Goal: Task Accomplishment & Management: Manage account settings

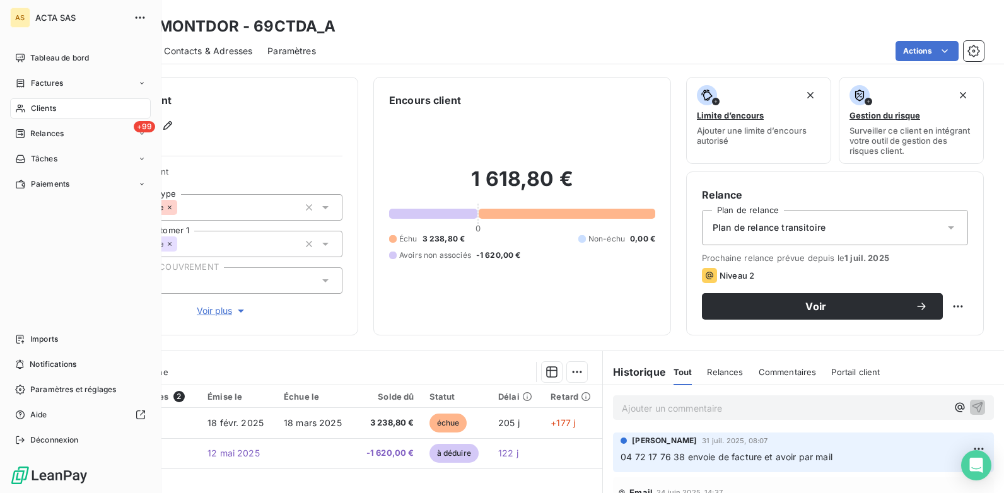
click at [98, 110] on div "Clients" at bounding box center [80, 108] width 141 height 20
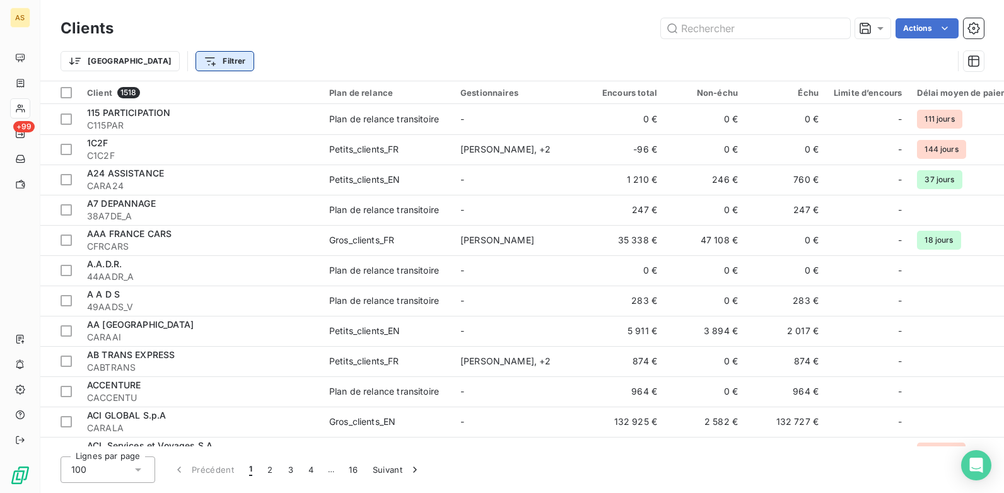
click at [161, 55] on html "AS +99 Clients Actions Trier Filtrer Client 1518 Plan de relance Gestionnaires …" at bounding box center [502, 246] width 1004 height 493
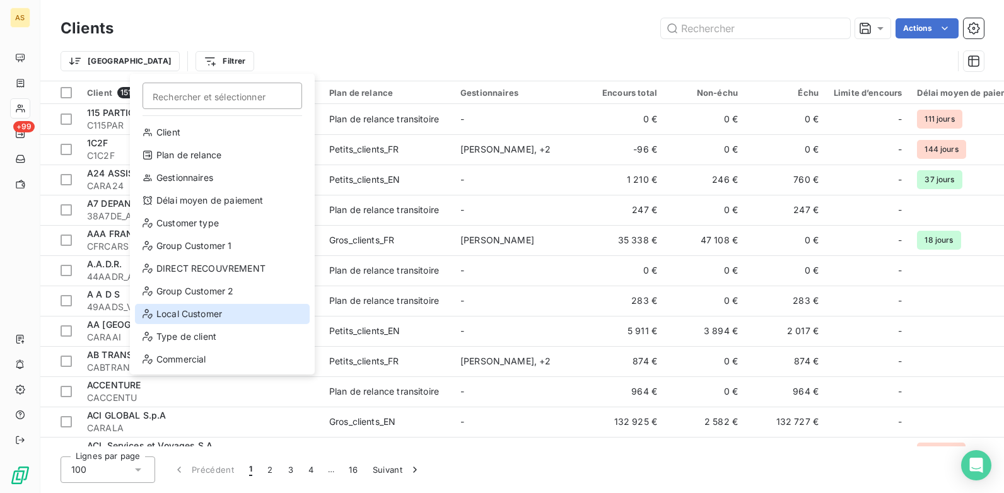
click at [203, 323] on div "Local Customer" at bounding box center [222, 314] width 175 height 20
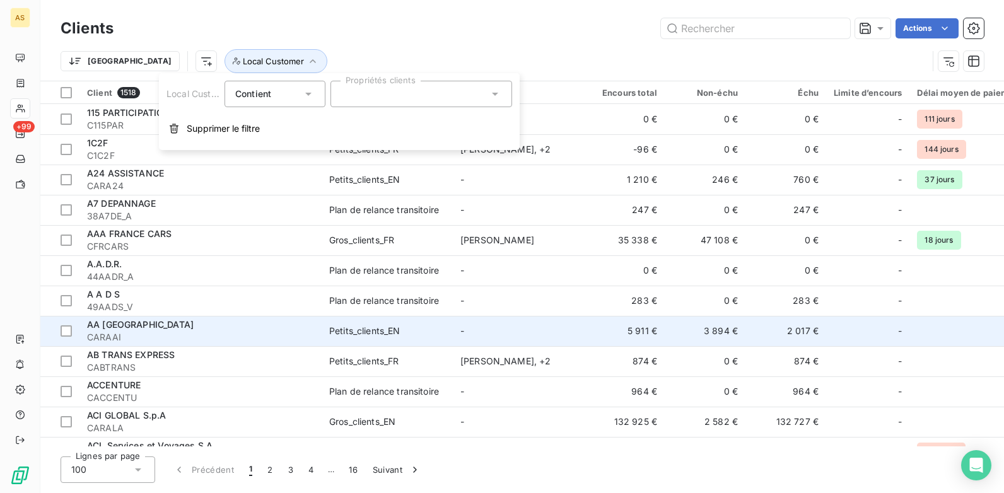
click at [205, 319] on div "AA [GEOGRAPHIC_DATA]" at bounding box center [200, 325] width 227 height 13
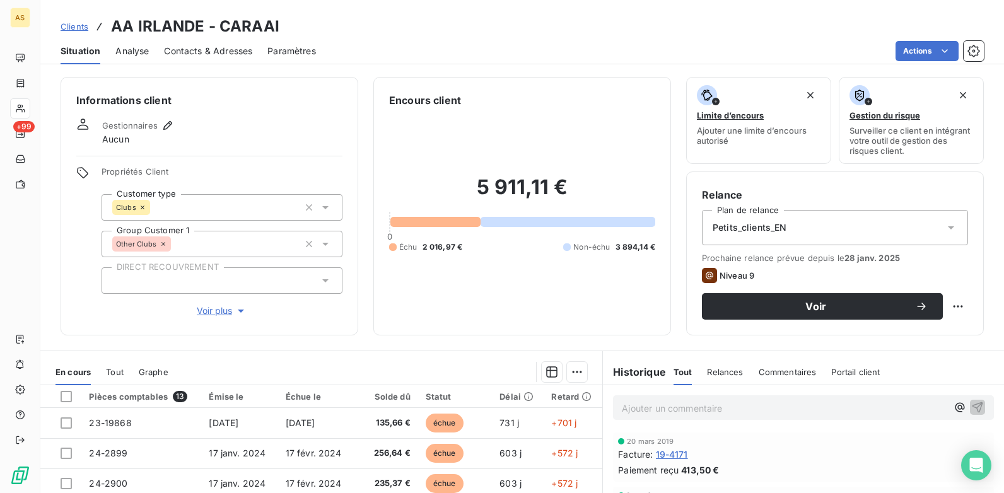
click at [76, 23] on span "Clients" at bounding box center [75, 26] width 28 height 10
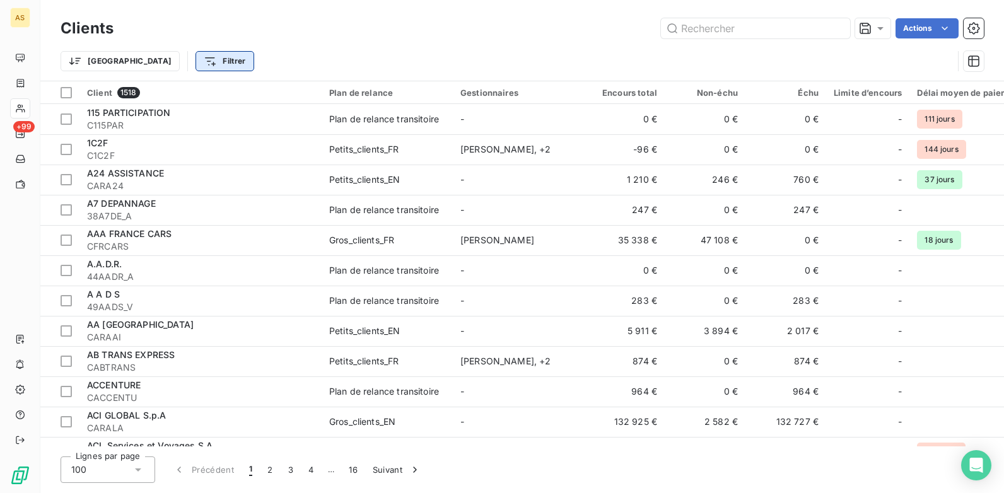
click at [174, 59] on html "AS +99 Clients Actions Trier Filtrer Client 1518 Plan de relance Gestionnaires …" at bounding box center [502, 246] width 1004 height 493
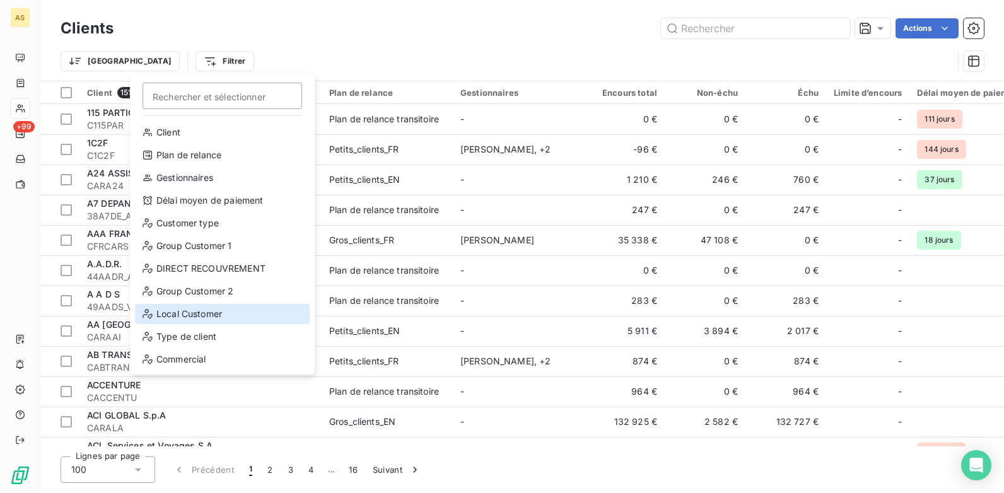
click at [217, 312] on div "Local Customer" at bounding box center [222, 314] width 175 height 20
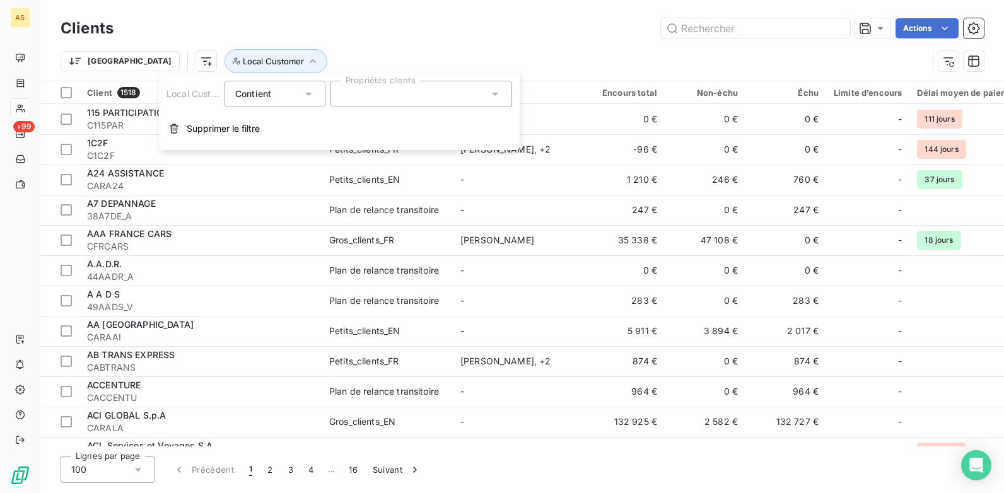
click at [500, 96] on icon at bounding box center [495, 94] width 13 height 13
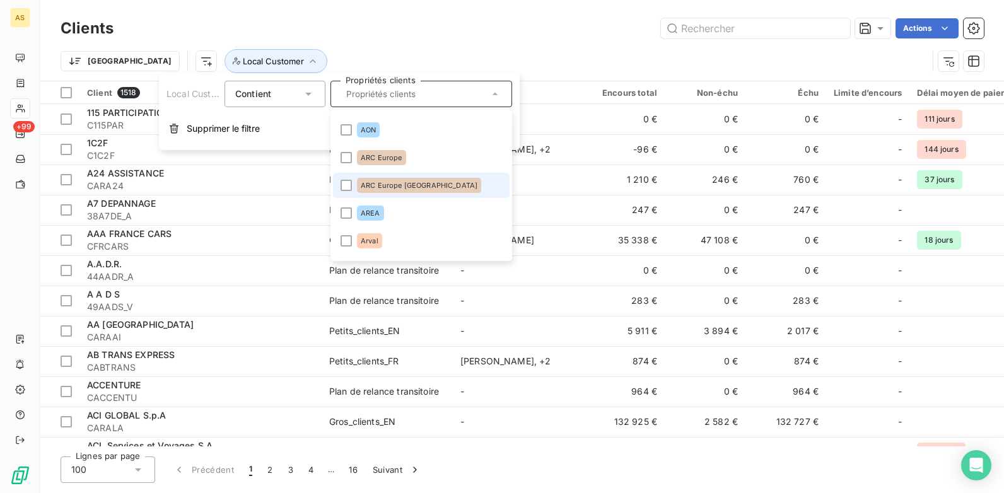
scroll to position [252, 0]
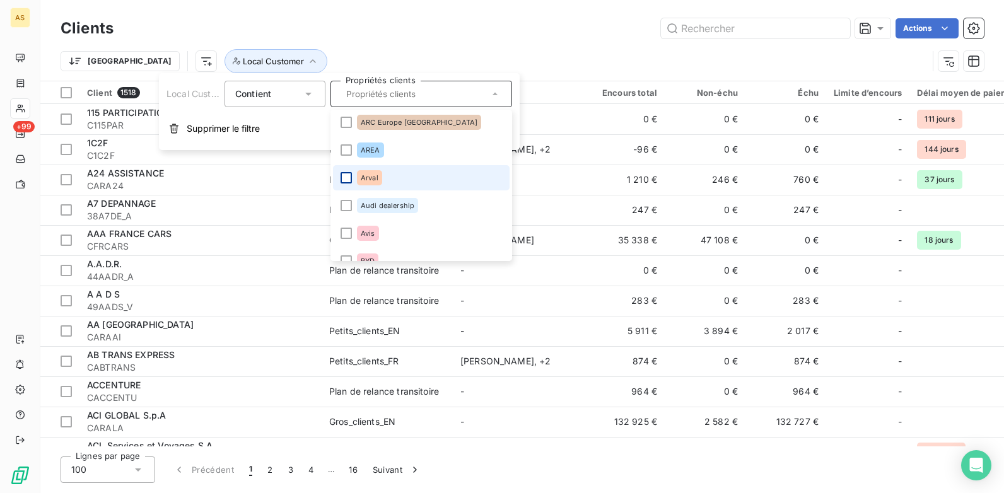
click at [343, 176] on div at bounding box center [346, 177] width 11 height 11
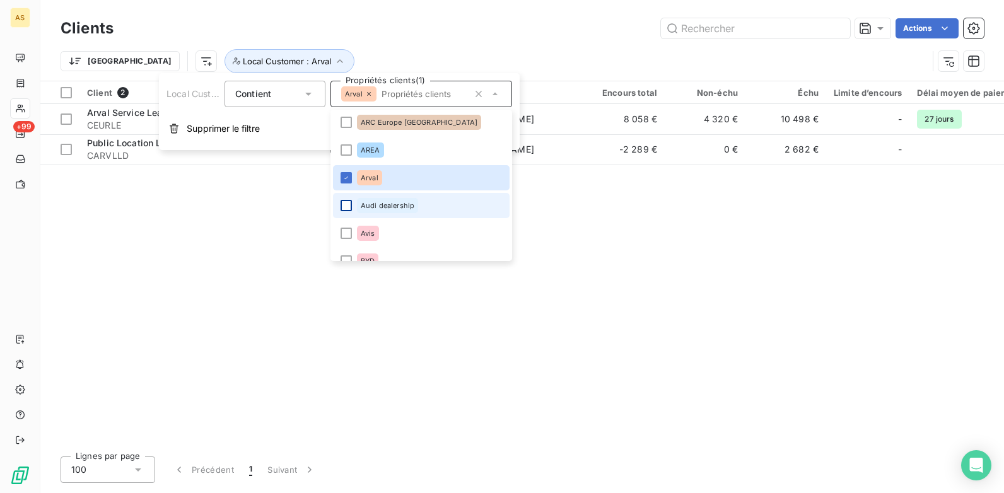
click at [344, 208] on div at bounding box center [346, 205] width 11 height 11
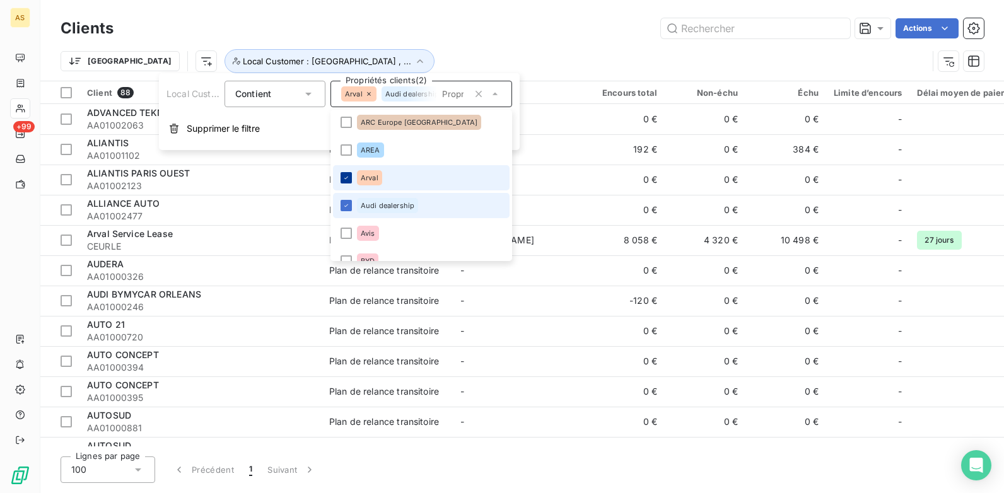
click at [351, 180] on div at bounding box center [346, 177] width 11 height 11
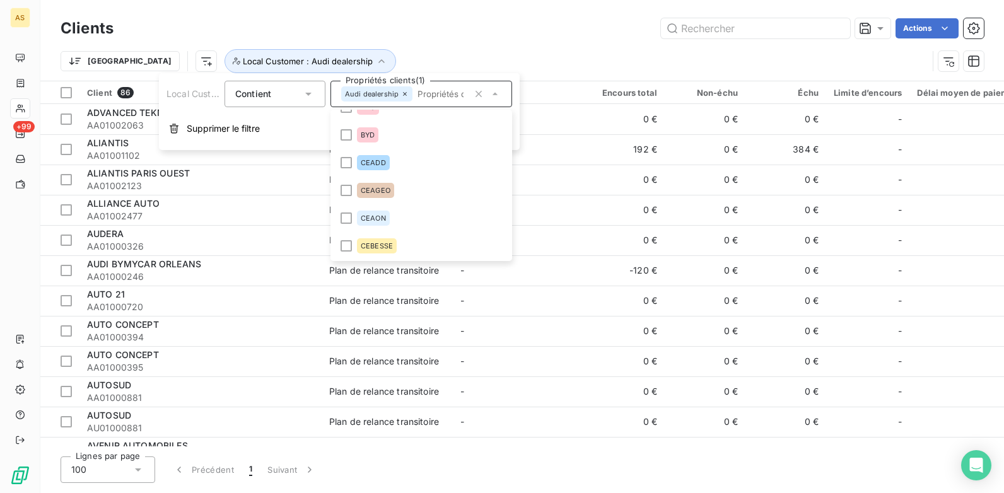
scroll to position [315, 0]
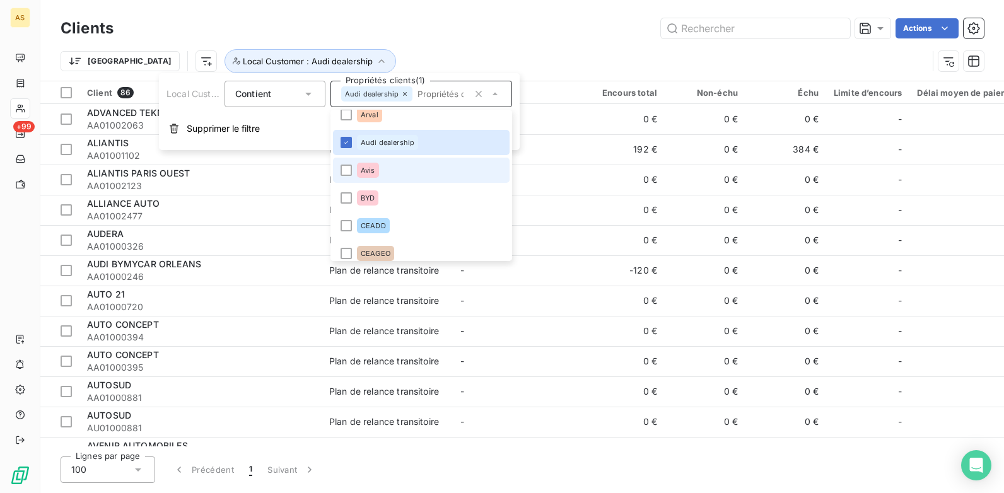
click at [346, 178] on li "Avis" at bounding box center [421, 170] width 177 height 25
click at [350, 144] on div at bounding box center [346, 142] width 11 height 11
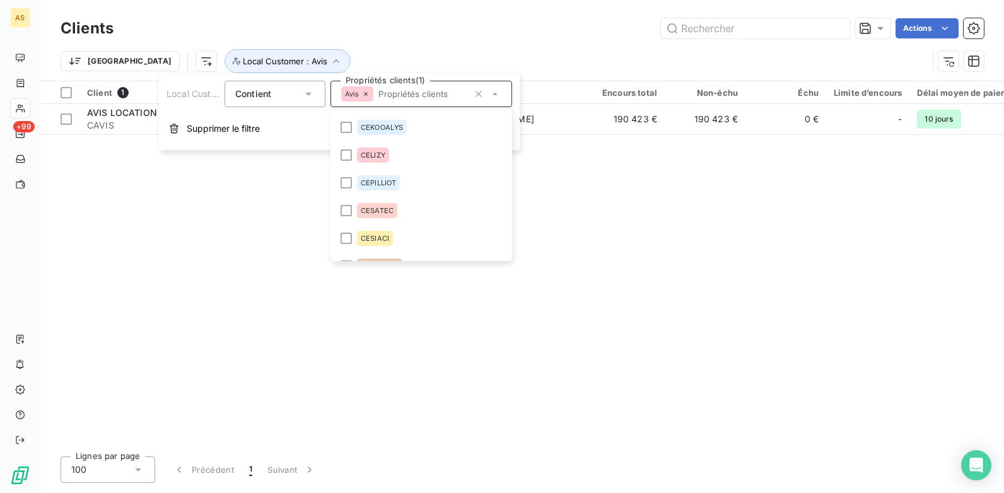
scroll to position [631, 0]
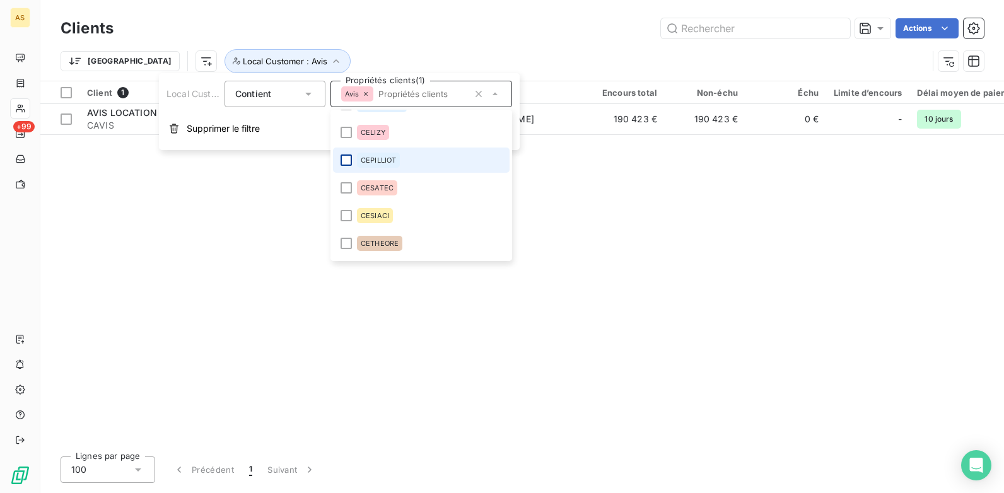
click at [348, 158] on div at bounding box center [346, 160] width 11 height 11
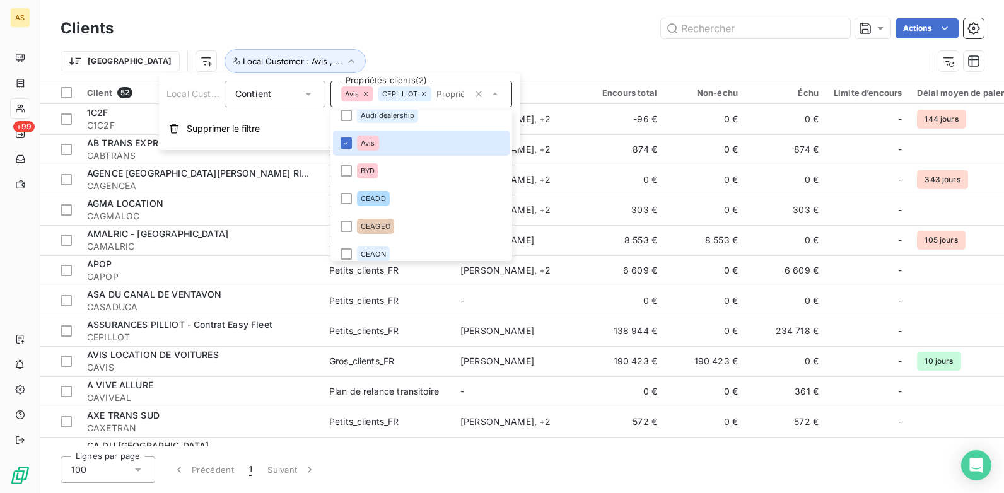
scroll to position [315, 0]
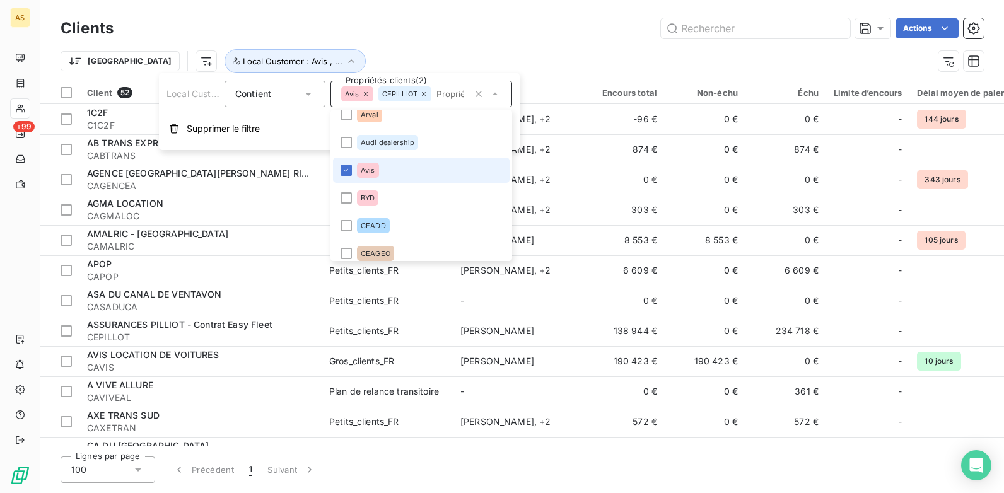
click at [353, 167] on li "Avis" at bounding box center [421, 170] width 177 height 25
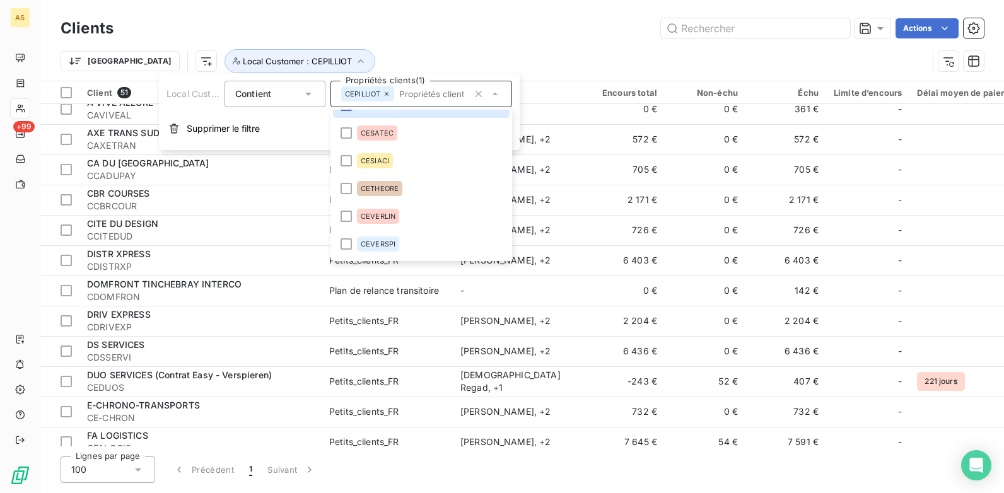
scroll to position [694, 0]
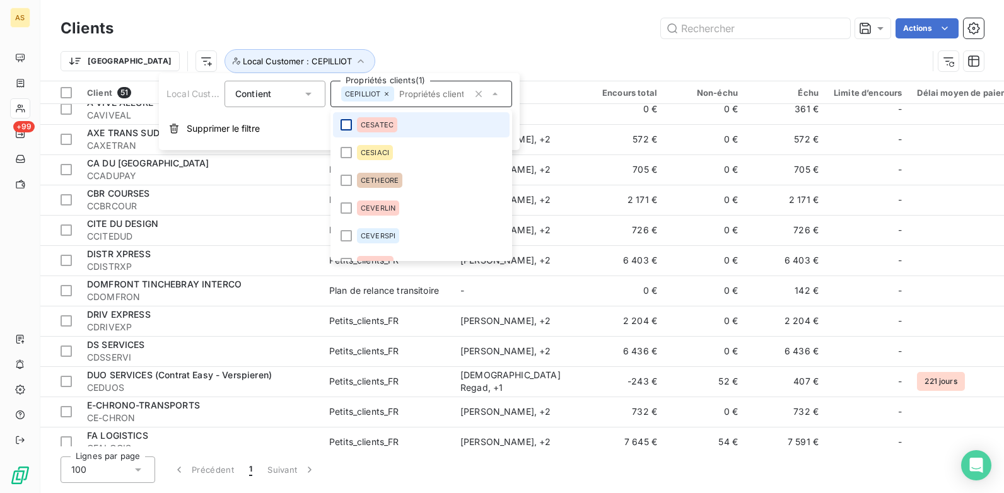
click at [346, 129] on div at bounding box center [346, 124] width 11 height 11
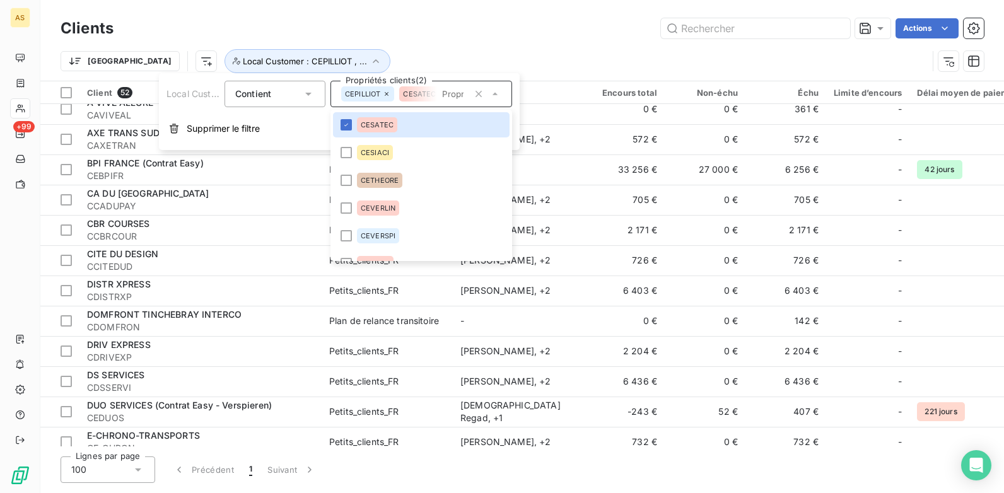
click at [384, 95] on icon at bounding box center [387, 94] width 8 height 8
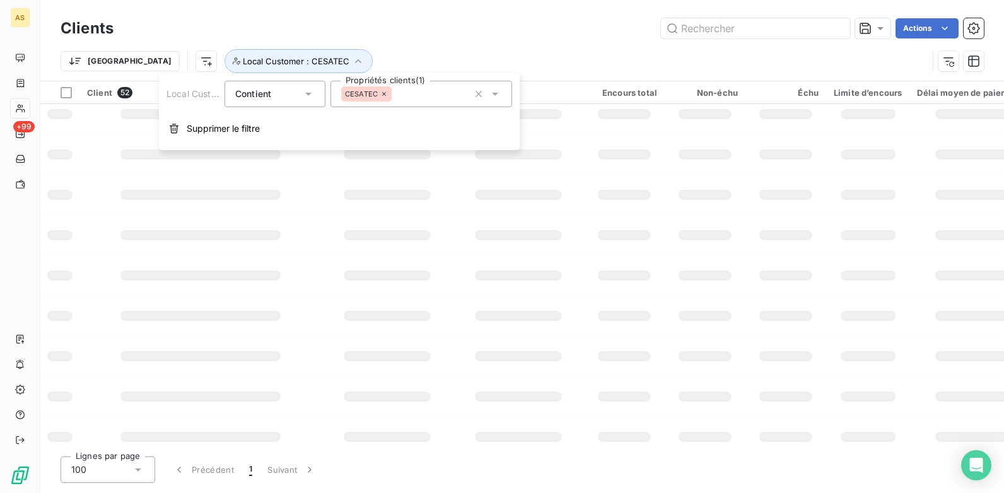
scroll to position [0, 0]
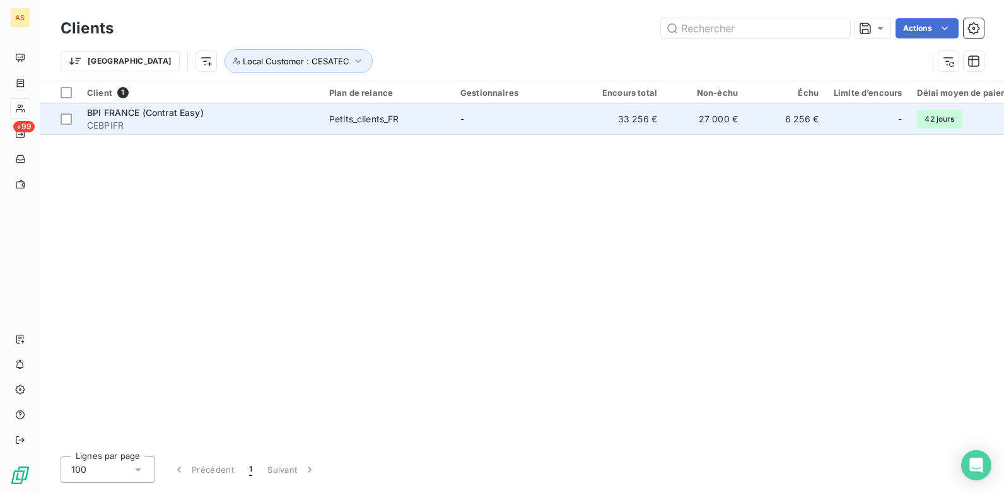
click at [796, 119] on td "6 256 €" at bounding box center [786, 119] width 81 height 30
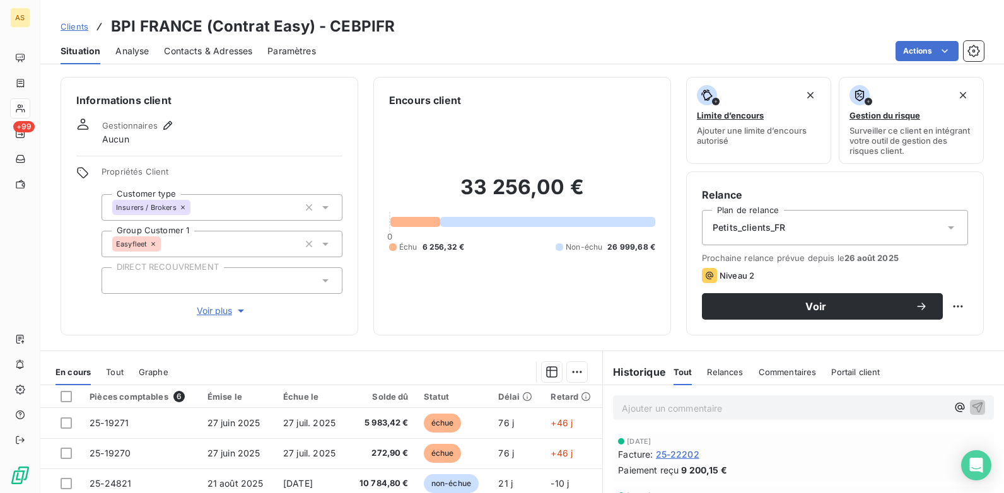
click at [83, 26] on span "Clients" at bounding box center [75, 26] width 28 height 10
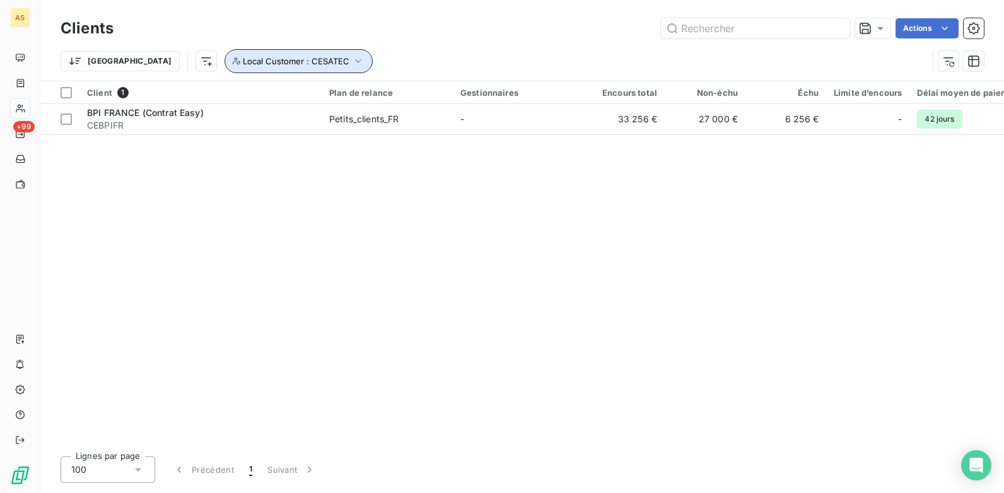
click at [352, 64] on icon "button" at bounding box center [358, 61] width 13 height 13
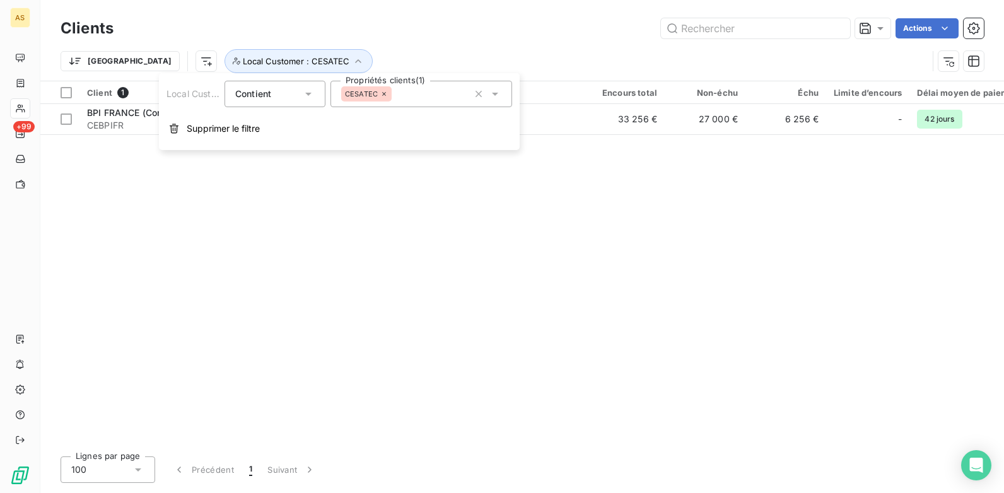
click at [493, 92] on icon at bounding box center [495, 94] width 13 height 13
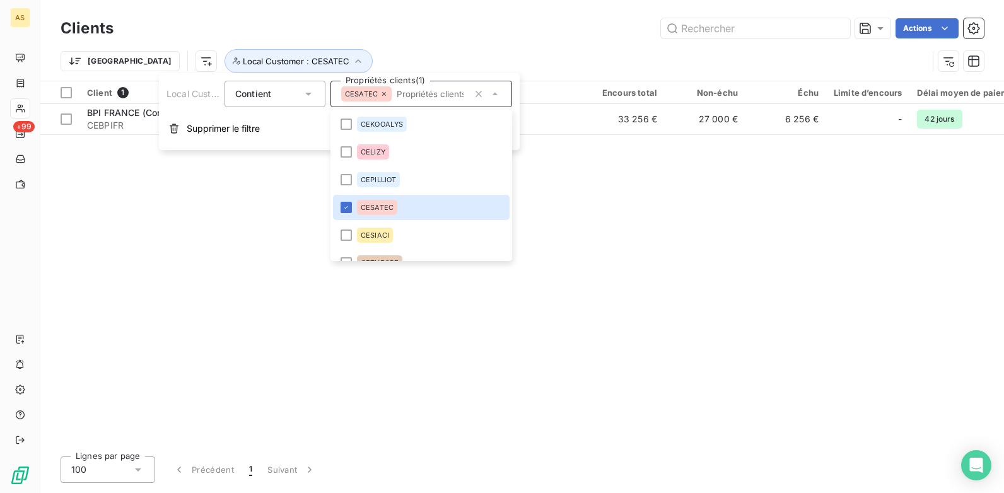
scroll to position [633, 0]
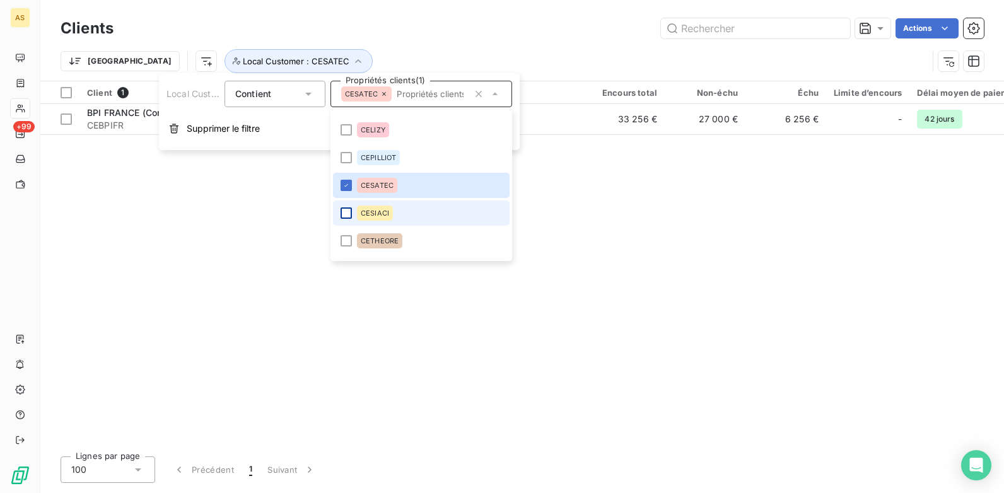
click at [350, 215] on div at bounding box center [346, 213] width 11 height 11
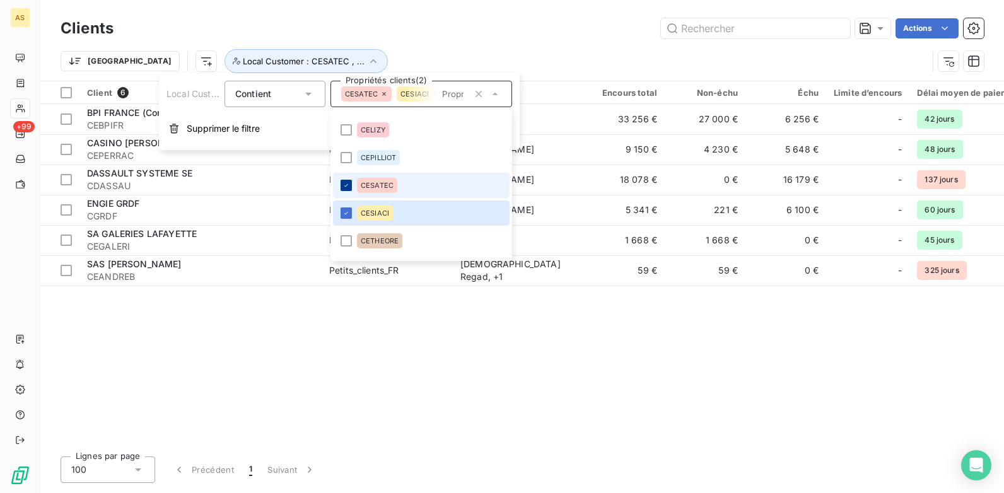
click at [348, 187] on icon at bounding box center [347, 186] width 8 height 8
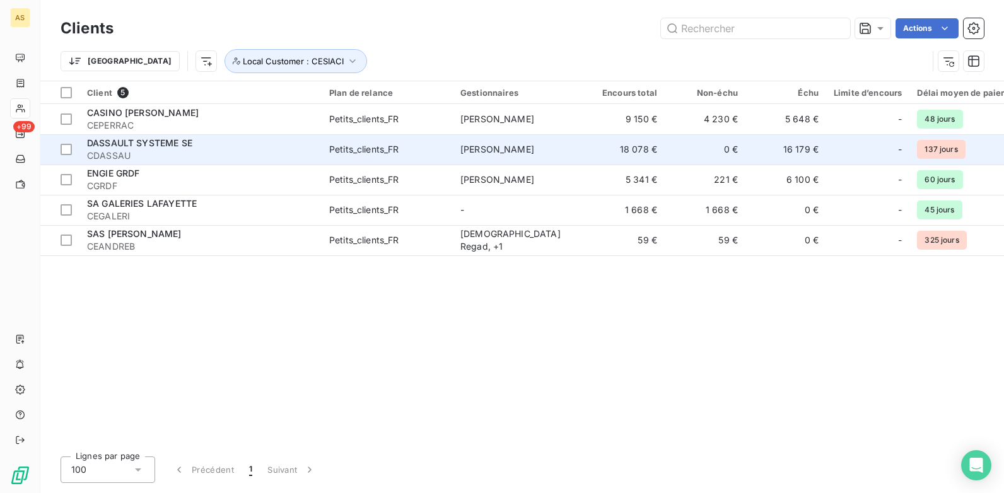
click at [795, 153] on td "16 179 €" at bounding box center [786, 149] width 81 height 30
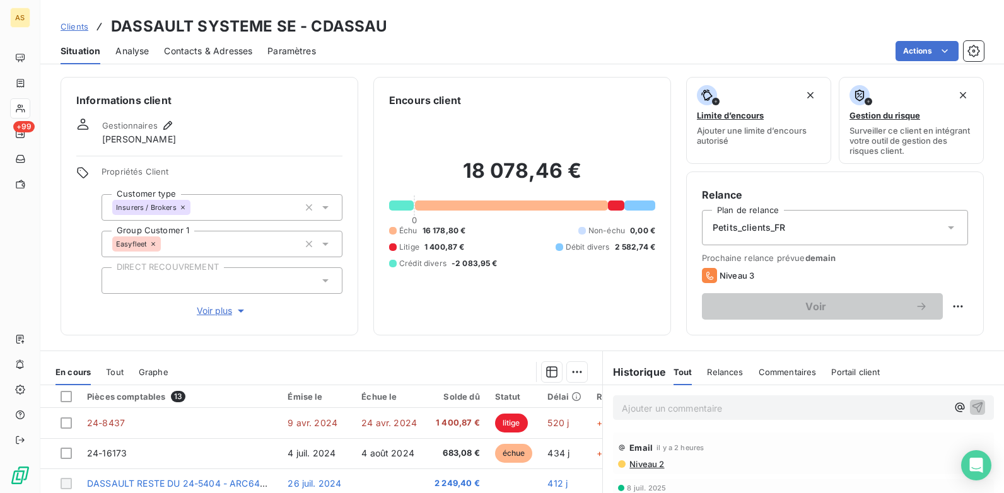
click at [75, 30] on span "Clients" at bounding box center [75, 26] width 28 height 10
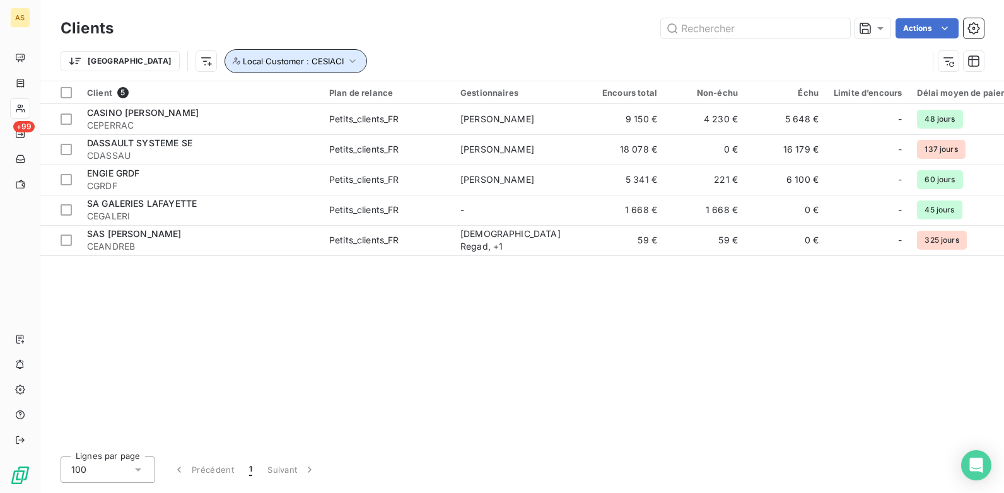
click at [346, 59] on icon "button" at bounding box center [352, 61] width 13 height 13
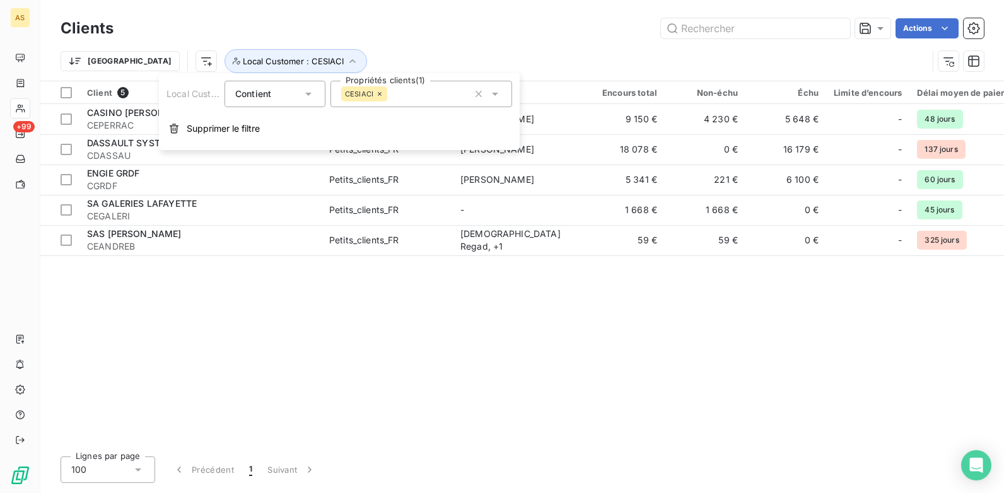
click at [491, 95] on icon at bounding box center [495, 94] width 13 height 13
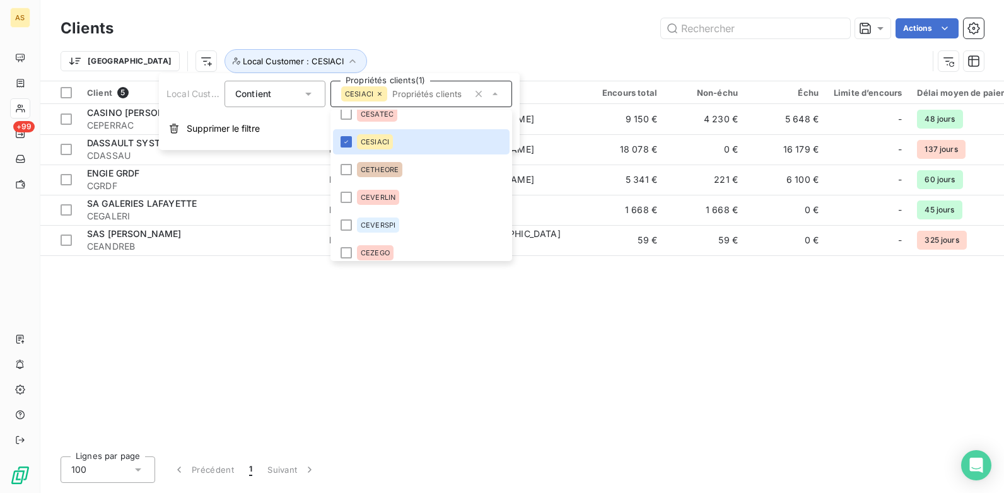
scroll to position [724, 0]
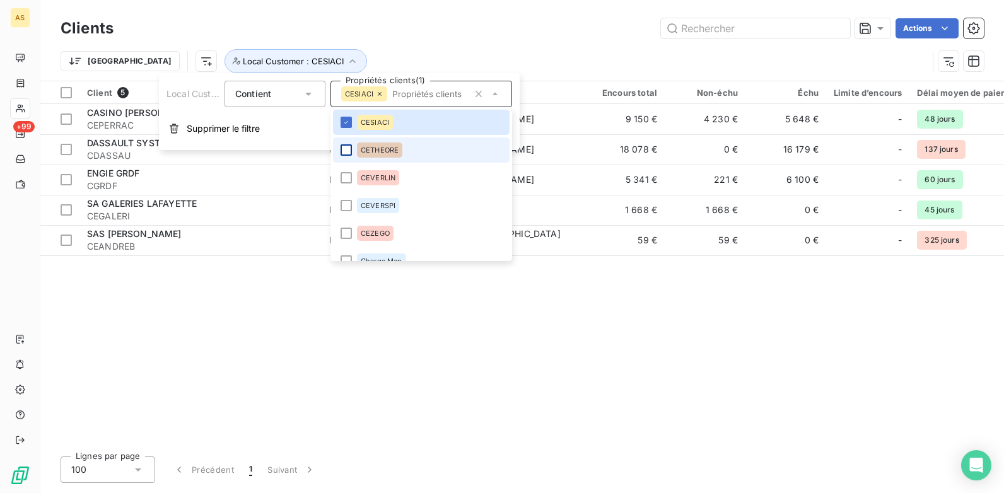
click at [348, 147] on div at bounding box center [346, 149] width 11 height 11
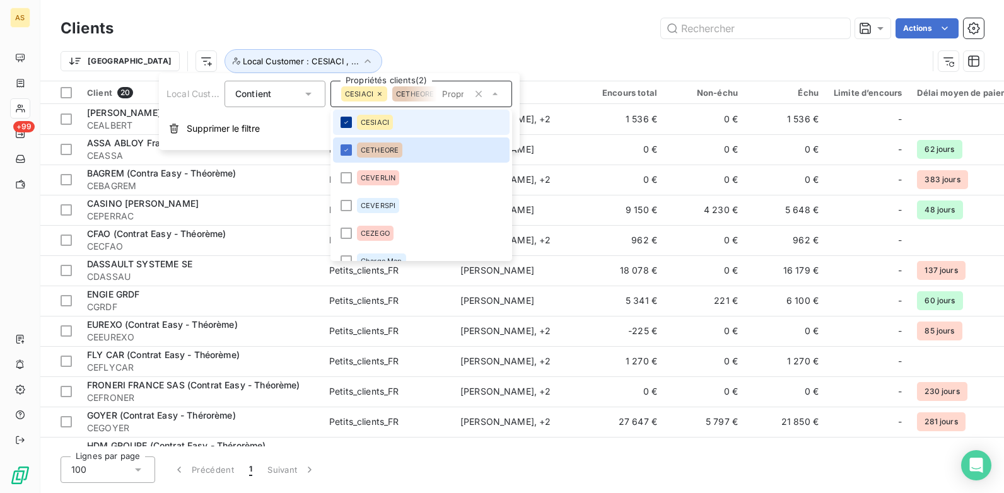
click at [347, 127] on div at bounding box center [346, 122] width 11 height 11
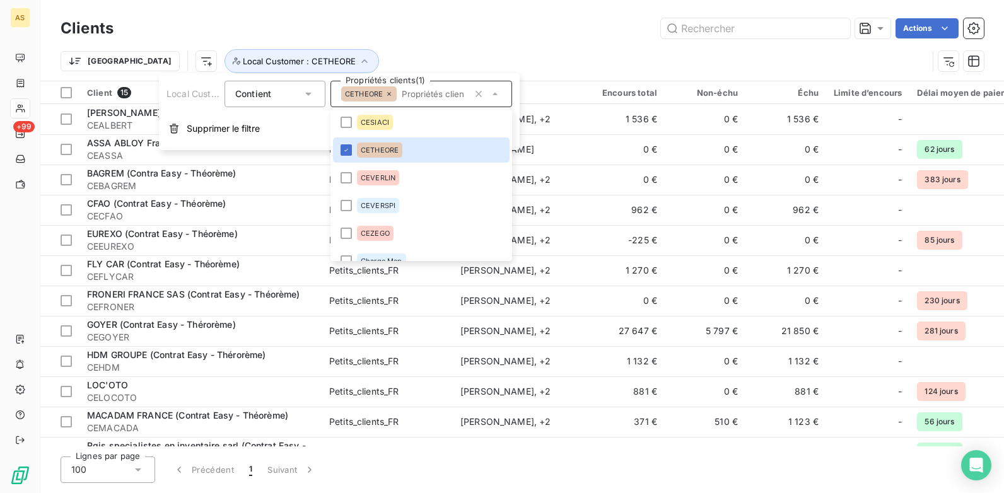
click at [482, 42] on div "Trier Local Customer : [GEOGRAPHIC_DATA]" at bounding box center [523, 61] width 924 height 39
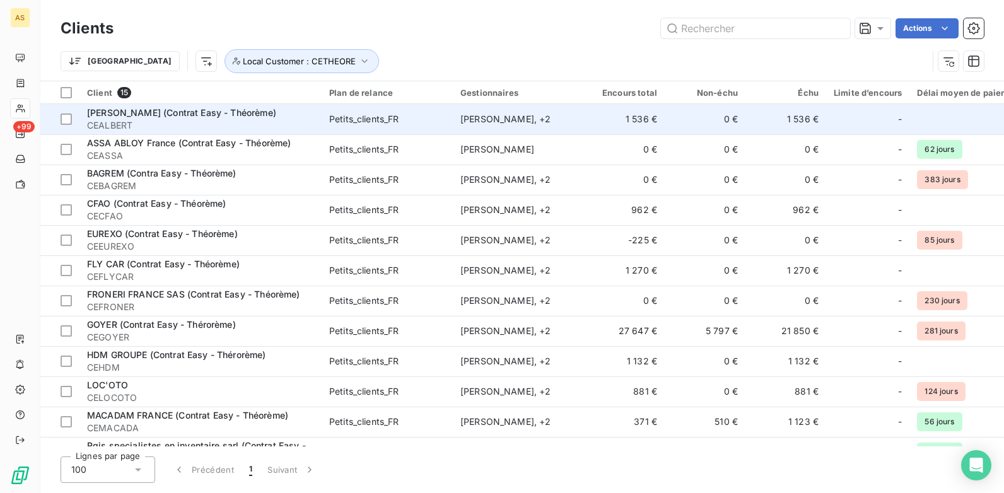
click at [737, 116] on td "0 €" at bounding box center [705, 119] width 81 height 30
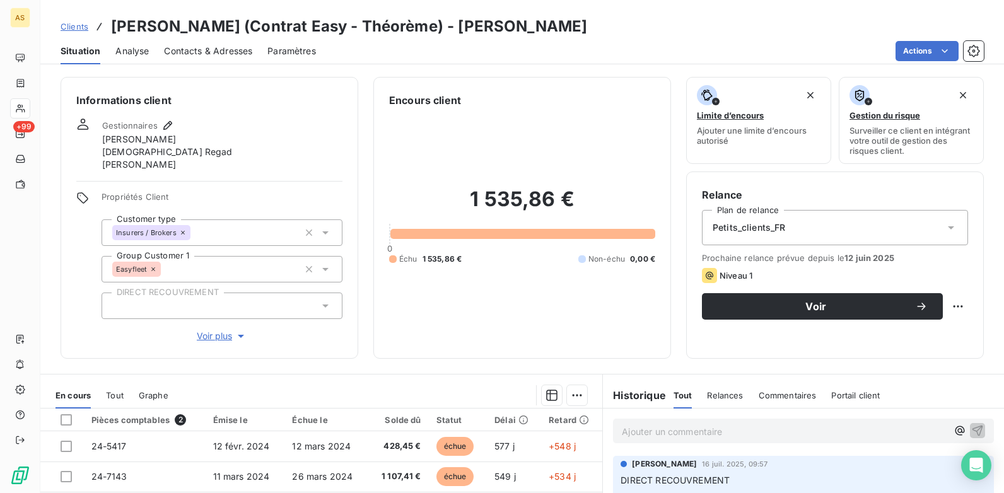
click at [73, 28] on span "Clients" at bounding box center [75, 26] width 28 height 10
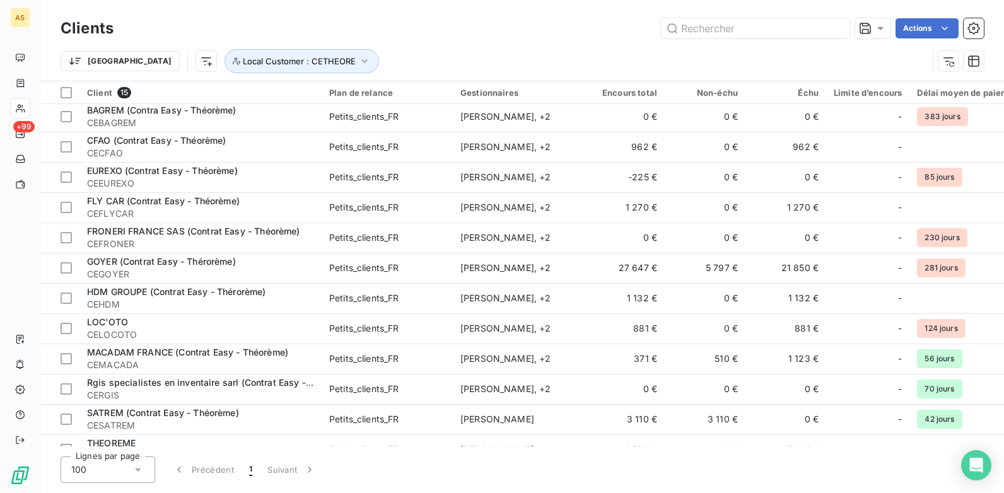
scroll to position [117, 0]
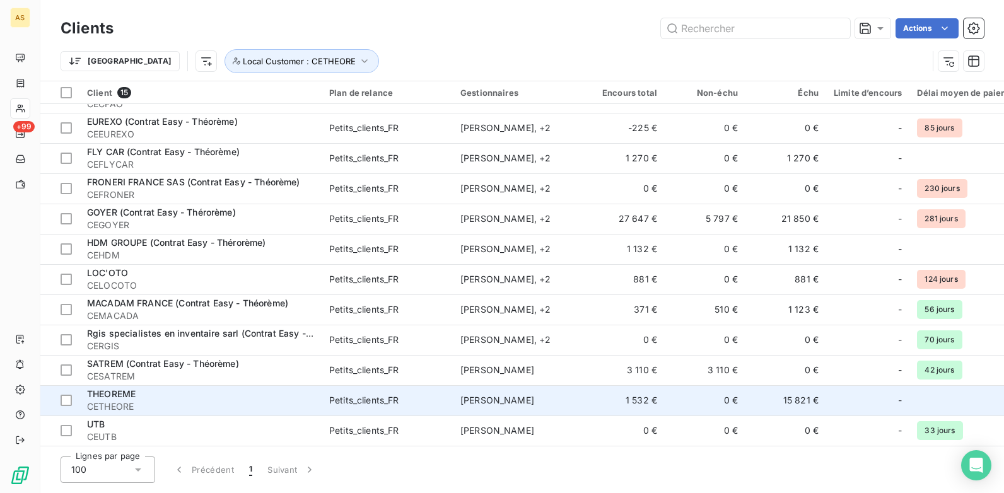
click at [655, 398] on td "1 532 €" at bounding box center [624, 400] width 81 height 30
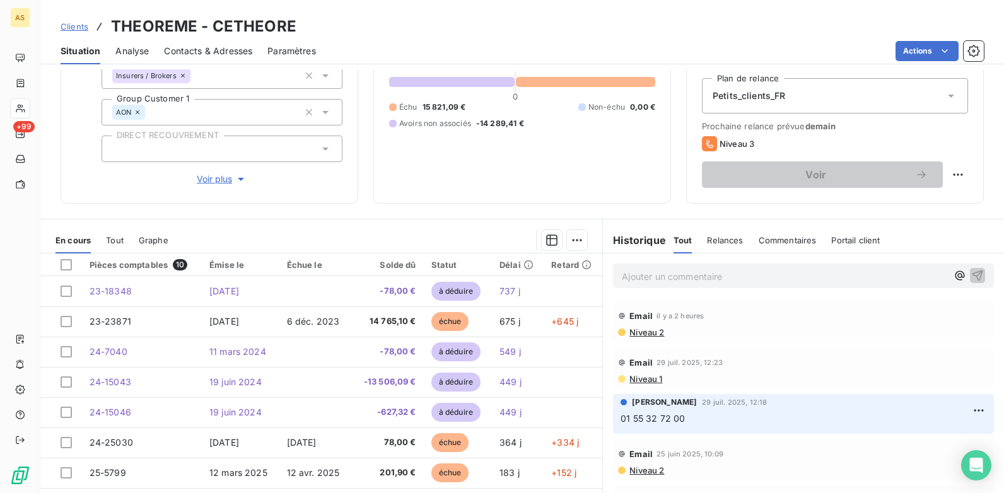
scroll to position [173, 0]
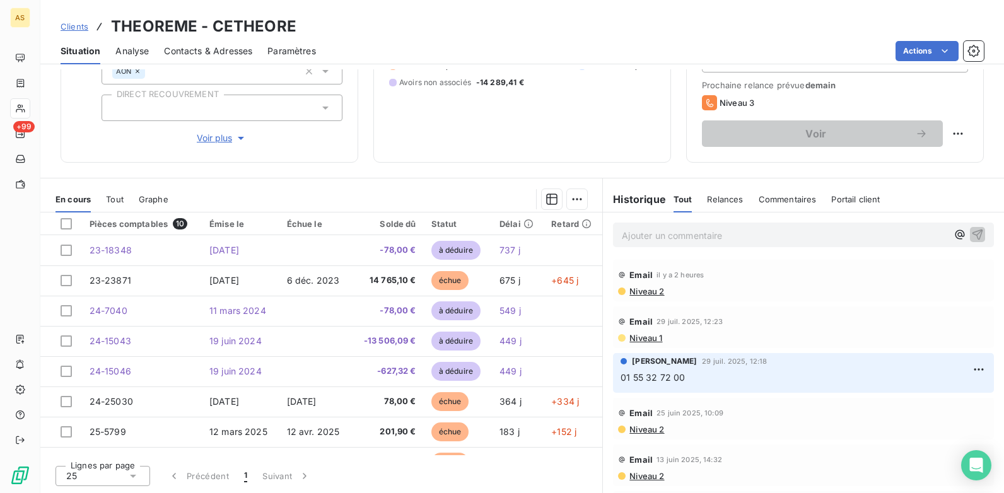
click at [87, 25] on span "Clients" at bounding box center [75, 26] width 28 height 10
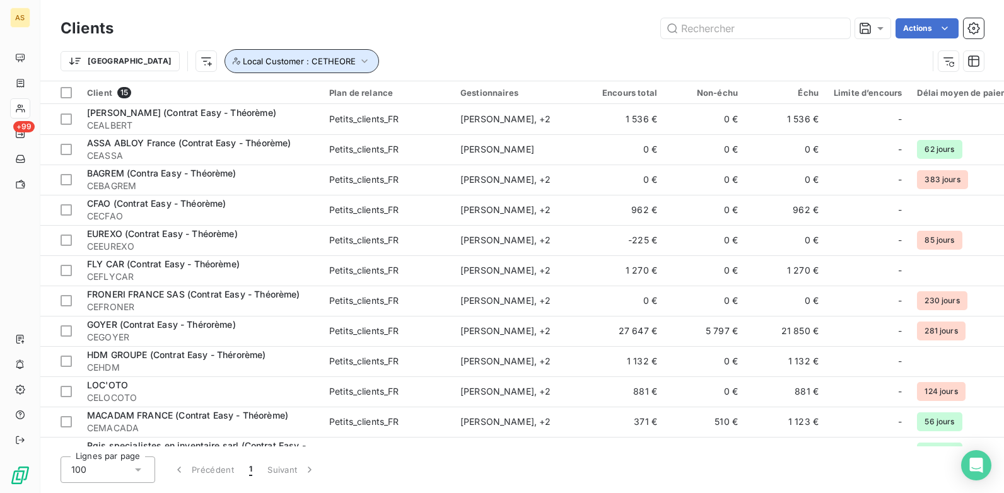
click at [309, 62] on button "Local Customer : CETHEORE" at bounding box center [302, 61] width 155 height 24
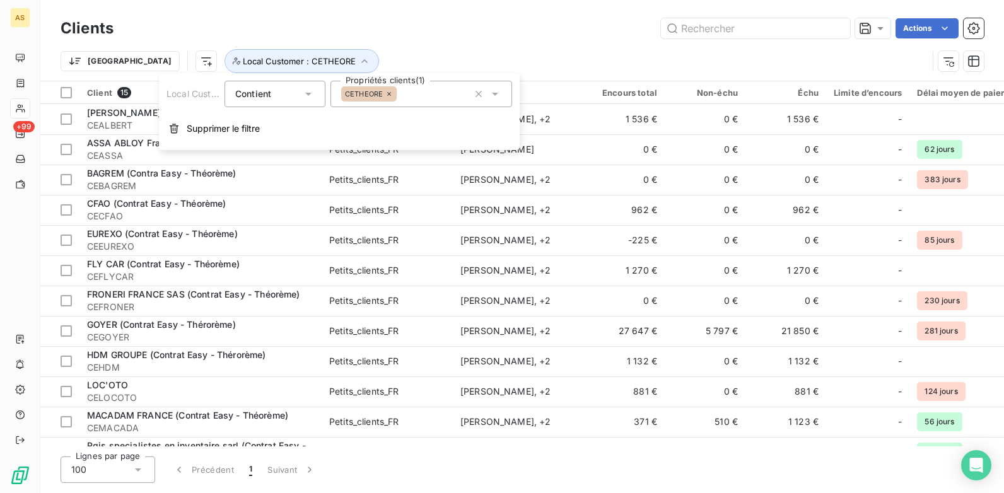
click at [496, 97] on icon at bounding box center [495, 94] width 13 height 13
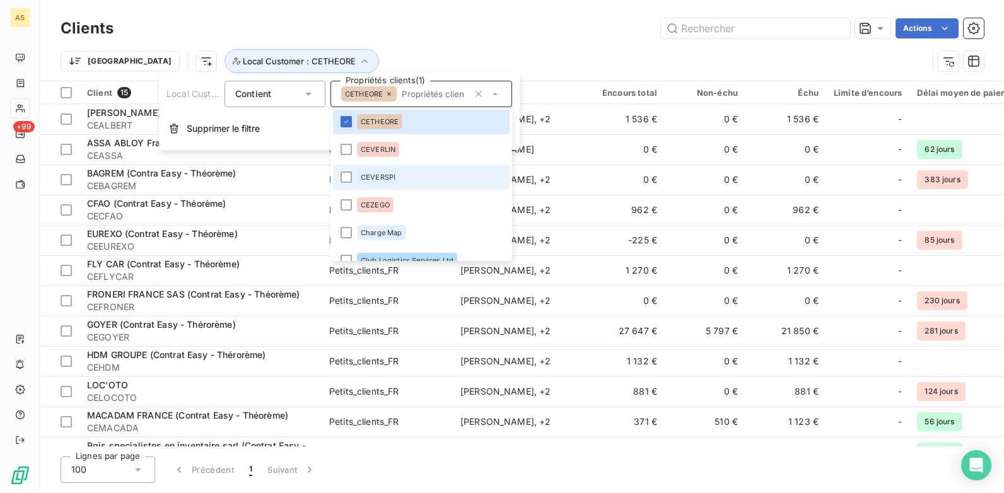
scroll to position [752, 0]
click at [346, 153] on div at bounding box center [346, 149] width 11 height 11
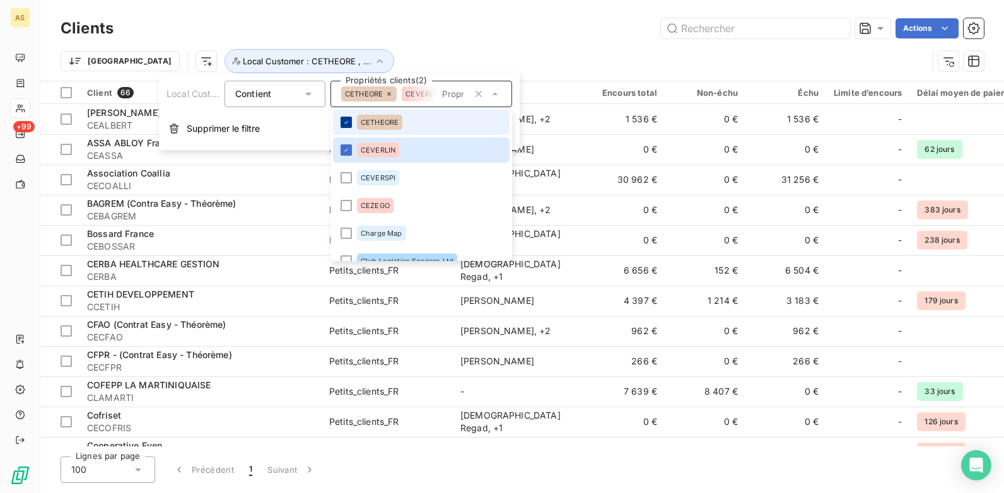
click at [345, 121] on icon at bounding box center [347, 123] width 8 height 8
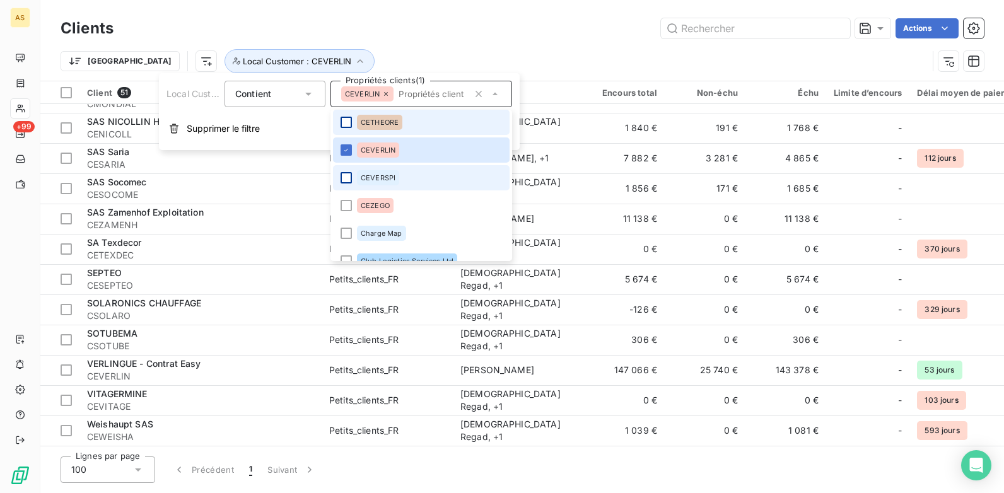
click at [346, 180] on div at bounding box center [346, 177] width 11 height 11
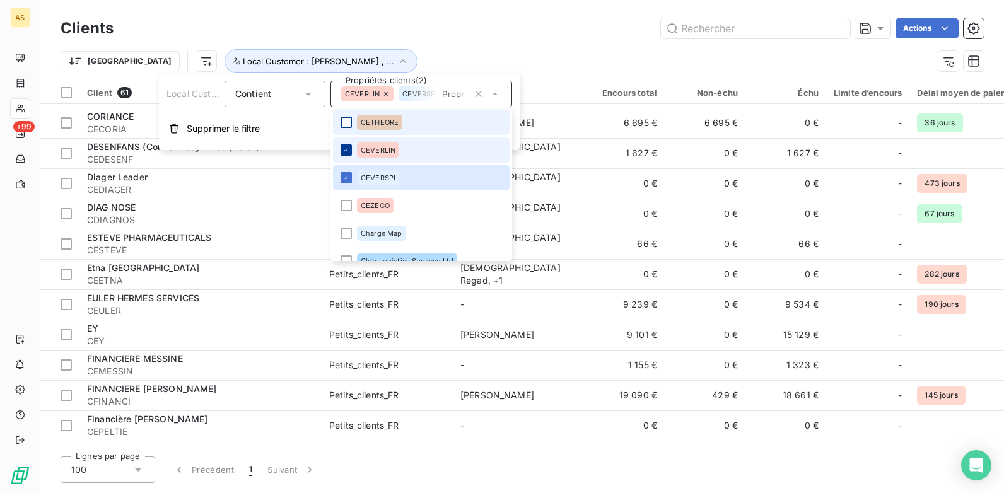
scroll to position [1208, 0]
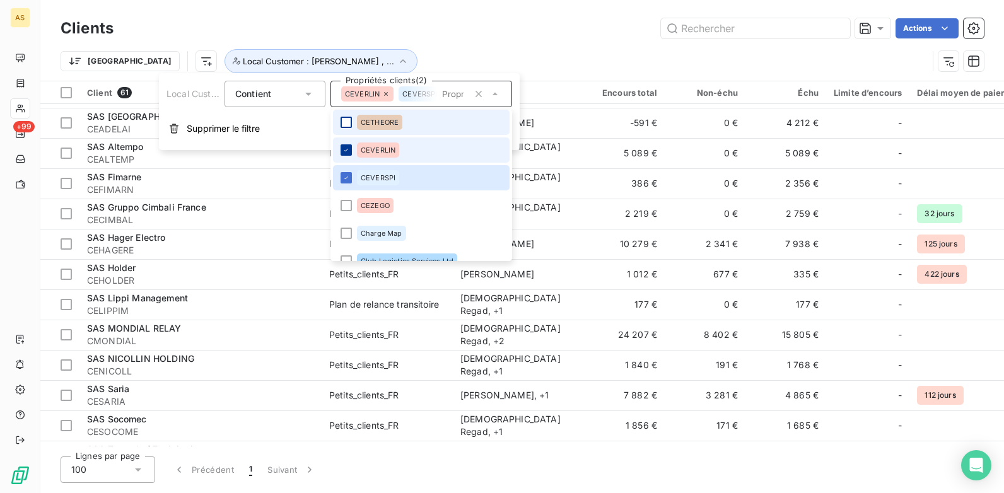
click at [349, 150] on icon at bounding box center [347, 150] width 8 height 8
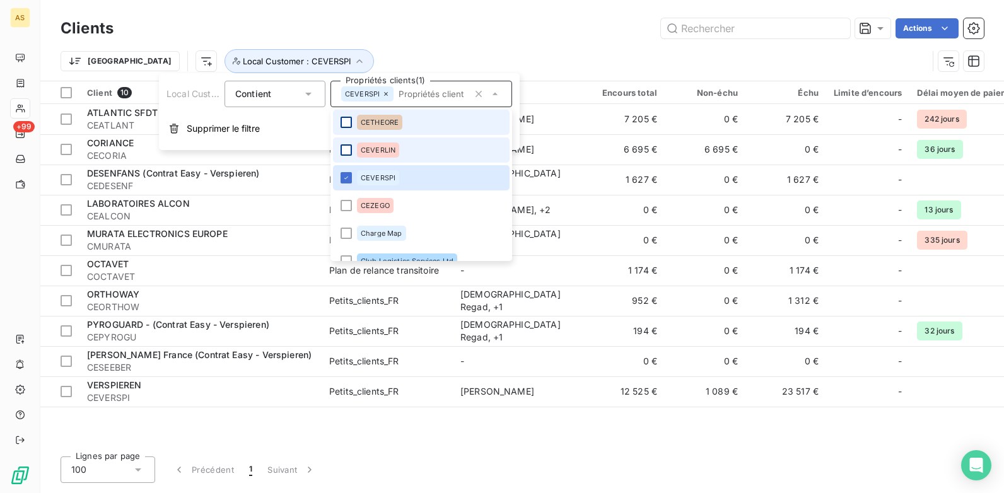
scroll to position [0, 0]
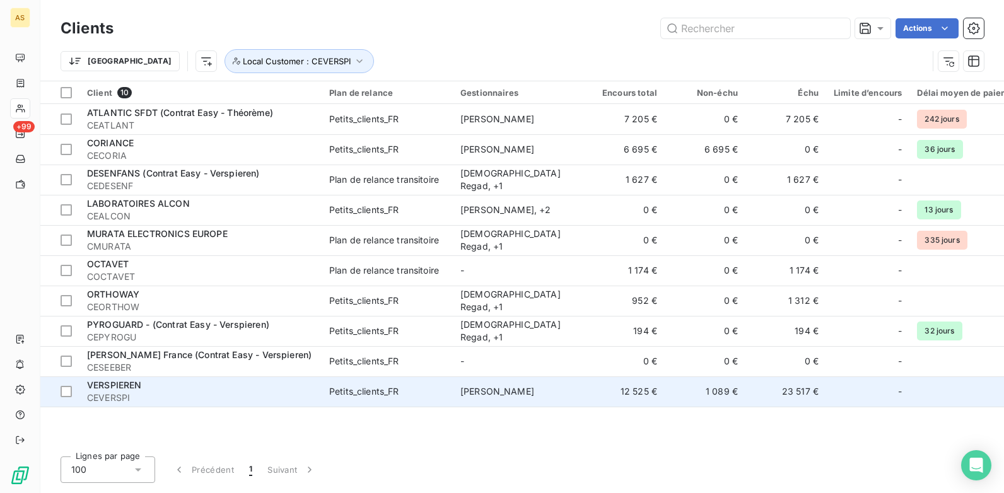
click at [491, 380] on td "[PERSON_NAME]" at bounding box center [518, 392] width 131 height 30
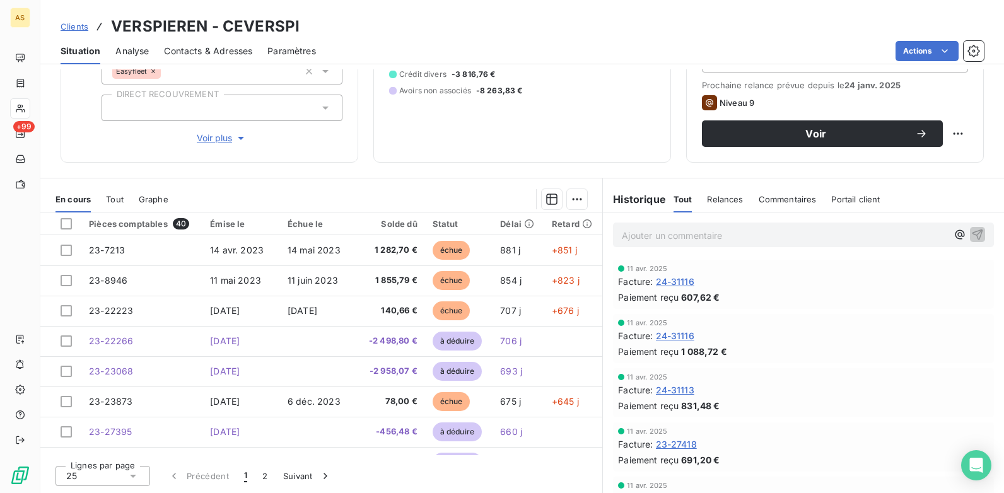
click at [73, 26] on span "Clients" at bounding box center [75, 26] width 28 height 10
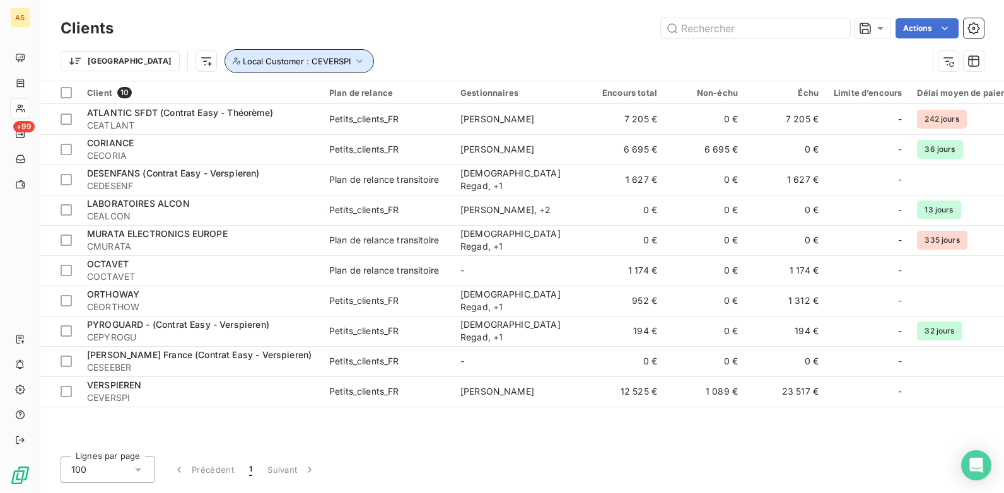
click at [353, 65] on icon "button" at bounding box center [359, 61] width 13 height 13
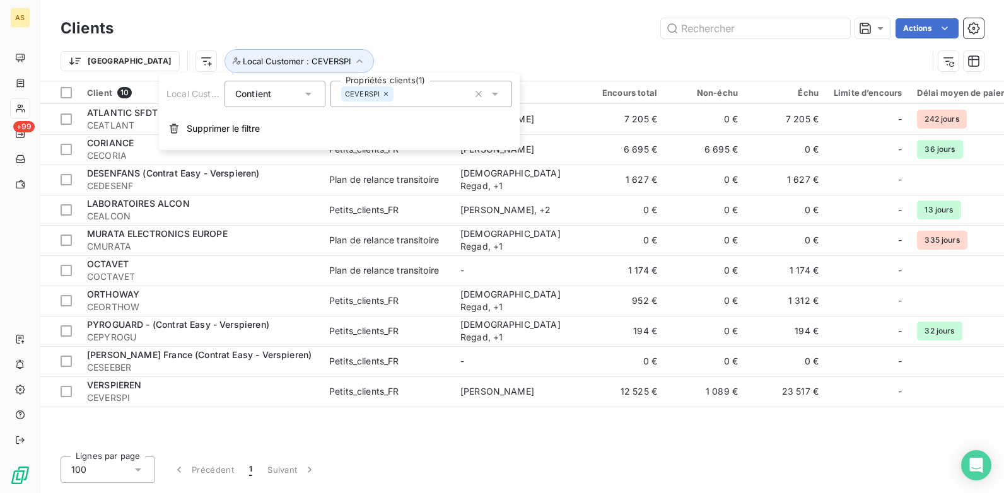
click at [501, 93] on icon at bounding box center [495, 94] width 13 height 13
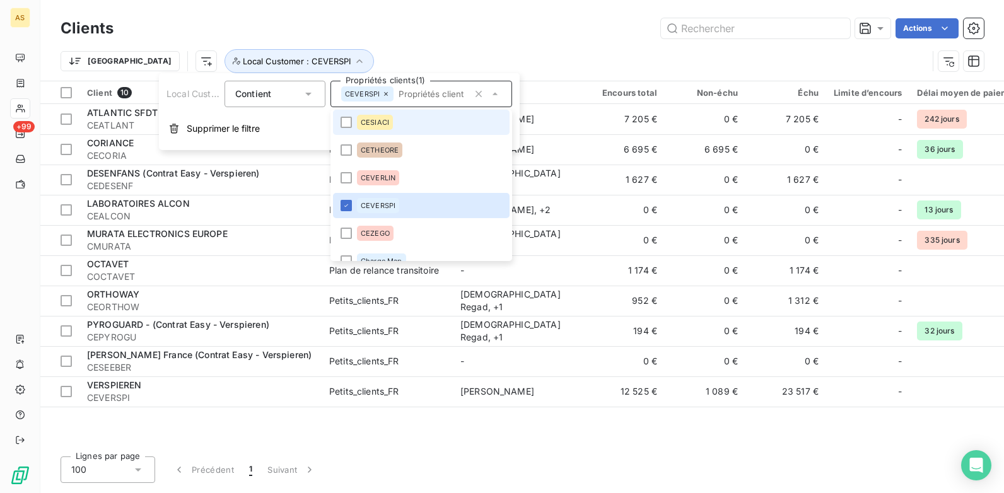
scroll to position [744, 0]
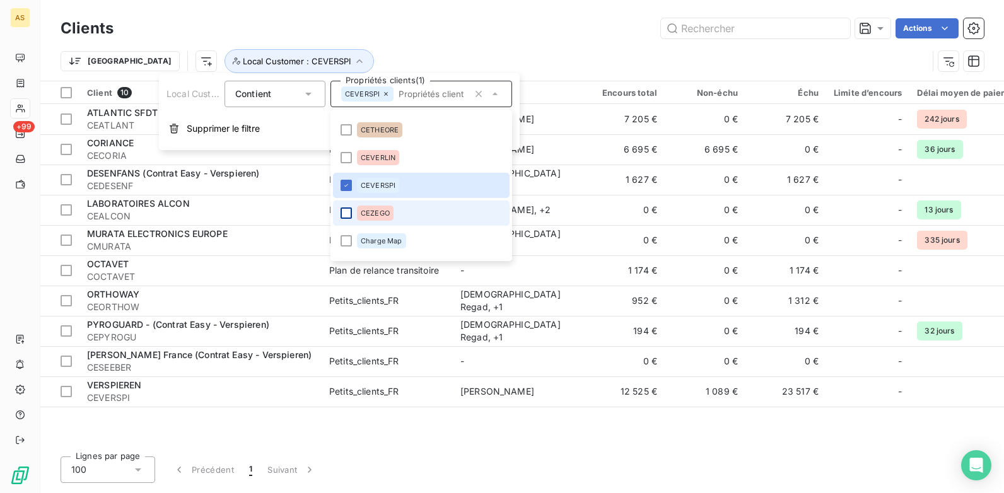
click at [350, 212] on div at bounding box center [346, 213] width 11 height 11
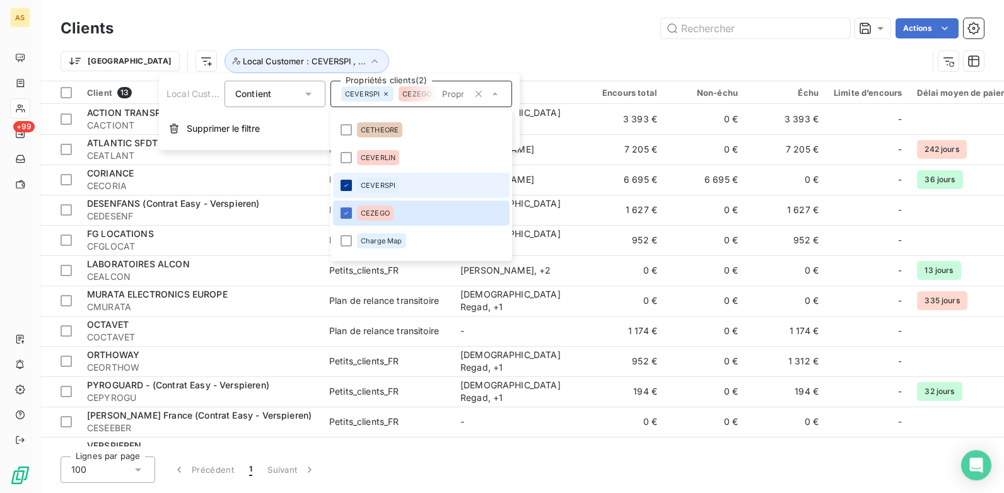
click at [348, 187] on icon at bounding box center [347, 186] width 8 height 8
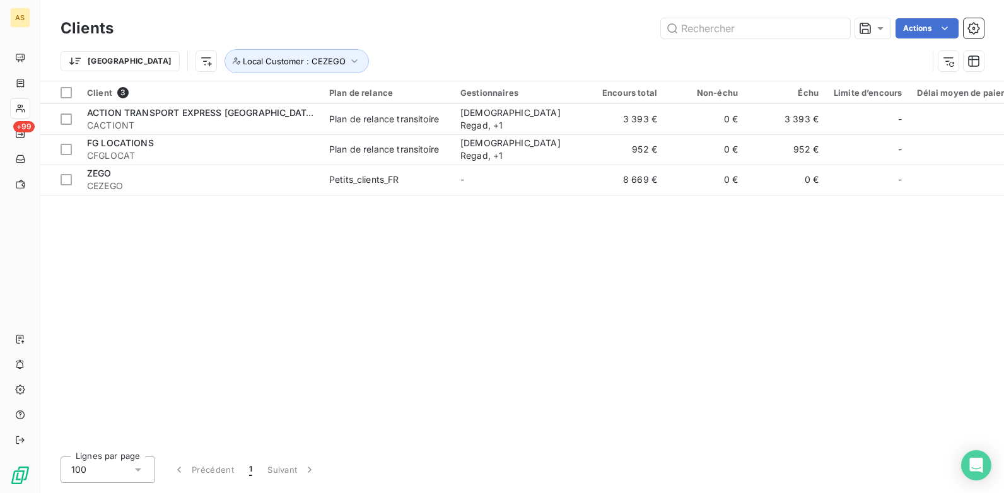
click at [591, 266] on div "Client 3 Plan de relance Gestionnaires Encours total Non-échu Échu Limite d’enc…" at bounding box center [522, 263] width 964 height 365
click at [352, 62] on icon "button" at bounding box center [355, 61] width 6 height 4
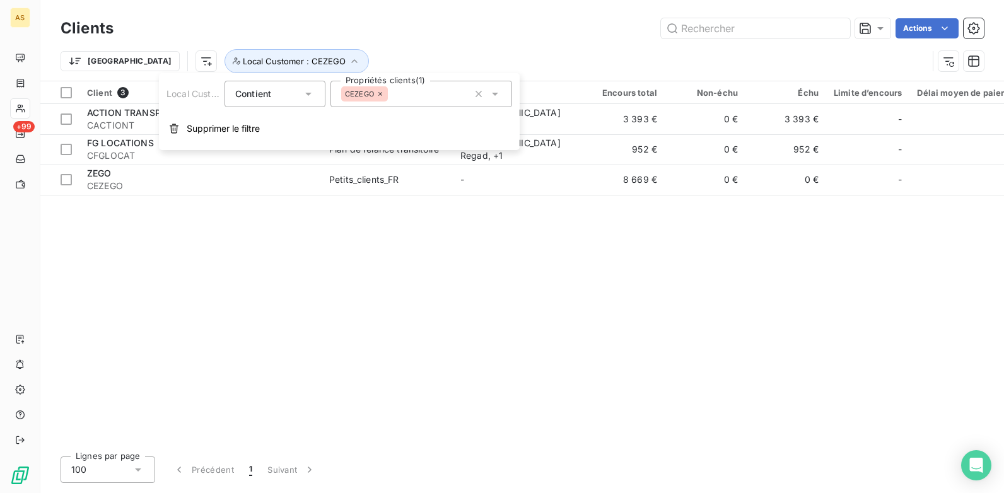
click at [500, 95] on icon at bounding box center [495, 94] width 13 height 13
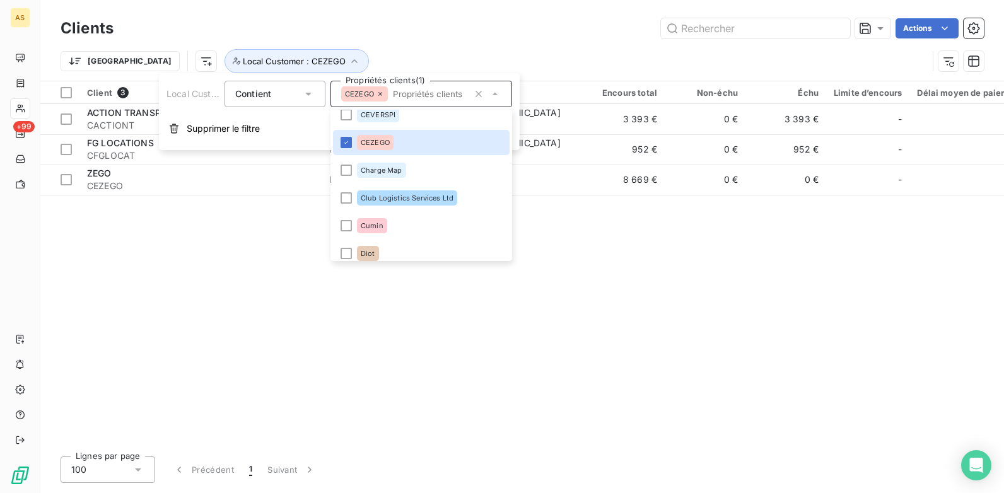
scroll to position [835, 0]
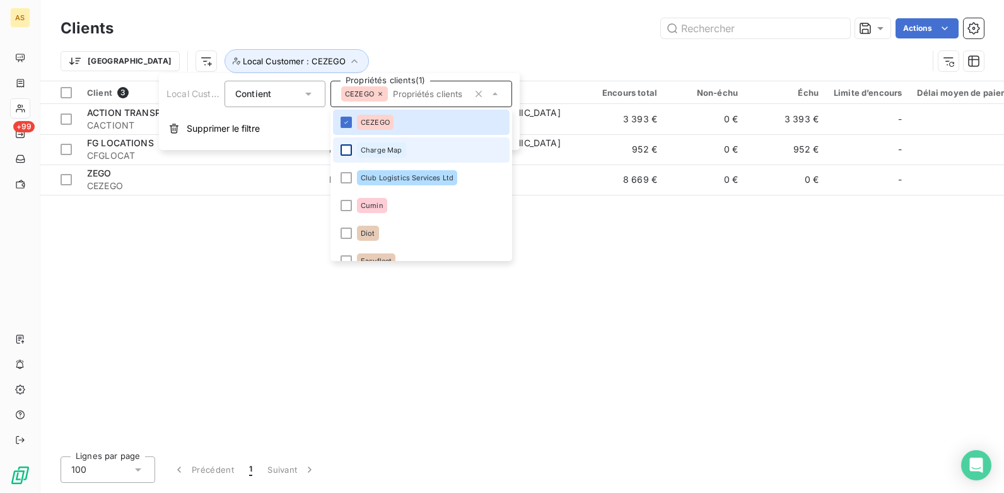
click at [349, 150] on div at bounding box center [346, 149] width 11 height 11
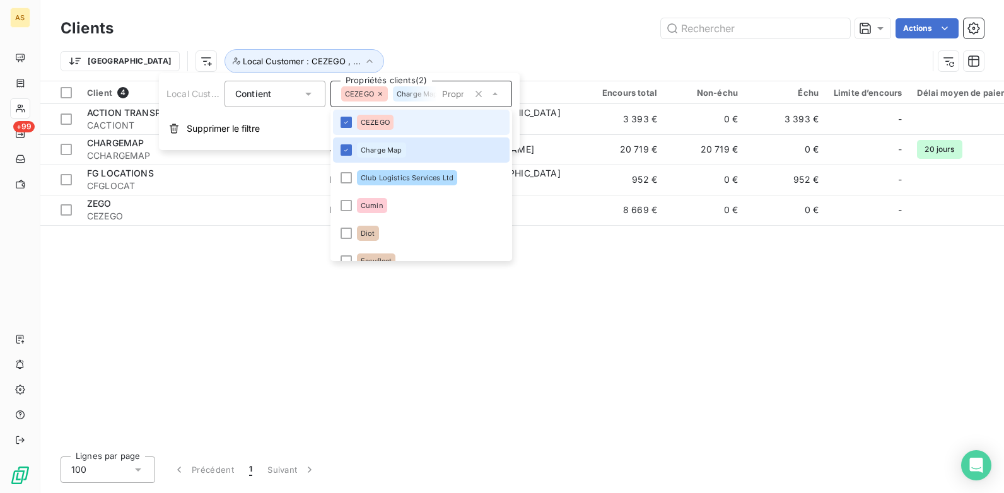
click at [345, 128] on li "CEZEGO" at bounding box center [421, 122] width 177 height 25
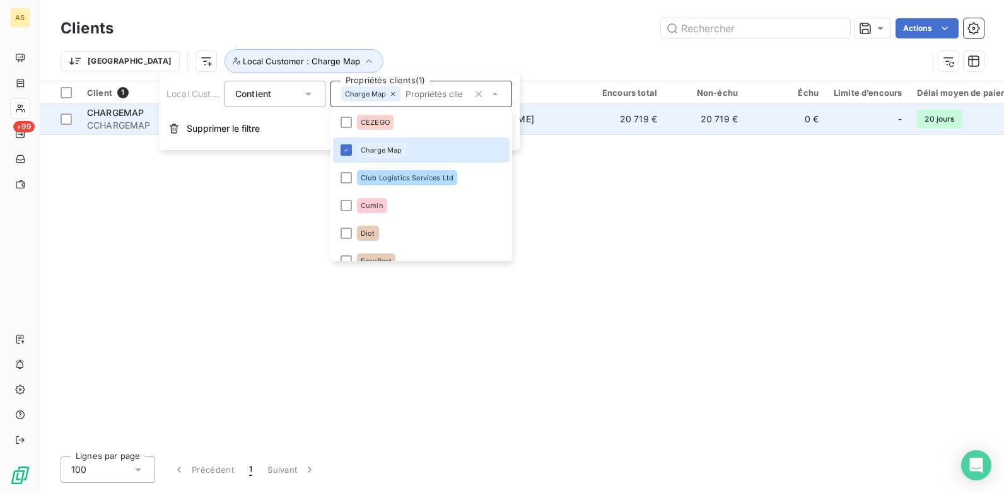
click at [728, 117] on td "20 719 €" at bounding box center [705, 119] width 81 height 30
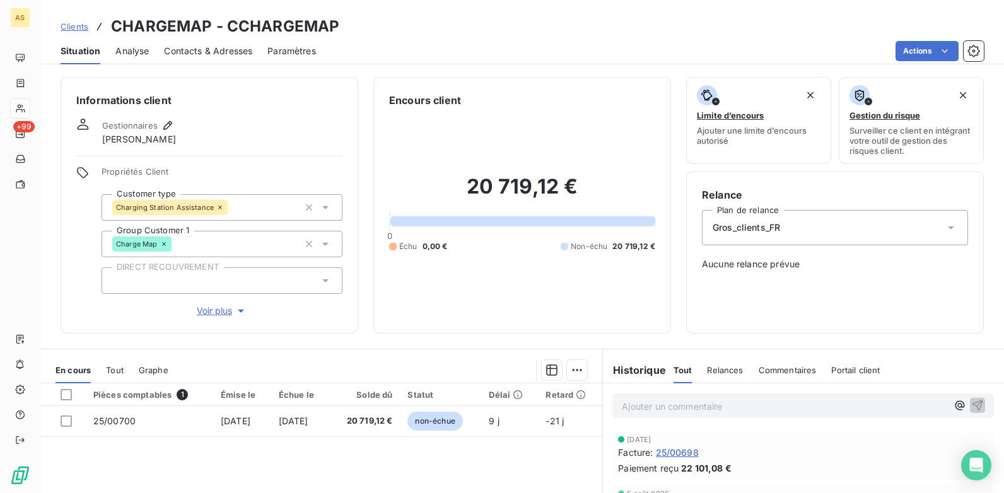
click at [72, 21] on span "Clients" at bounding box center [75, 26] width 28 height 10
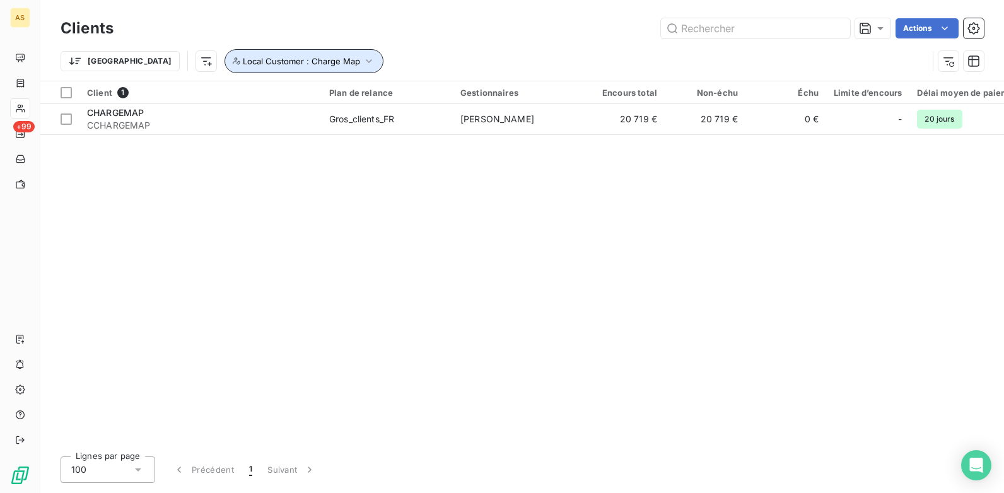
click at [363, 64] on icon "button" at bounding box center [369, 61] width 13 height 13
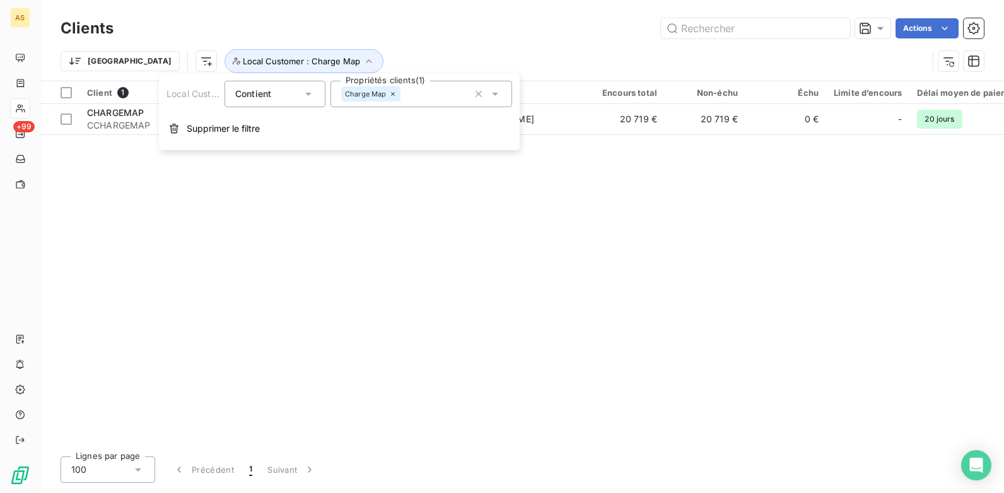
click at [496, 94] on icon at bounding box center [495, 94] width 6 height 3
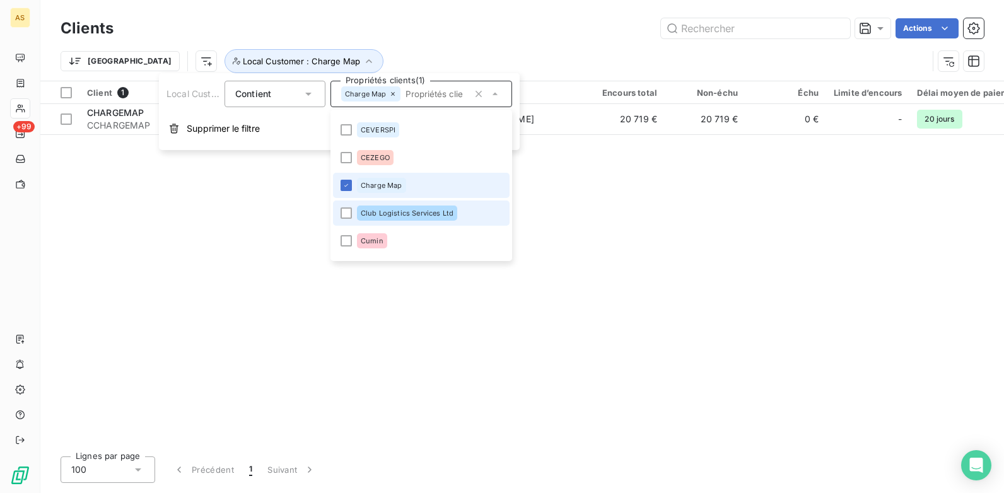
scroll to position [863, 0]
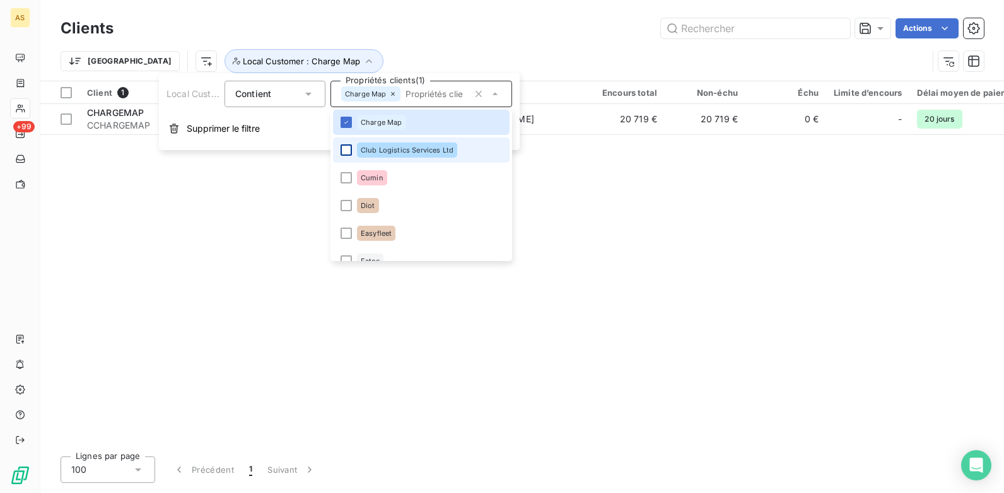
click at [345, 150] on div at bounding box center [346, 149] width 11 height 11
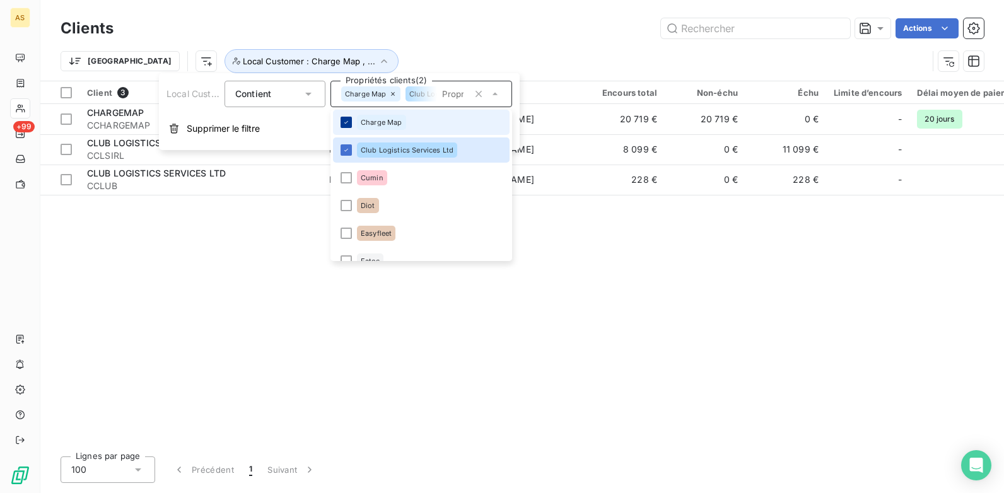
click at [347, 124] on icon at bounding box center [347, 123] width 8 height 8
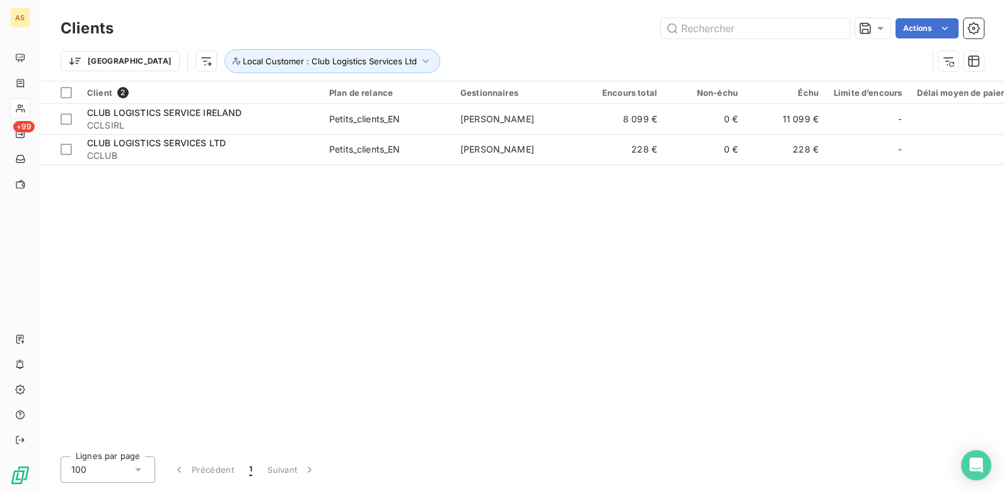
drag, startPoint x: 743, startPoint y: 197, endPoint x: 763, endPoint y: 187, distance: 22.0
click at [746, 197] on div "Client 2 Plan de relance Gestionnaires Encours total Non-échu Échu Limite d’enc…" at bounding box center [522, 263] width 964 height 365
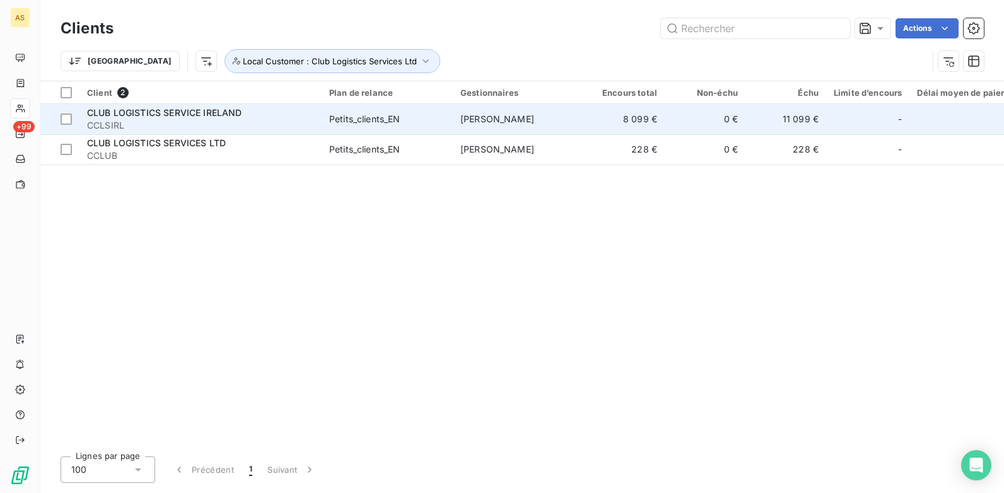
click at [808, 119] on td "11 099 €" at bounding box center [786, 119] width 81 height 30
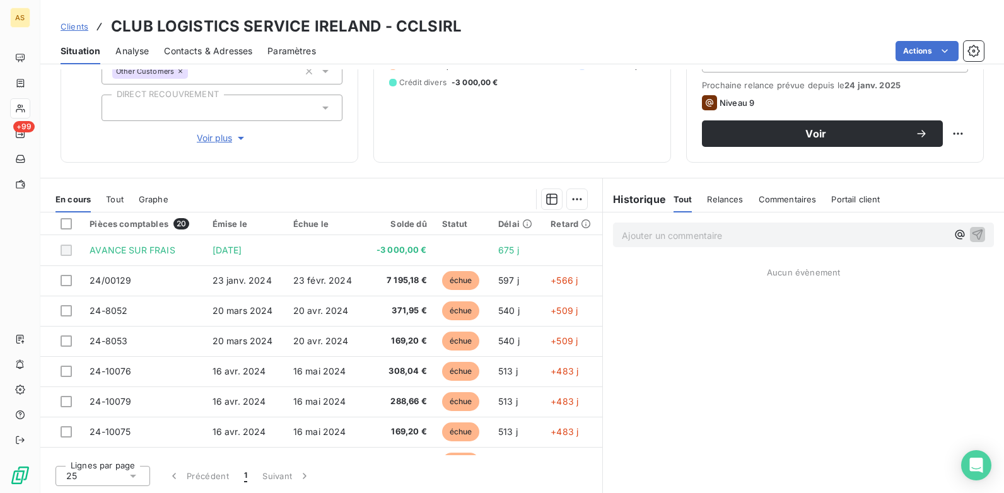
click at [73, 24] on span "Clients" at bounding box center [75, 26] width 28 height 10
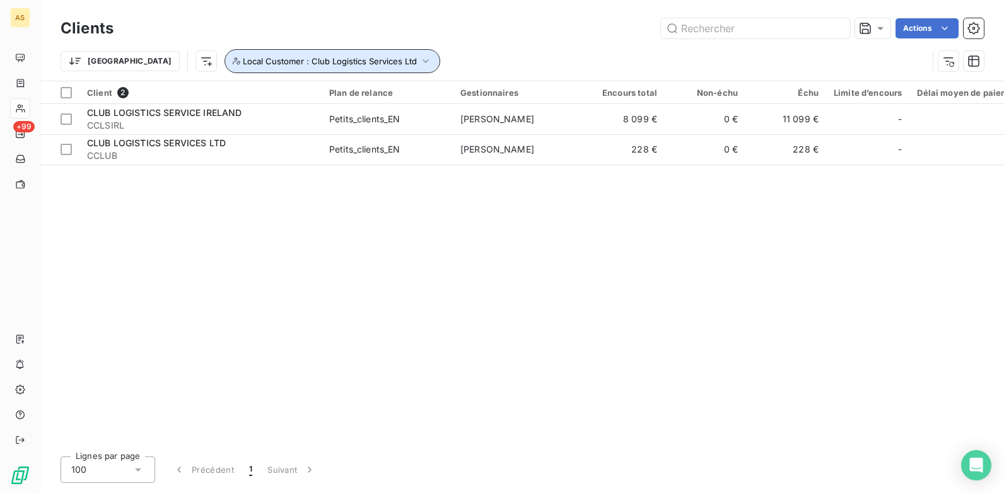
click at [423, 62] on icon "button" at bounding box center [426, 61] width 6 height 4
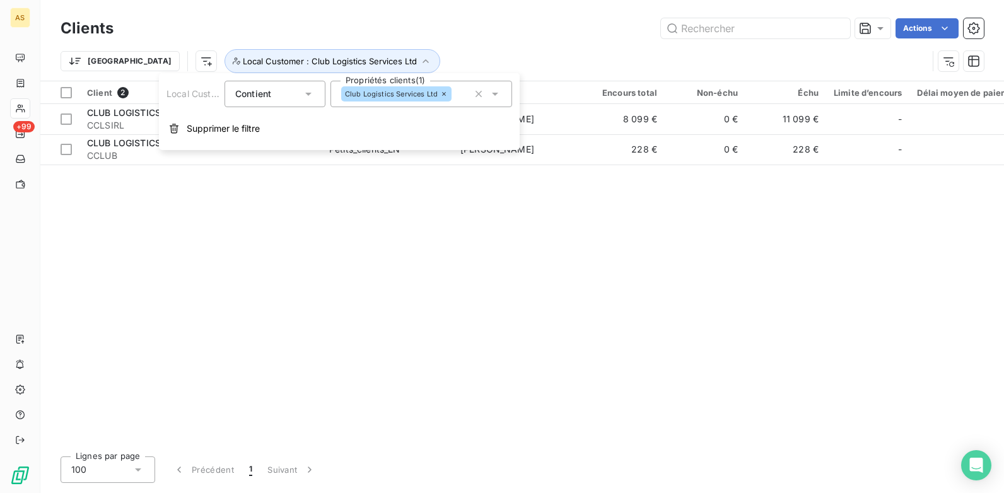
click at [491, 95] on icon at bounding box center [495, 94] width 13 height 13
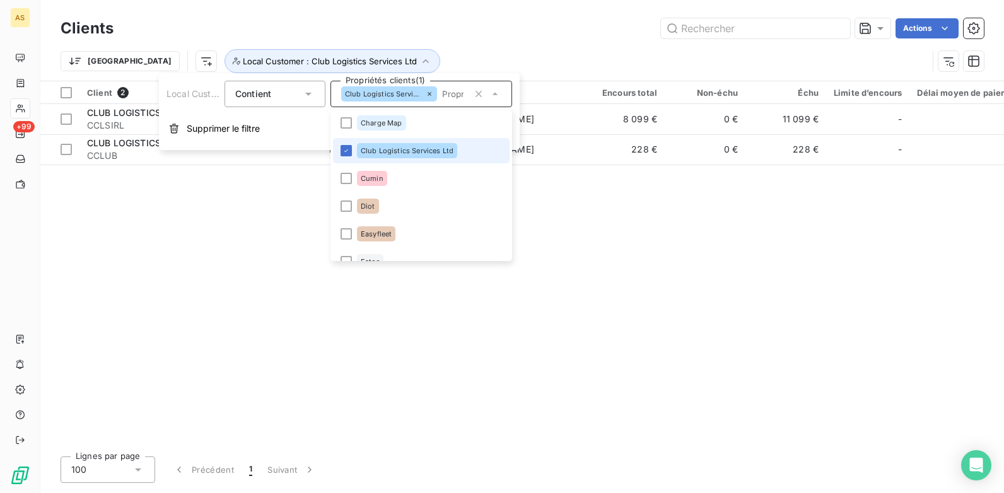
scroll to position [891, 0]
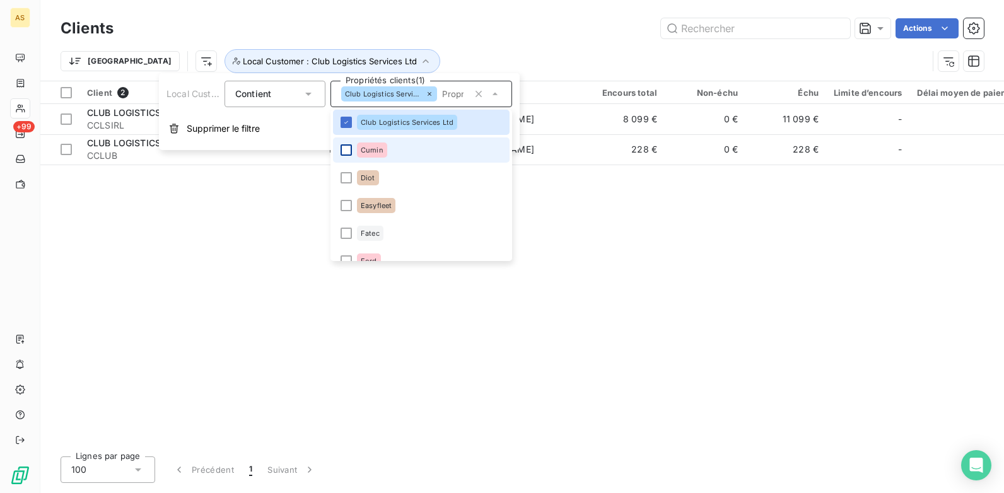
click at [342, 150] on div at bounding box center [346, 149] width 11 height 11
click at [344, 124] on icon at bounding box center [347, 123] width 8 height 8
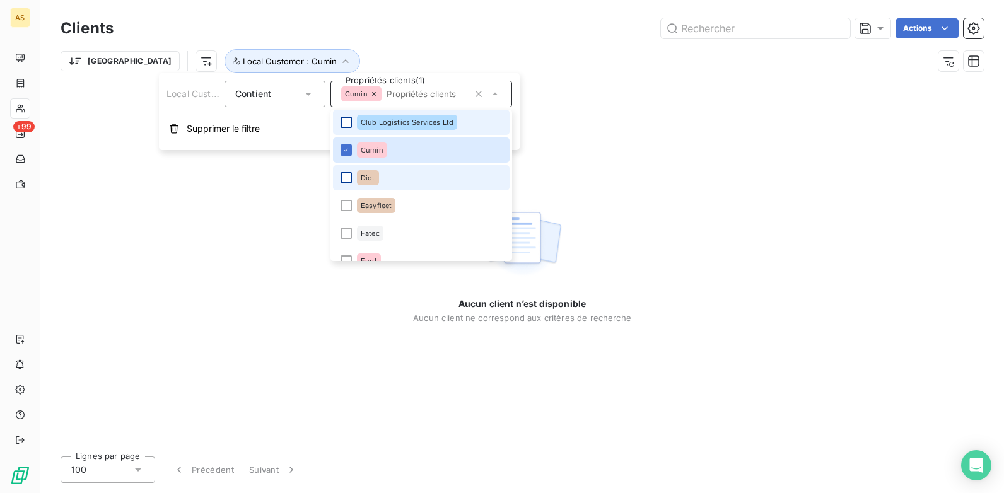
click at [344, 177] on div at bounding box center [346, 177] width 11 height 11
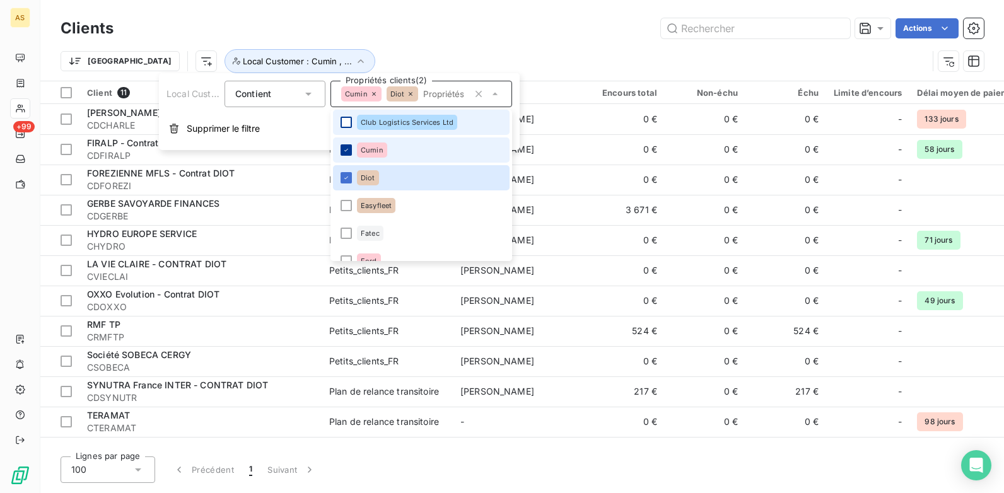
click at [350, 146] on div at bounding box center [346, 149] width 11 height 11
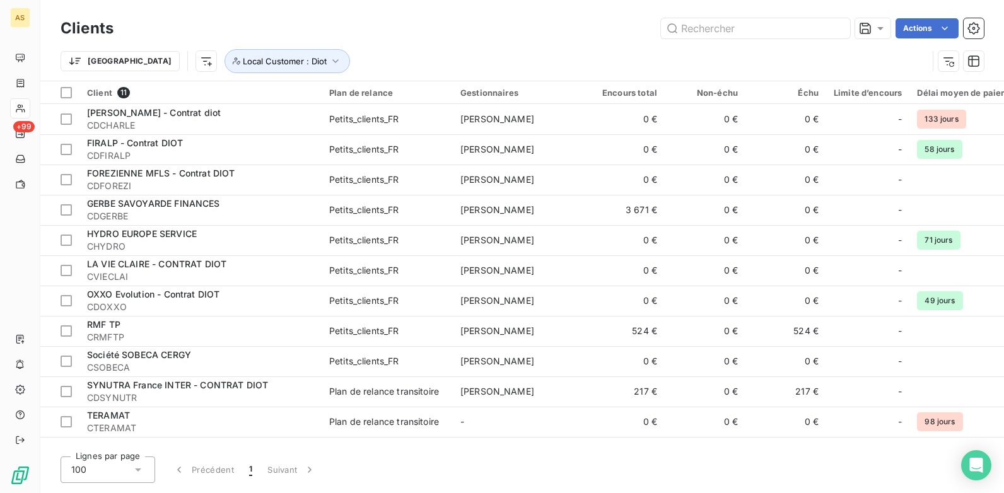
click at [490, 52] on div "Trier Local Customer : Diot" at bounding box center [495, 61] width 868 height 24
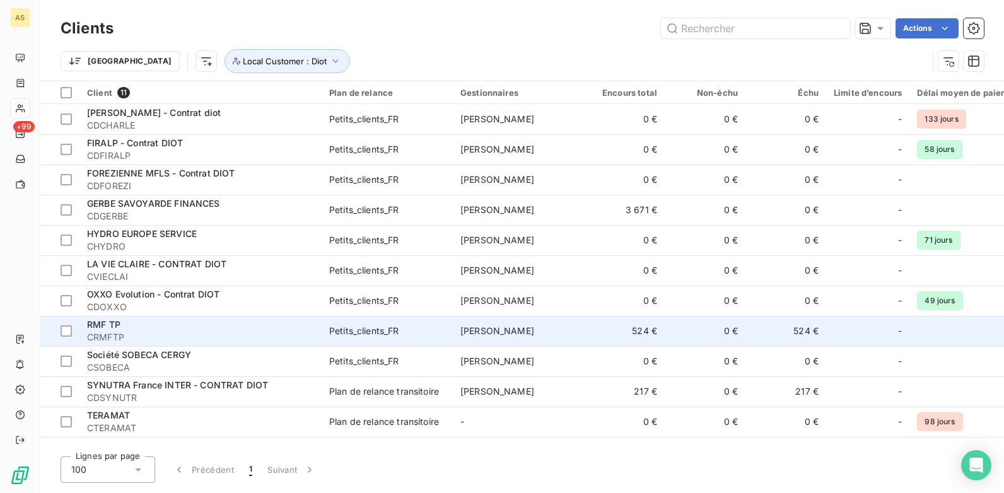
click at [472, 331] on span "[PERSON_NAME]" at bounding box center [498, 331] width 74 height 11
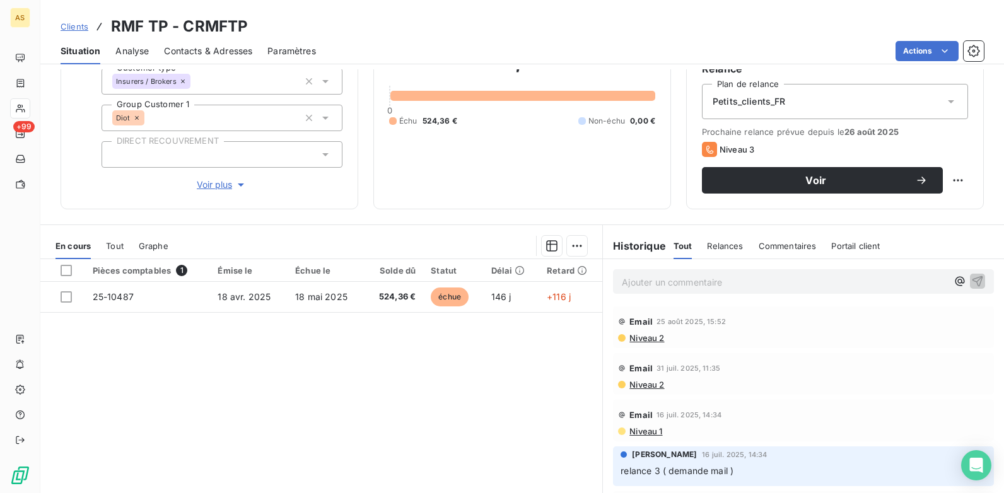
scroll to position [173, 0]
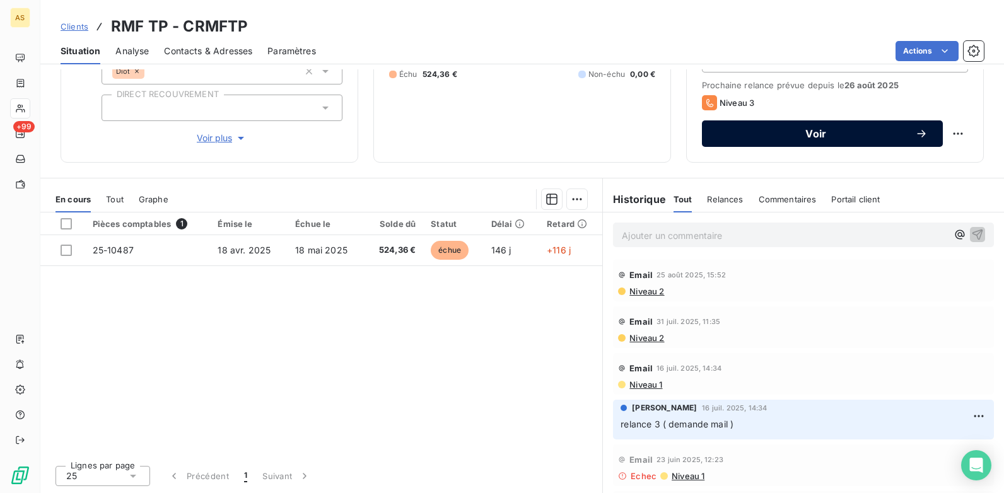
click at [729, 134] on span "Voir" at bounding box center [816, 134] width 198 height 10
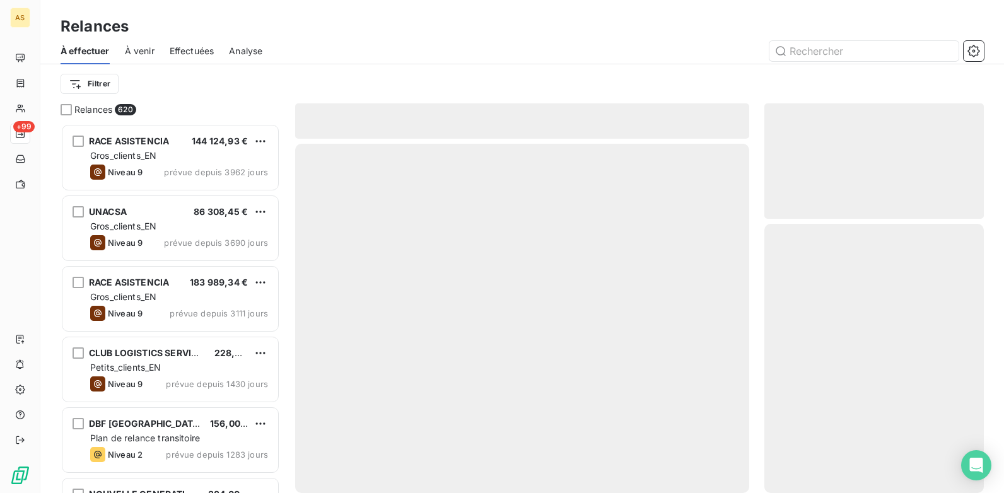
scroll to position [360, 210]
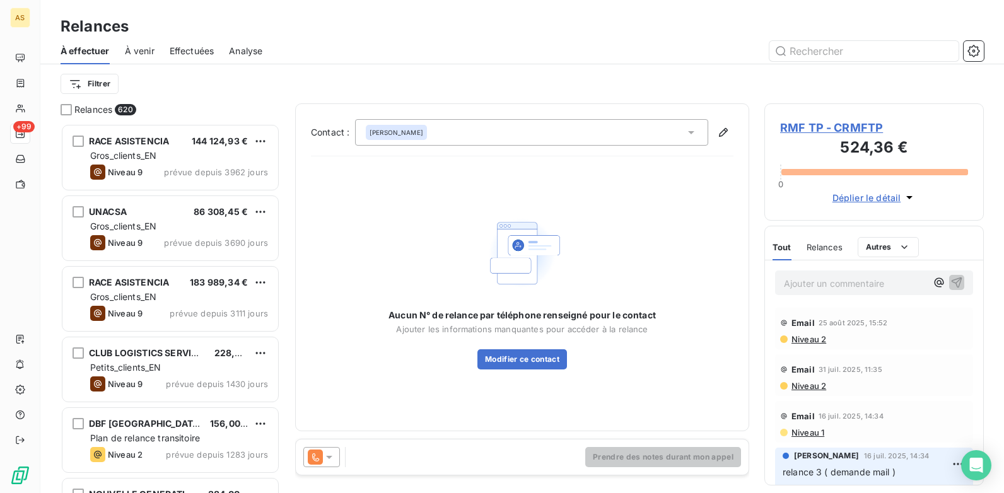
drag, startPoint x: 332, startPoint y: 454, endPoint x: 338, endPoint y: 447, distance: 8.1
click at [332, 453] on icon at bounding box center [329, 457] width 13 height 13
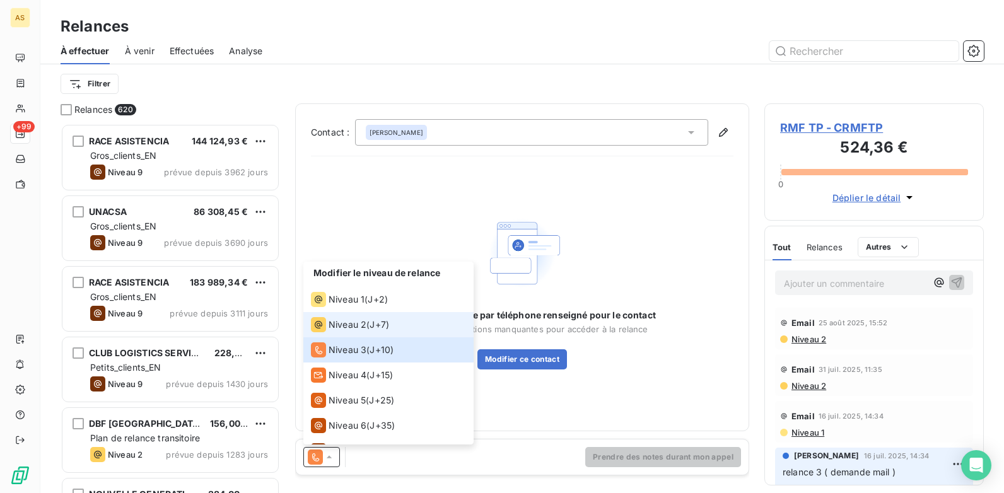
click at [382, 322] on span "J+7 )" at bounding box center [380, 325] width 20 height 13
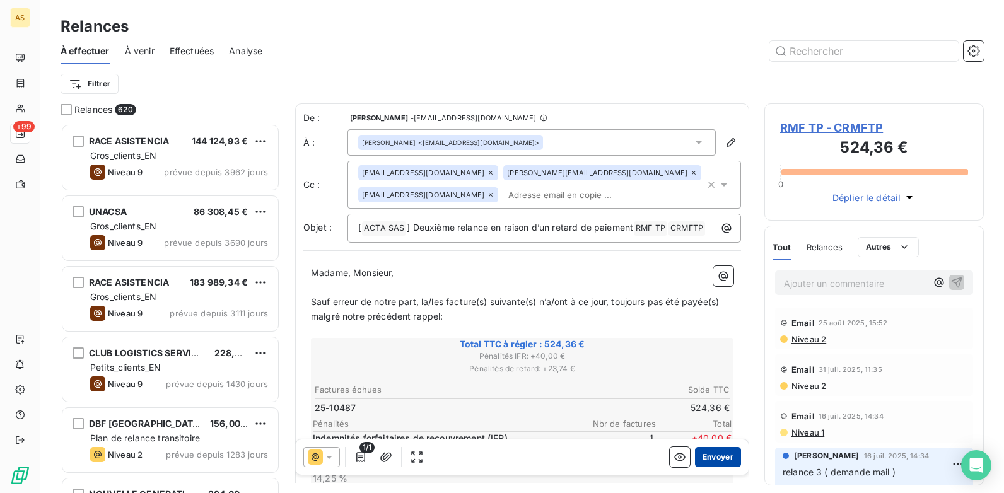
click at [709, 453] on button "Envoyer" at bounding box center [718, 457] width 46 height 20
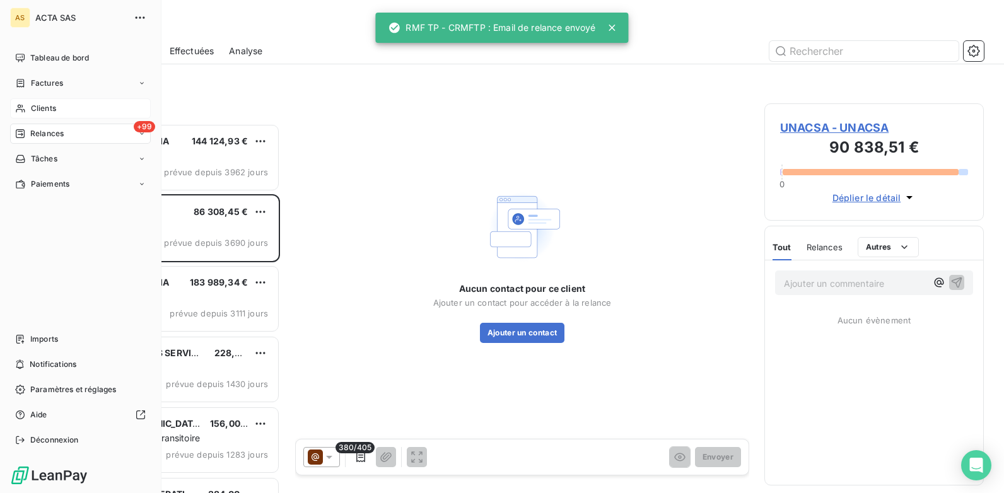
click at [49, 107] on span "Clients" at bounding box center [43, 108] width 25 height 11
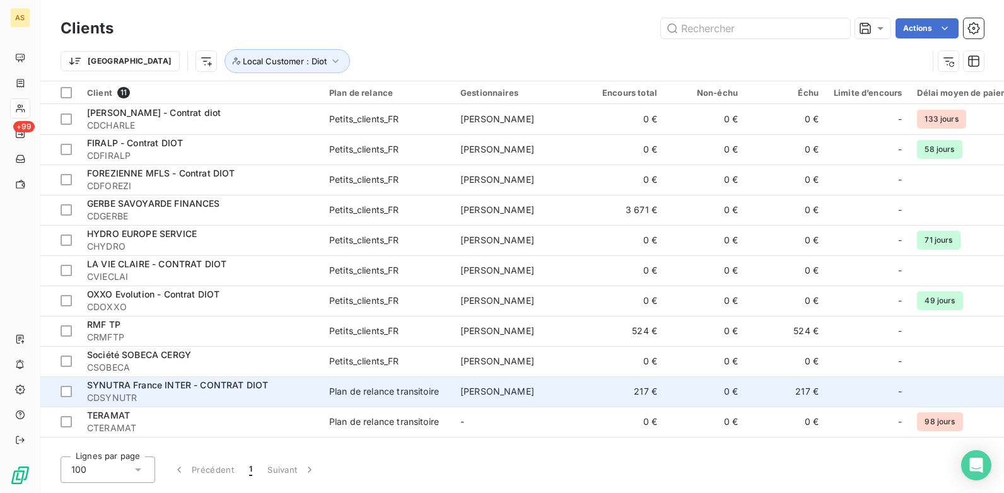
click at [472, 394] on span "[PERSON_NAME]" at bounding box center [498, 391] width 74 height 11
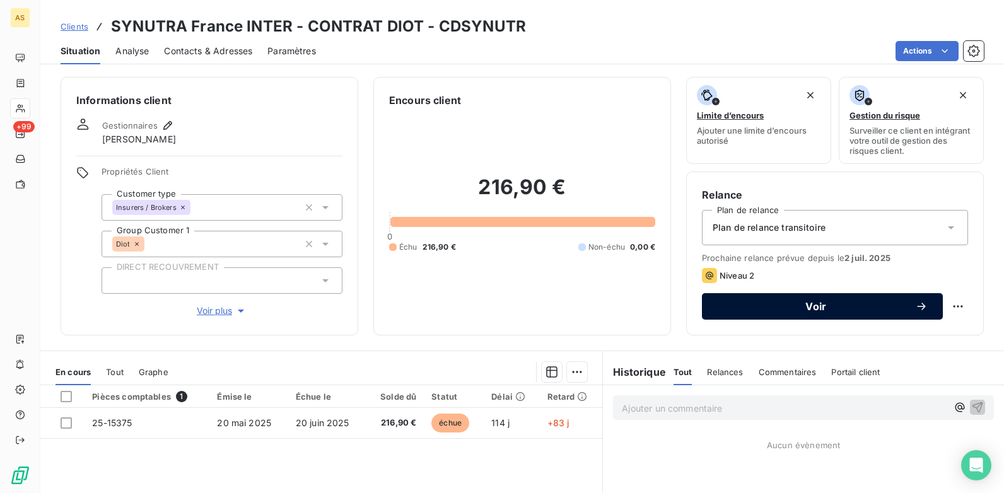
click at [707, 319] on button "Voir" at bounding box center [822, 306] width 241 height 26
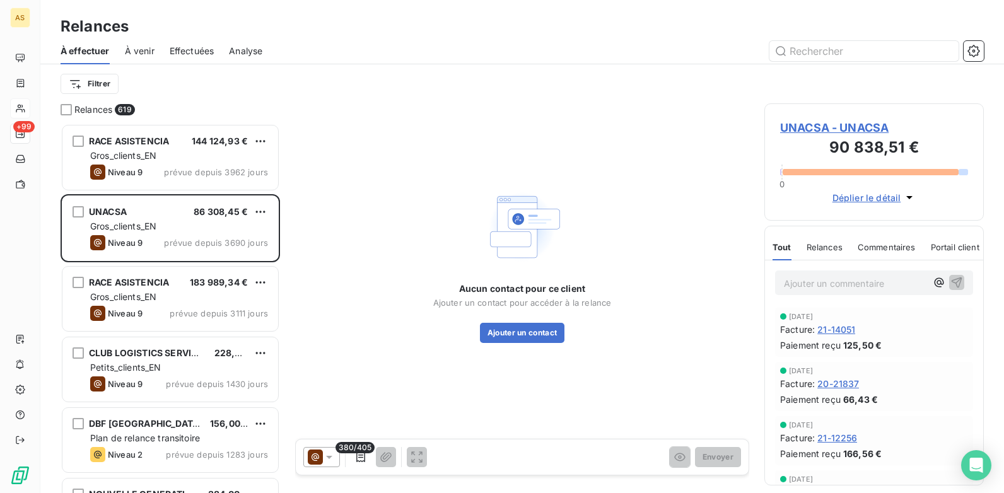
scroll to position [10, 10]
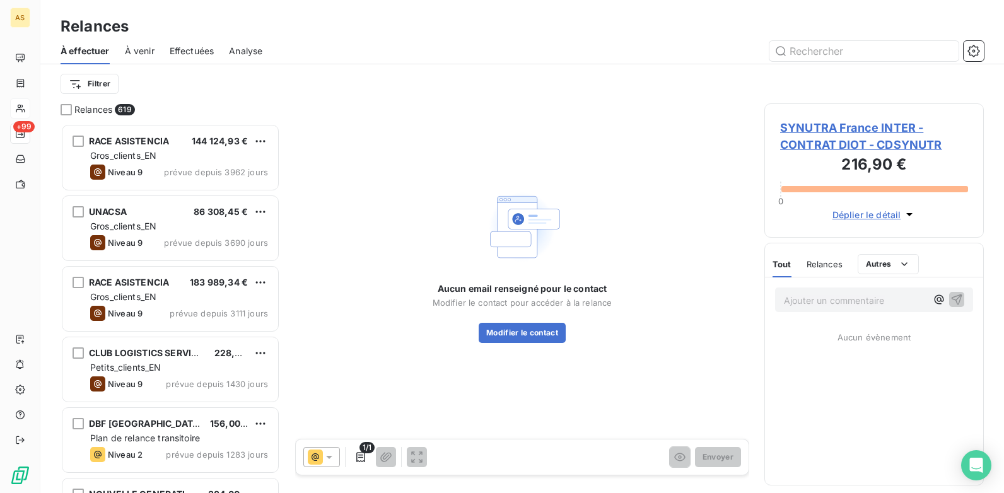
click at [325, 457] on icon at bounding box center [329, 457] width 13 height 13
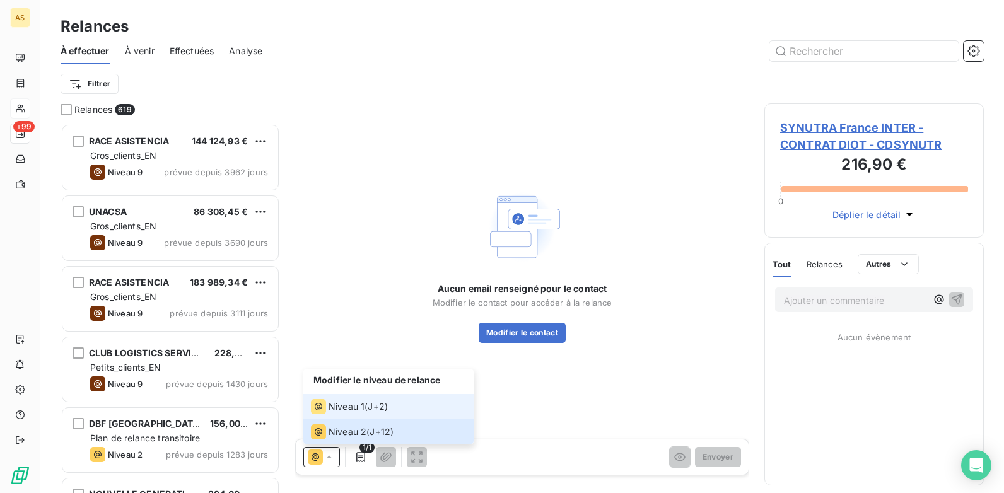
click at [349, 400] on div "Niveau 1" at bounding box center [338, 406] width 54 height 15
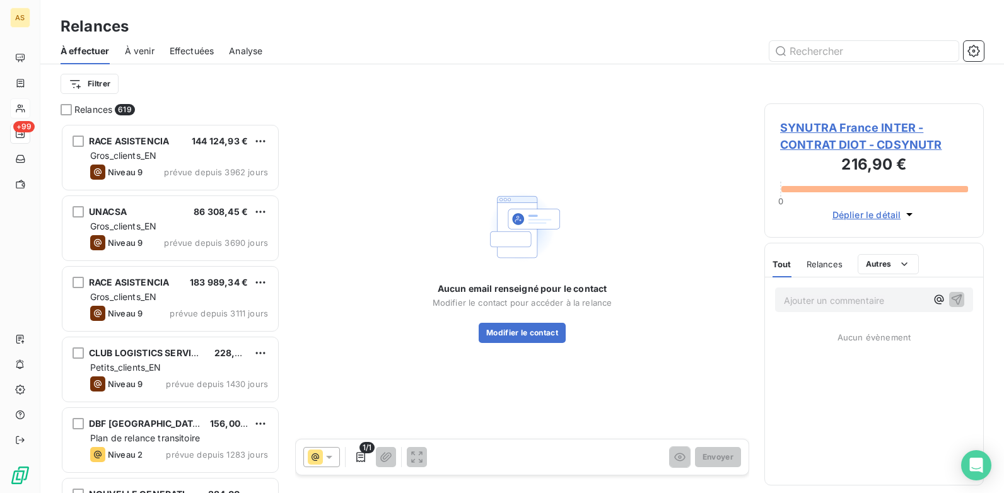
click at [326, 457] on icon at bounding box center [329, 457] width 13 height 13
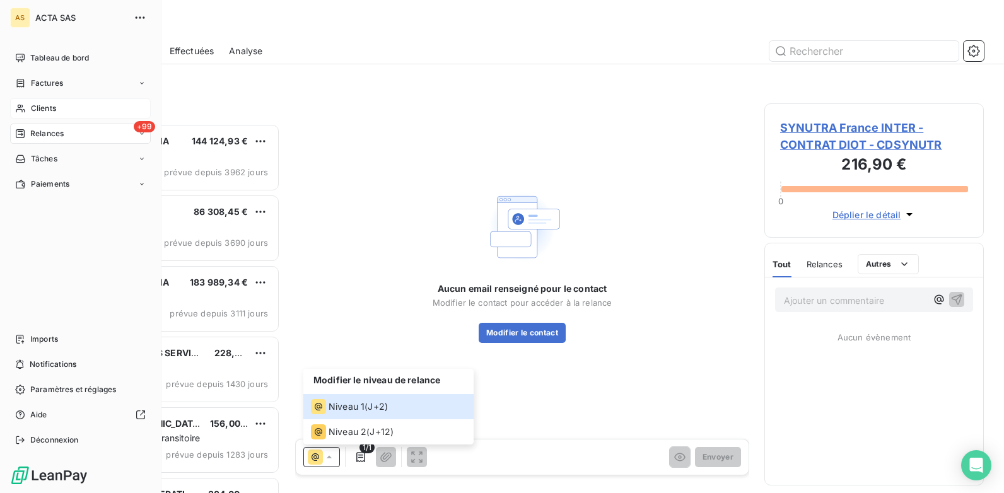
click at [55, 110] on span "Clients" at bounding box center [43, 108] width 25 height 11
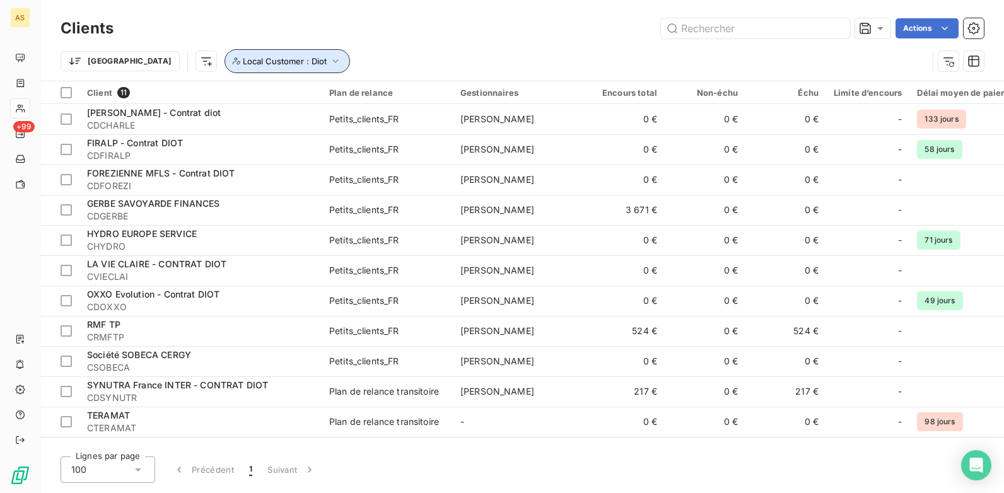
click at [329, 58] on icon "button" at bounding box center [335, 61] width 13 height 13
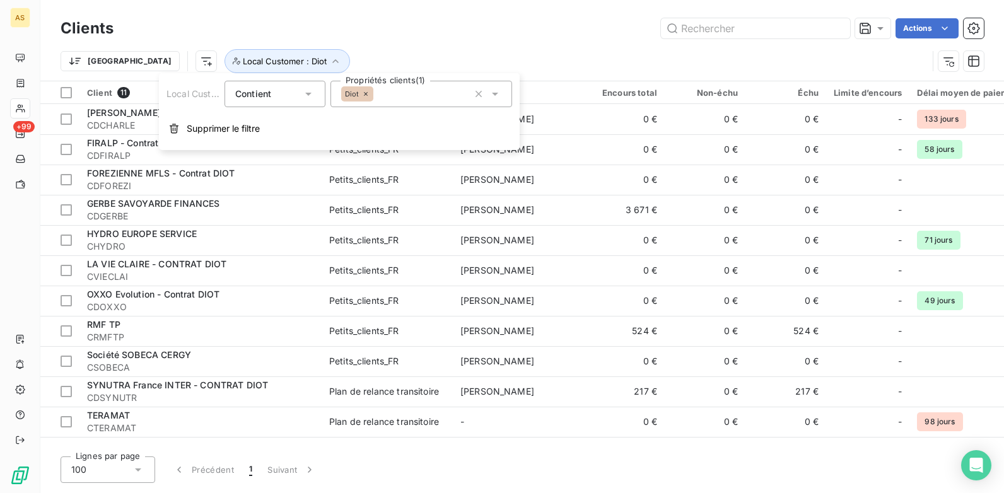
click at [497, 94] on icon at bounding box center [495, 94] width 6 height 3
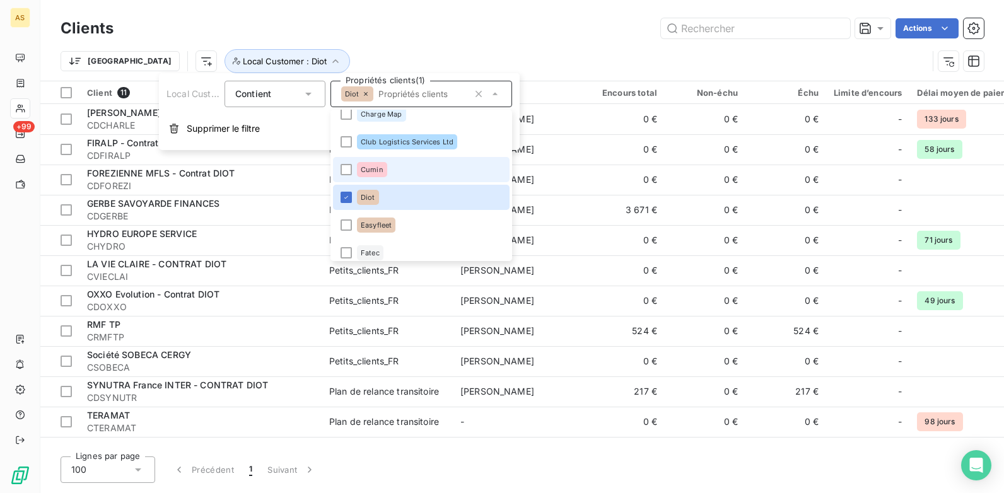
scroll to position [946, 0]
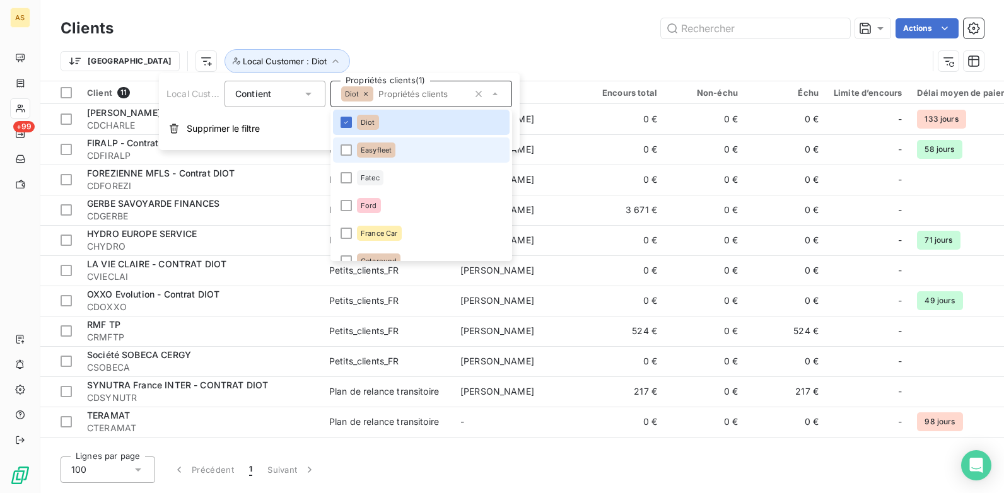
click at [339, 147] on li "Easyfleet" at bounding box center [421, 150] width 177 height 25
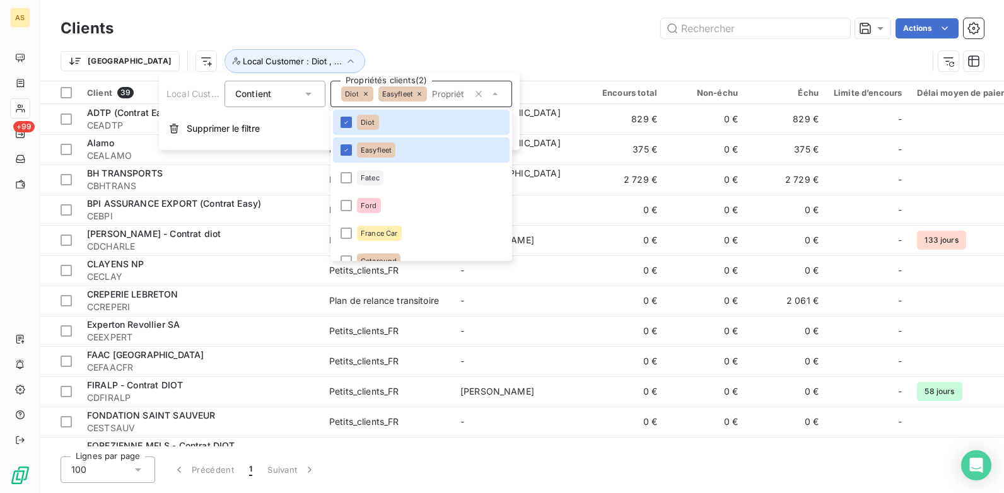
click at [608, 39] on div "Clients Actions" at bounding box center [523, 28] width 924 height 26
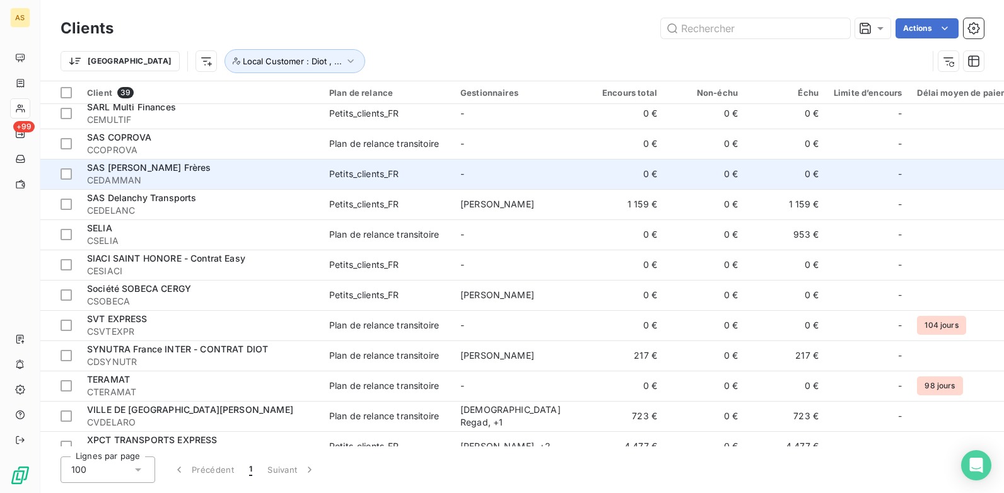
scroll to position [844, 0]
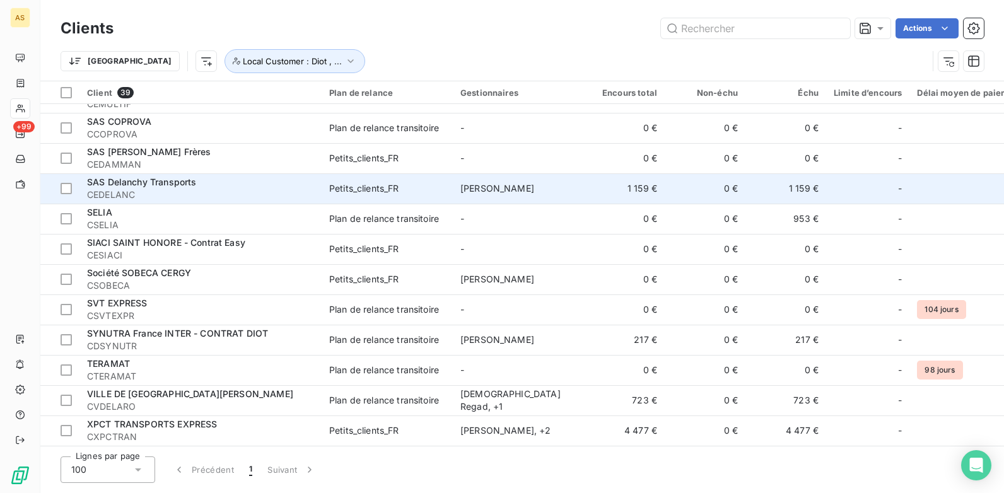
click at [507, 187] on span "[PERSON_NAME]" at bounding box center [498, 188] width 74 height 11
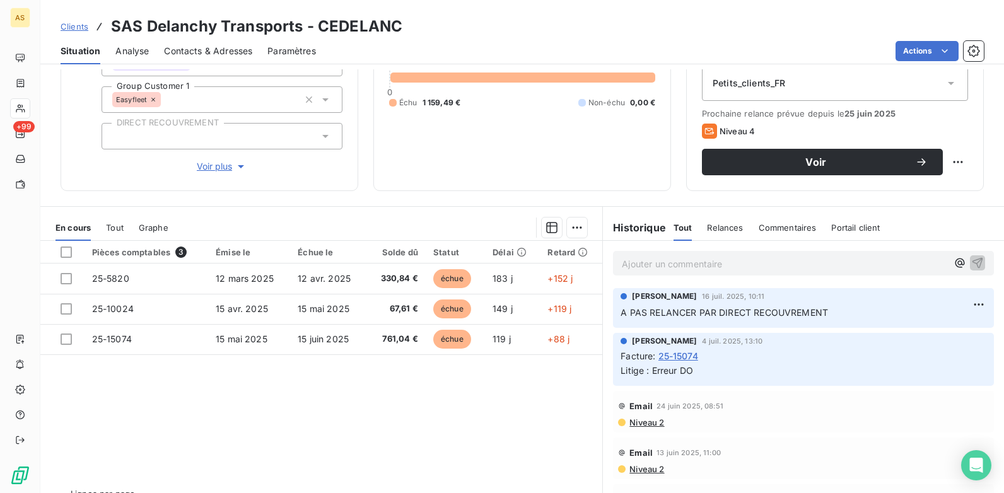
scroll to position [173, 0]
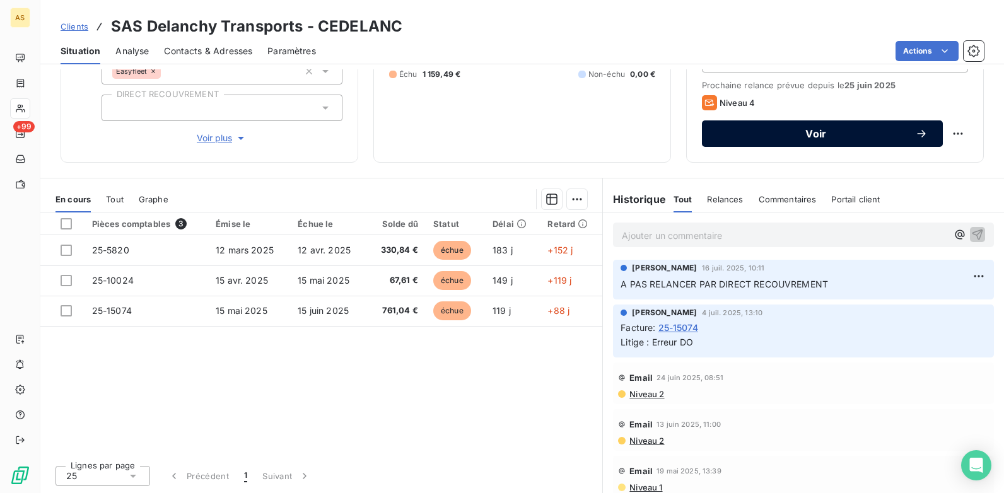
click at [780, 132] on span "Voir" at bounding box center [816, 134] width 198 height 10
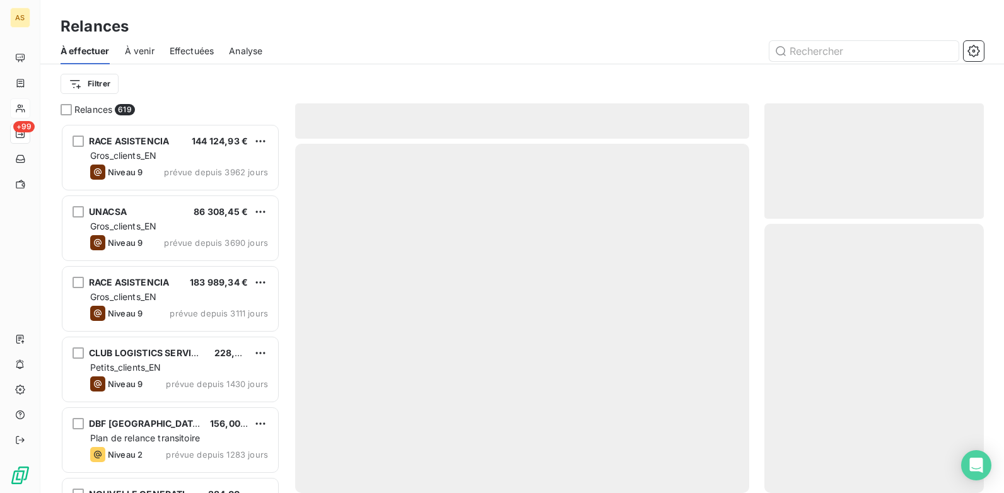
scroll to position [360, 210]
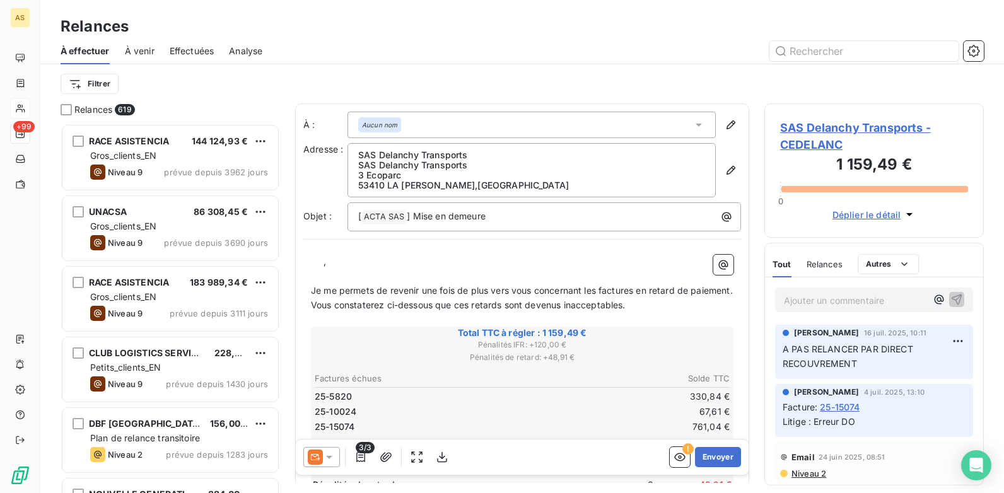
drag, startPoint x: 330, startPoint y: 454, endPoint x: 339, endPoint y: 446, distance: 12.1
click at [331, 454] on icon at bounding box center [329, 457] width 13 height 13
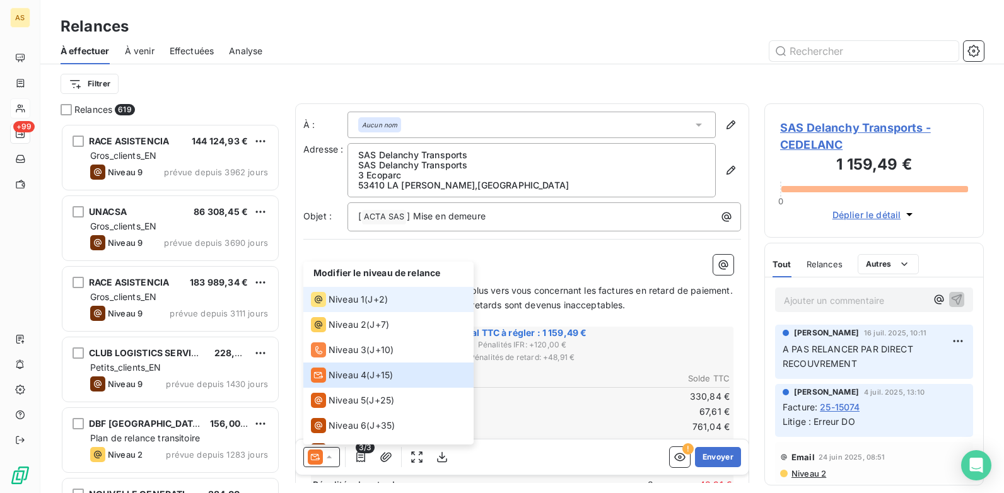
click at [394, 298] on li "Niveau 1 ( J+2 )" at bounding box center [388, 299] width 170 height 25
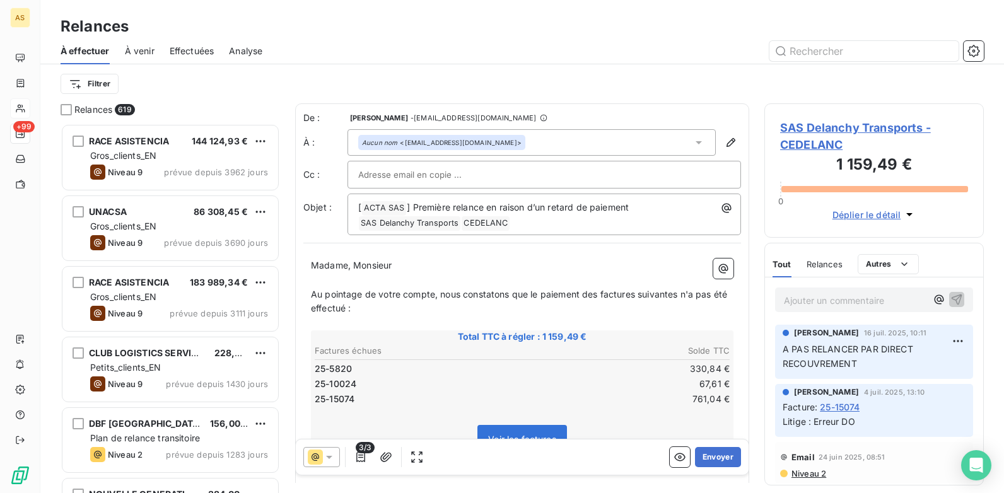
click at [335, 454] on icon at bounding box center [329, 457] width 13 height 13
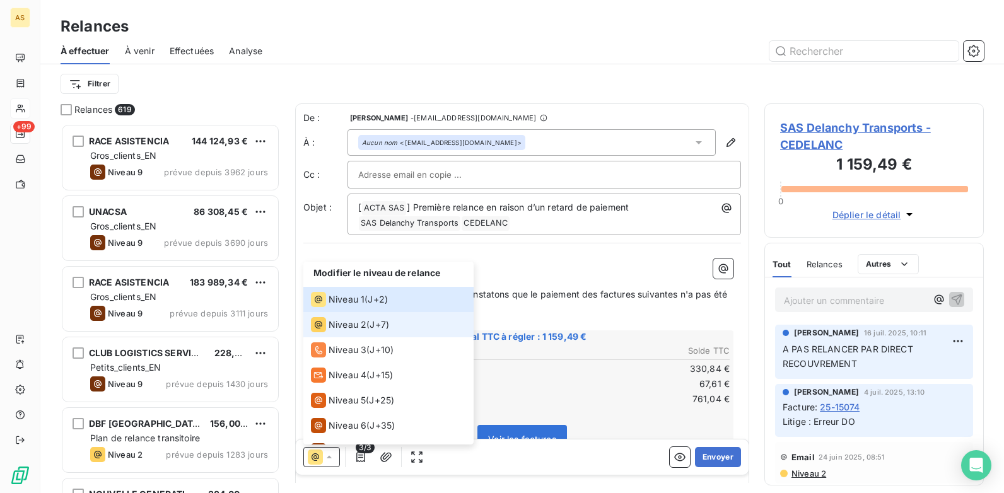
click at [363, 324] on span "Niveau 2" at bounding box center [348, 325] width 38 height 13
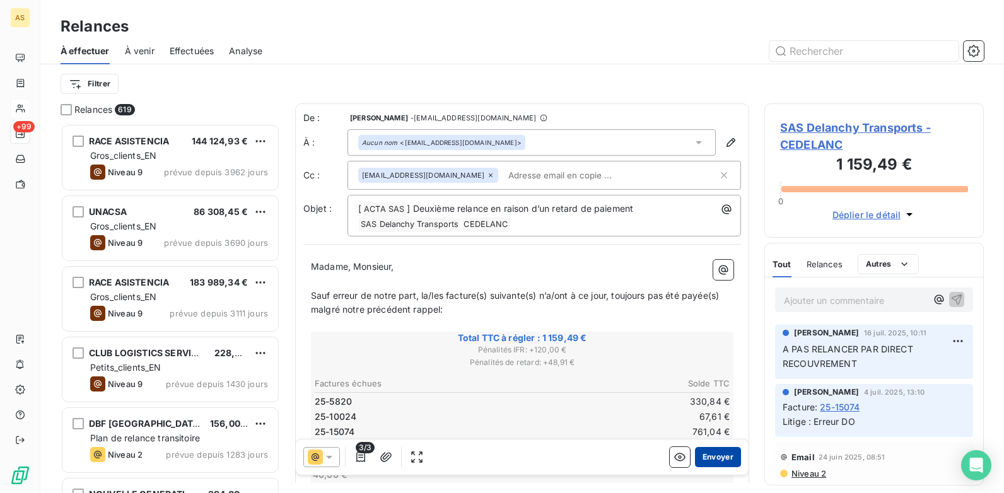
click at [714, 453] on button "Envoyer" at bounding box center [718, 457] width 46 height 20
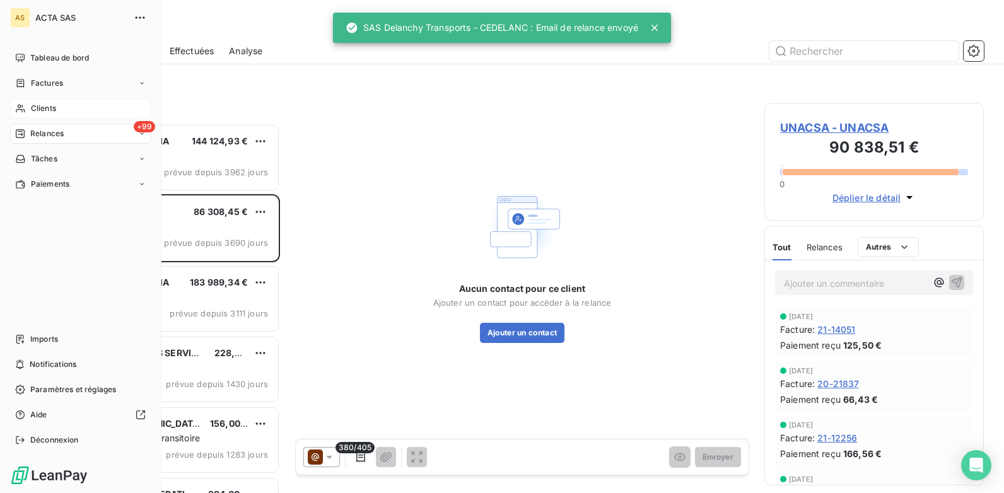
click at [40, 108] on span "Clients" at bounding box center [43, 108] width 25 height 11
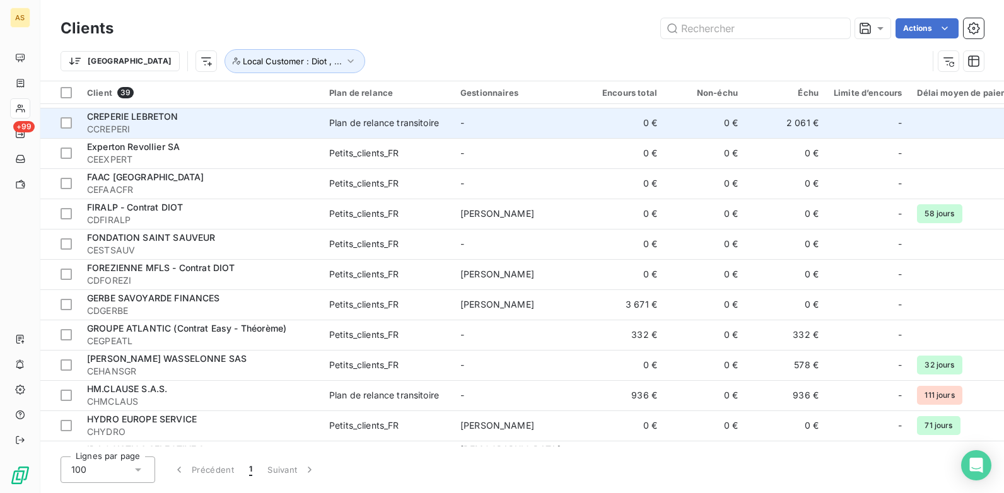
scroll to position [189, 0]
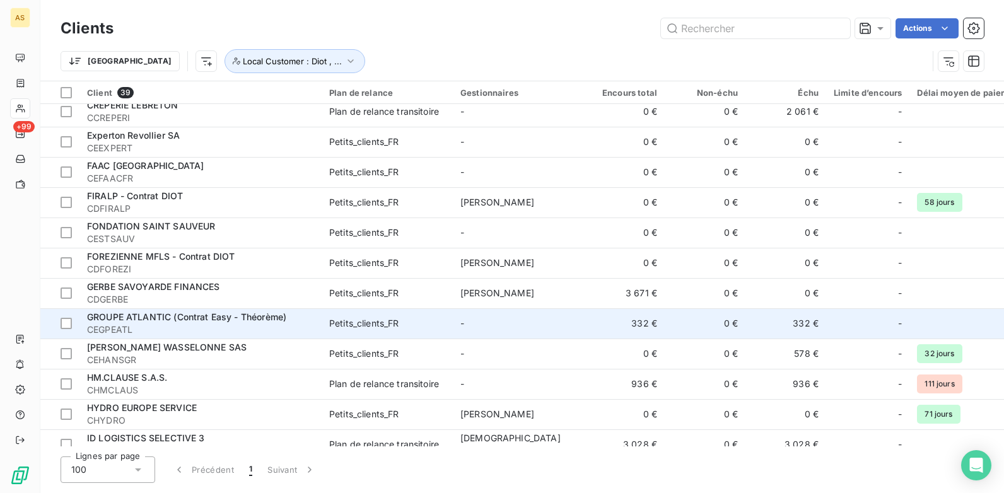
click at [801, 320] on td "332 €" at bounding box center [786, 324] width 81 height 30
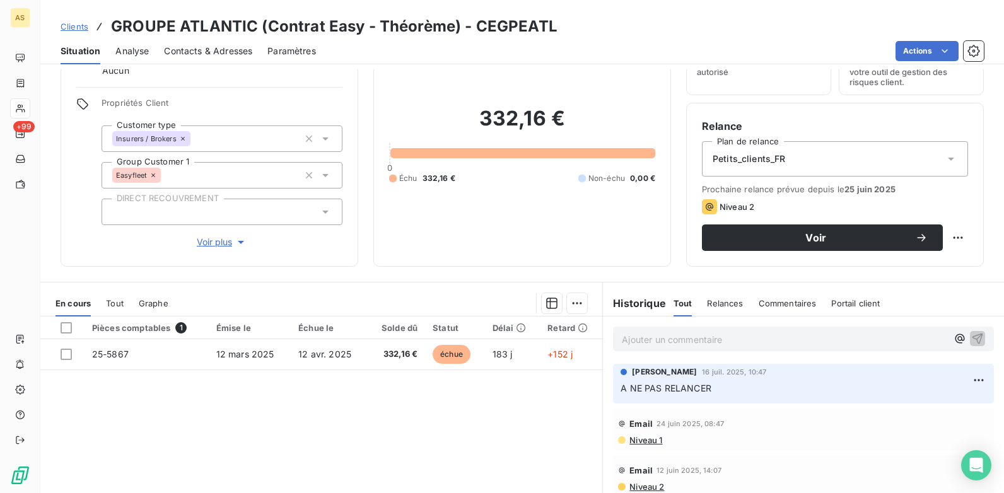
scroll to position [47, 0]
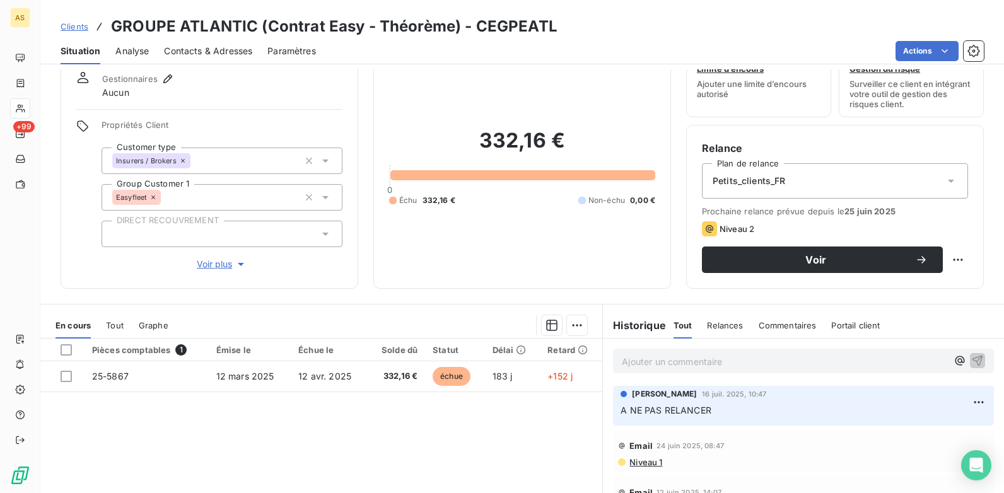
click at [76, 25] on span "Clients" at bounding box center [75, 26] width 28 height 10
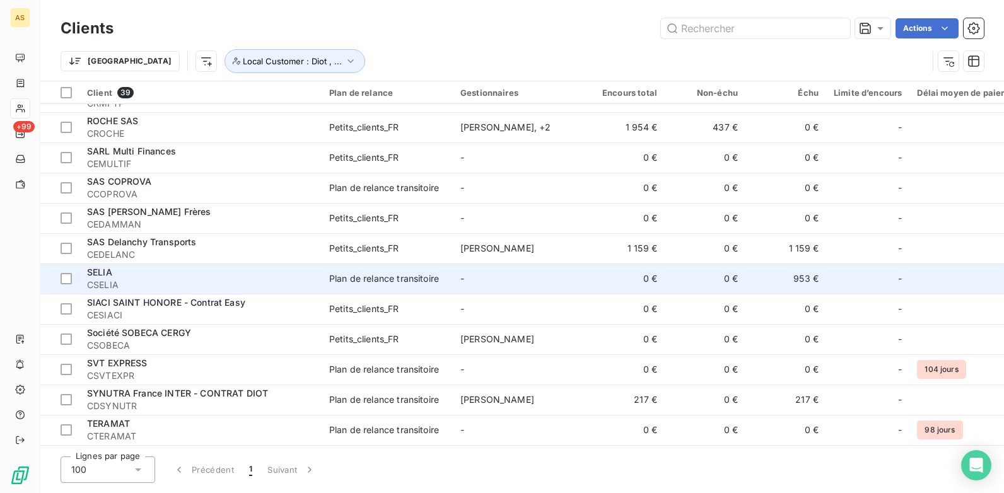
scroll to position [757, 0]
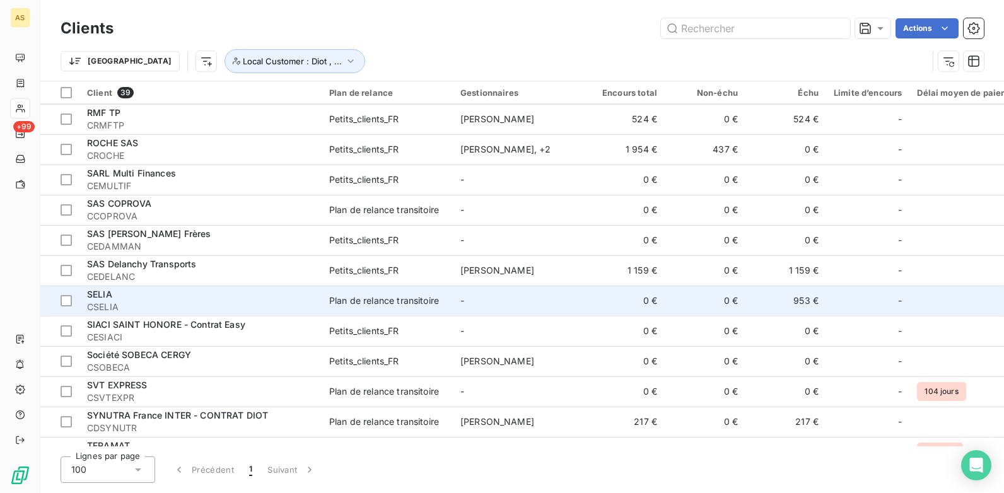
click at [809, 308] on td "953 €" at bounding box center [786, 301] width 81 height 30
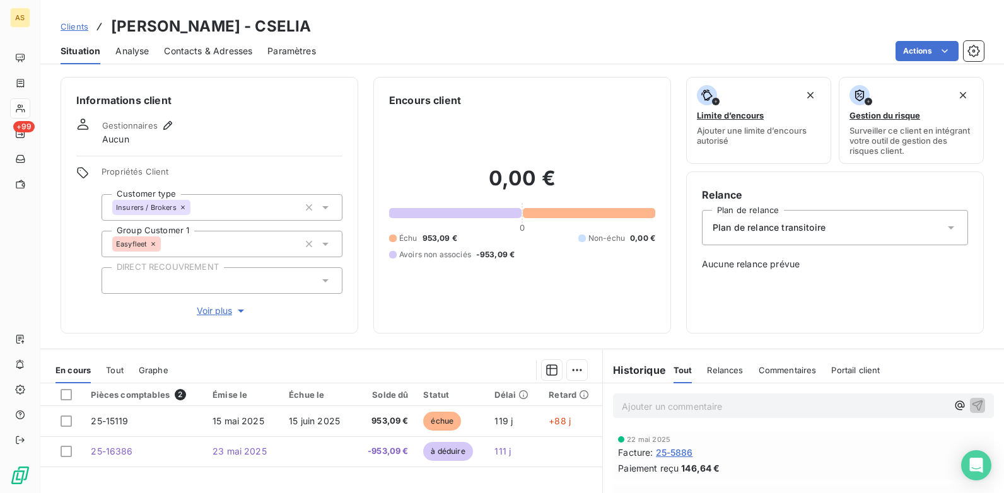
click at [85, 28] on span "Clients" at bounding box center [75, 26] width 28 height 10
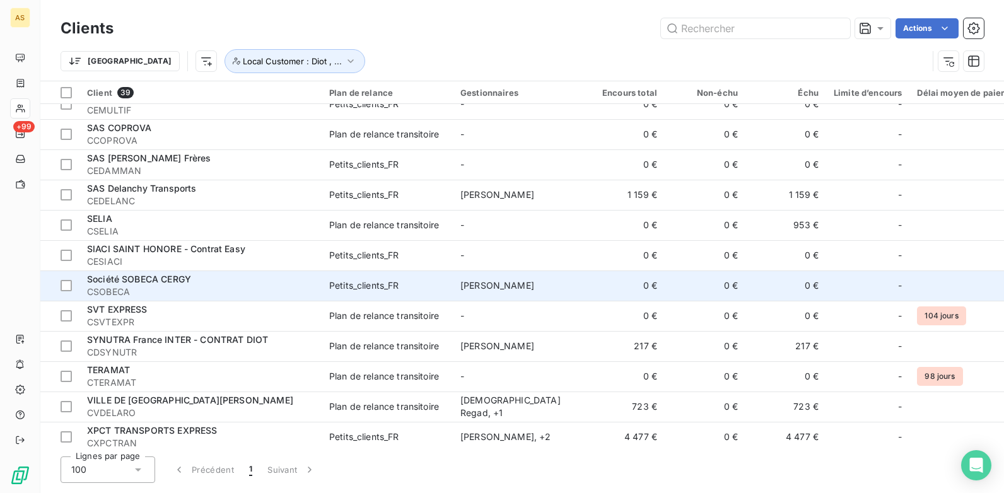
scroll to position [844, 0]
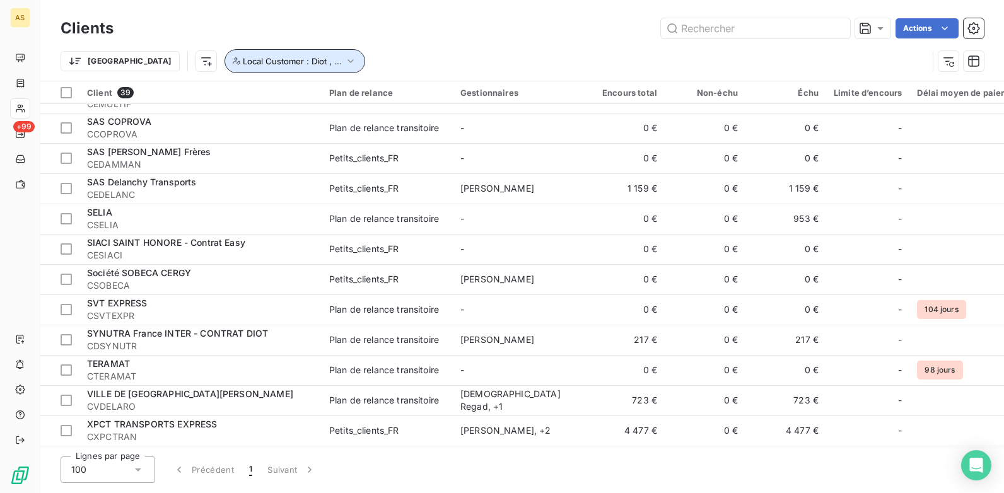
click at [344, 59] on icon "button" at bounding box center [350, 61] width 13 height 13
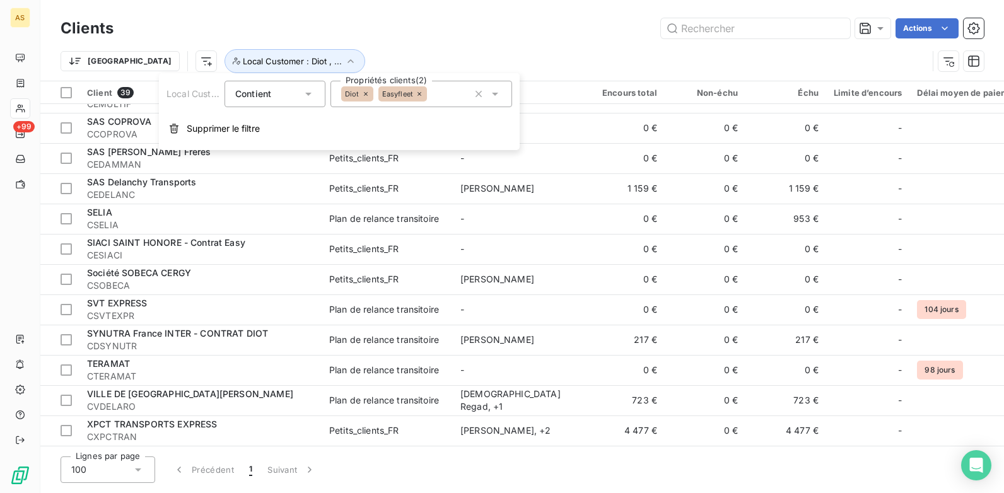
click at [499, 92] on icon at bounding box center [495, 94] width 13 height 13
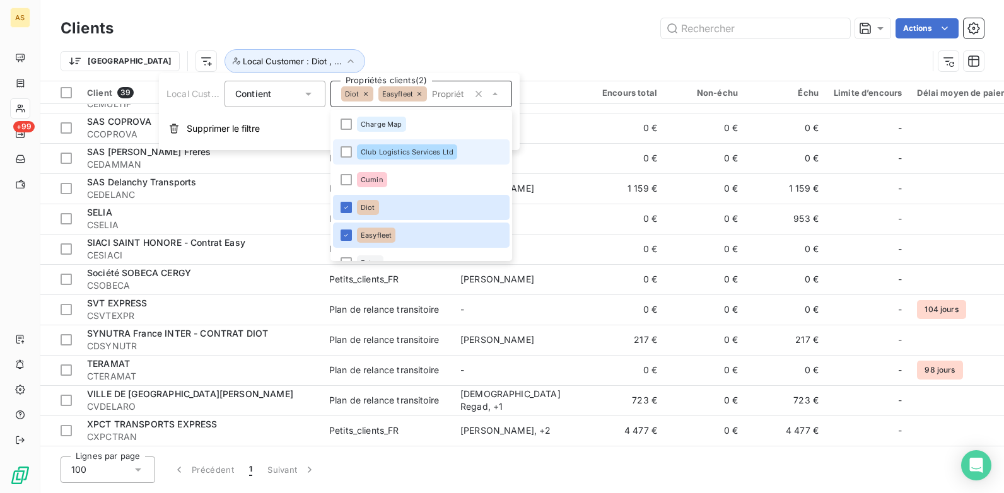
scroll to position [883, 0]
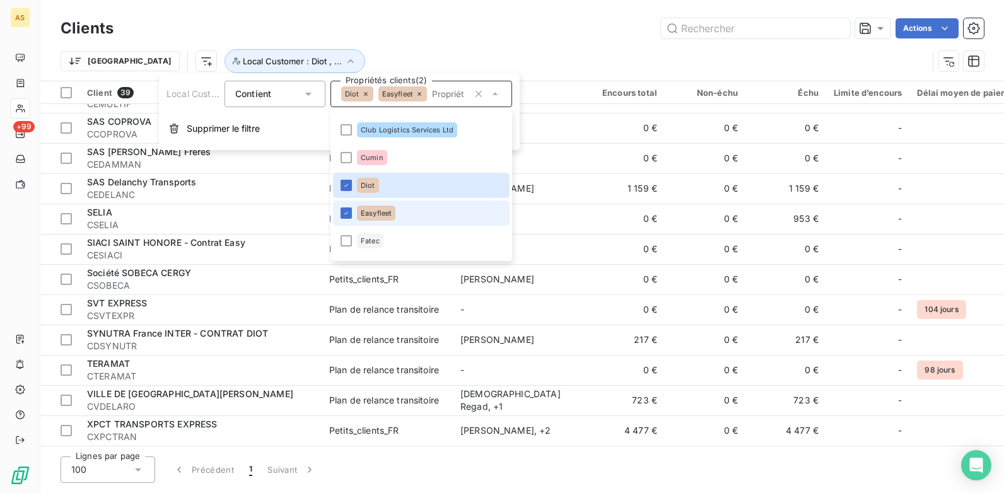
drag, startPoint x: 339, startPoint y: 211, endPoint x: 341, endPoint y: 204, distance: 6.6
click at [340, 211] on li "Easyfleet" at bounding box center [421, 213] width 177 height 25
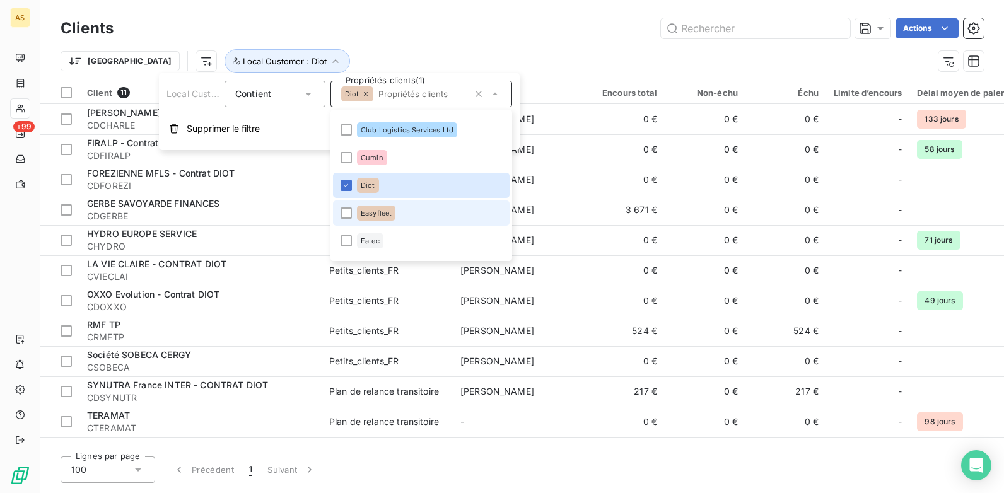
scroll to position [0, 0]
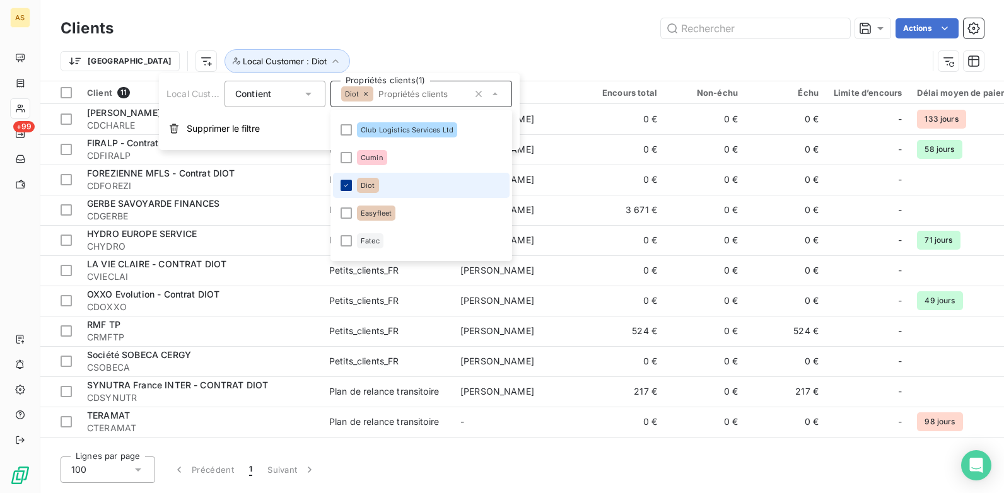
click at [344, 190] on div at bounding box center [346, 185] width 11 height 11
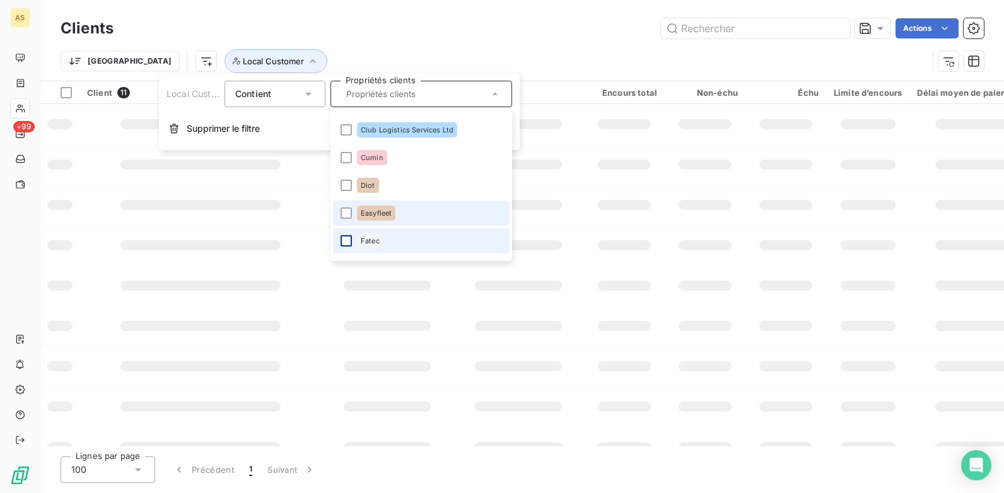
click at [351, 238] on div at bounding box center [346, 240] width 11 height 11
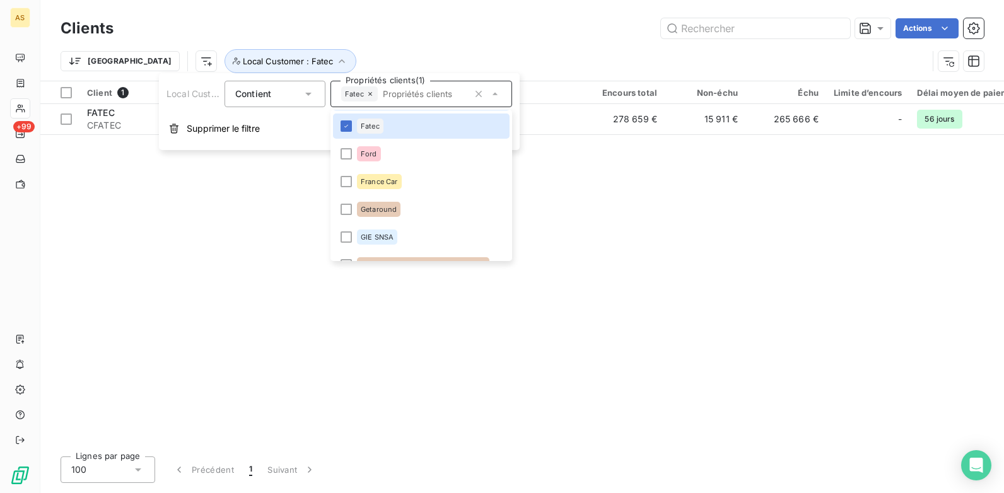
scroll to position [1009, 0]
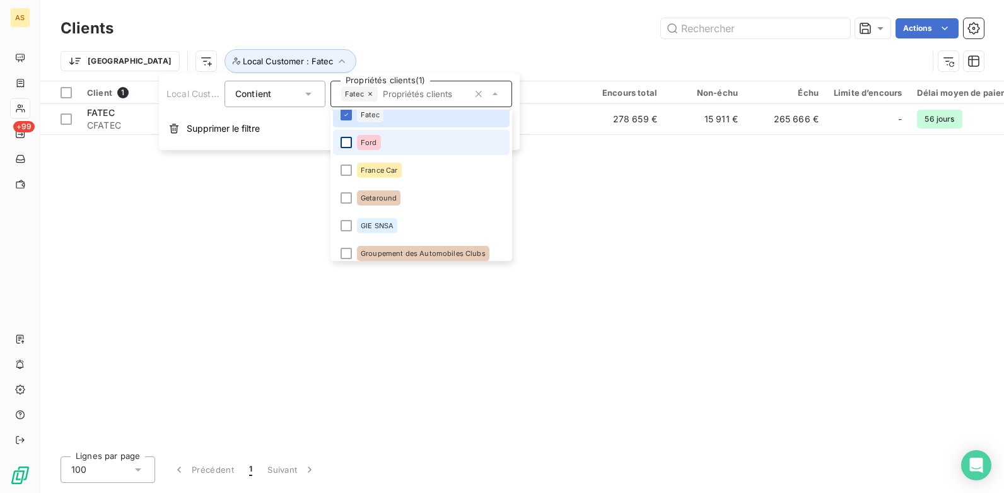
click at [350, 143] on div at bounding box center [346, 142] width 11 height 11
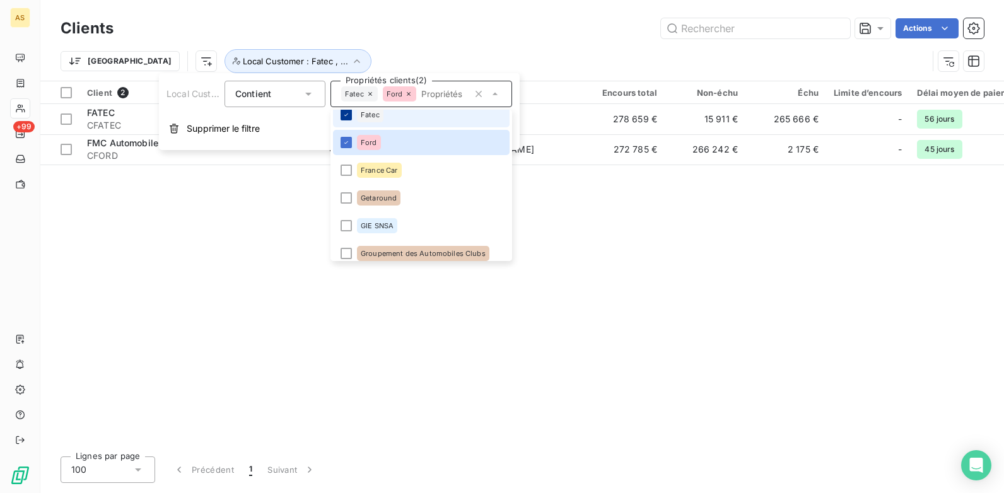
scroll to position [1002, 0]
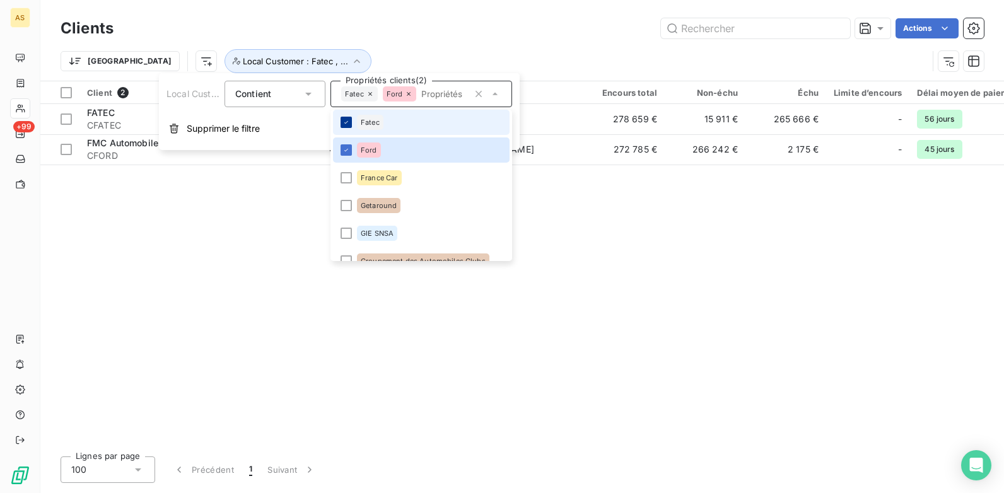
click at [348, 120] on div at bounding box center [346, 122] width 11 height 11
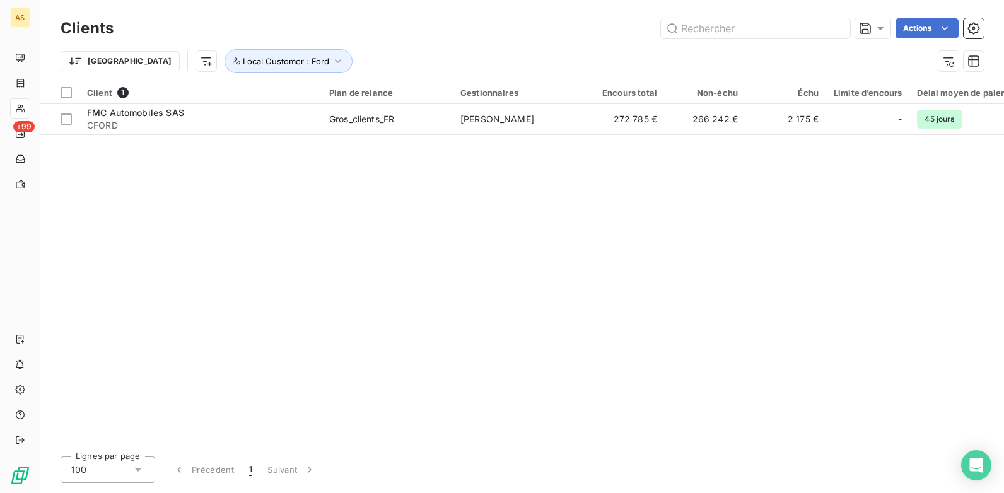
click at [659, 224] on div "Client 1 Plan de relance Gestionnaires Encours total Non-échu Échu Limite d’enc…" at bounding box center [522, 263] width 964 height 365
click at [332, 61] on icon "button" at bounding box center [338, 61] width 13 height 13
click at [495, 98] on icon at bounding box center [495, 94] width 13 height 13
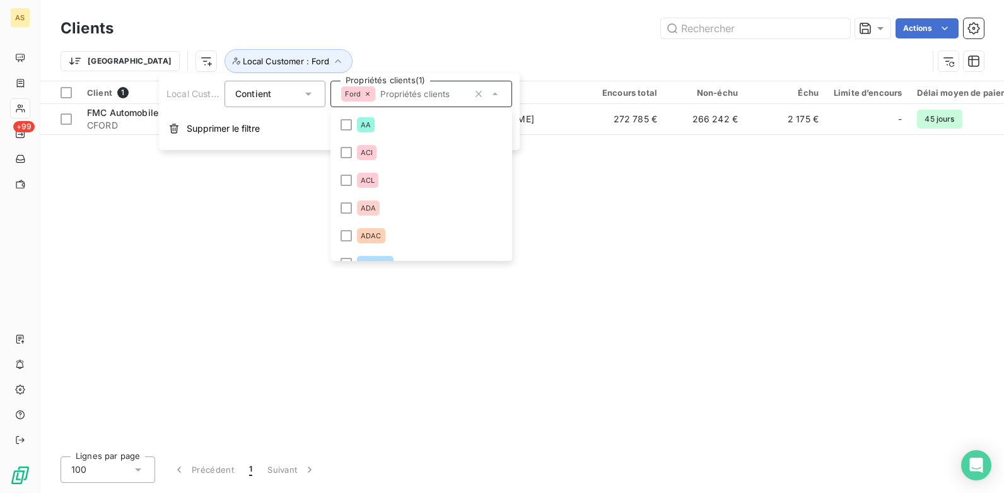
scroll to position [903, 0]
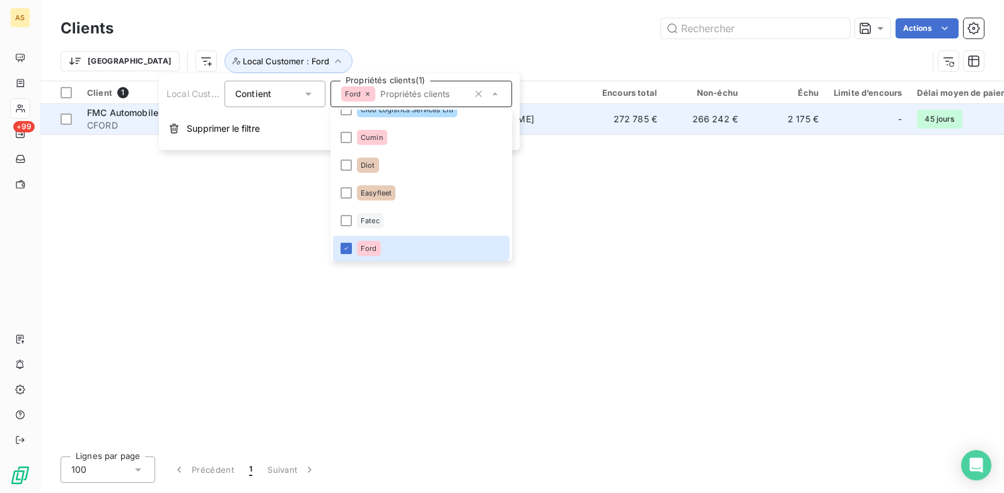
click at [661, 121] on td "272 785 €" at bounding box center [624, 119] width 81 height 30
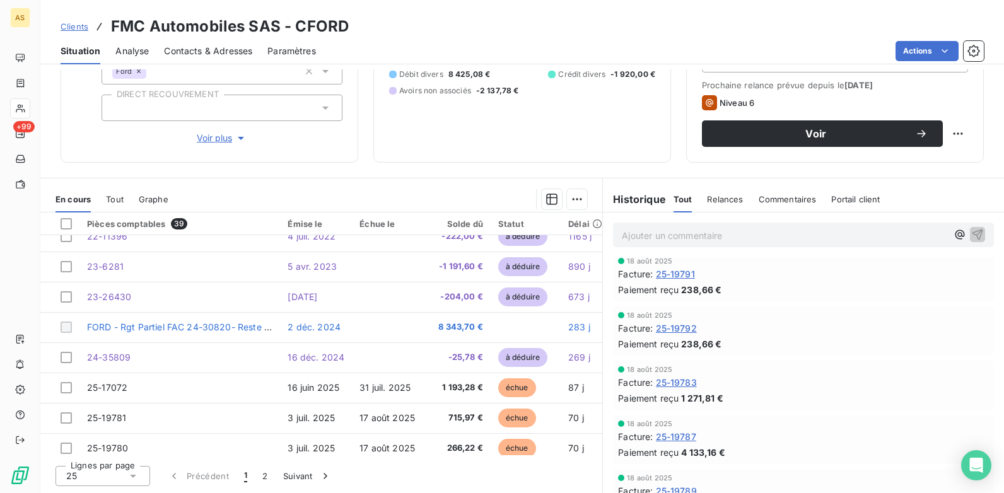
scroll to position [164, 0]
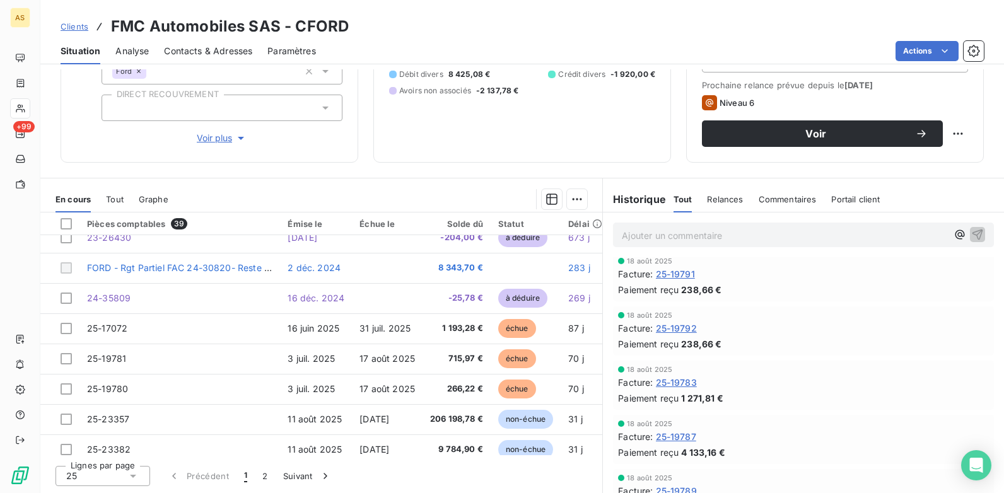
click at [79, 30] on span "Clients" at bounding box center [75, 26] width 28 height 10
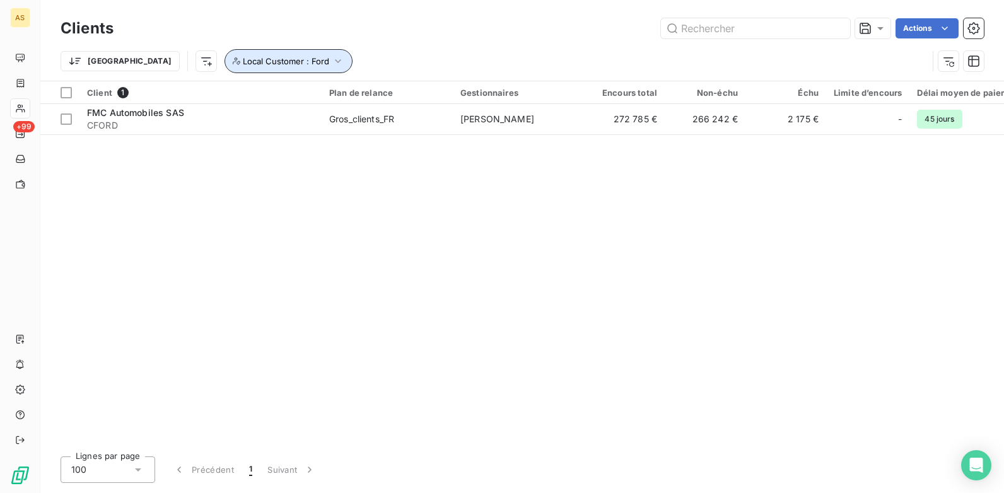
click at [336, 62] on icon "button" at bounding box center [339, 61] width 6 height 4
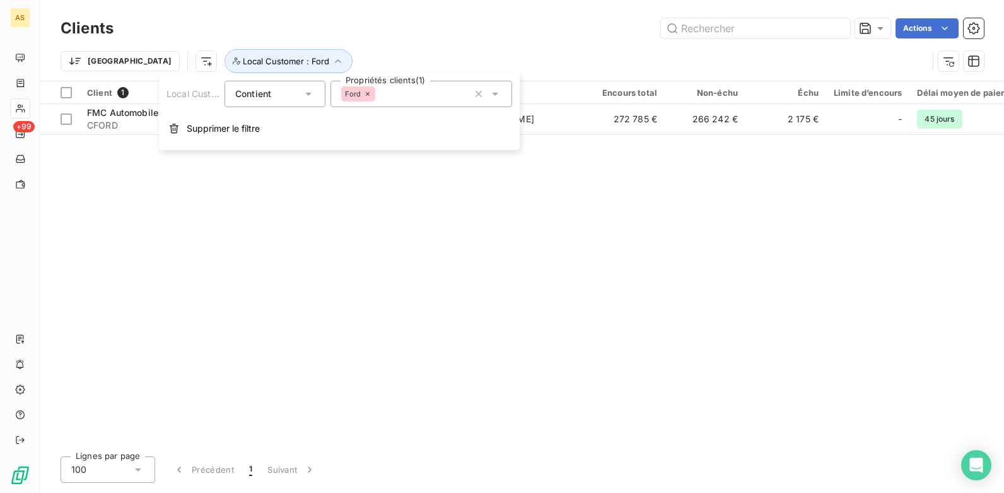
click at [493, 91] on icon at bounding box center [495, 94] width 13 height 13
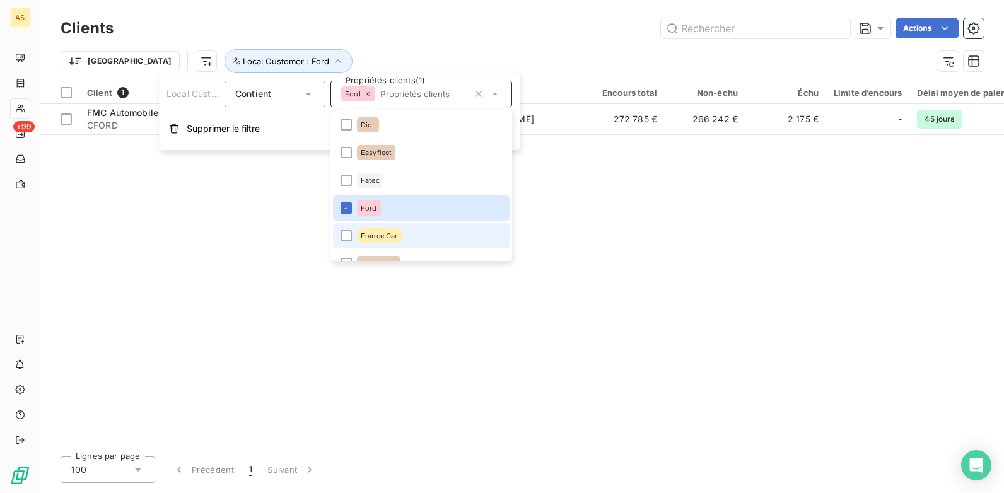
scroll to position [967, 0]
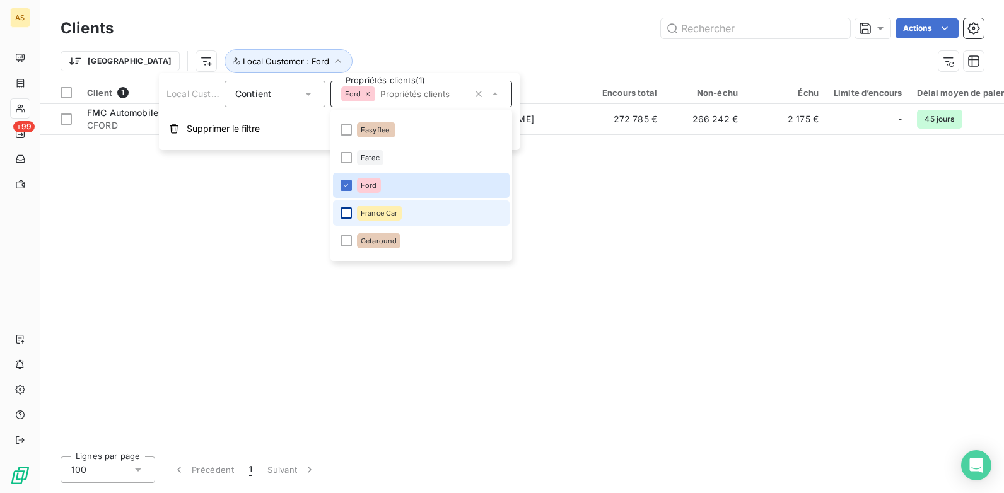
click at [343, 214] on div at bounding box center [346, 213] width 11 height 11
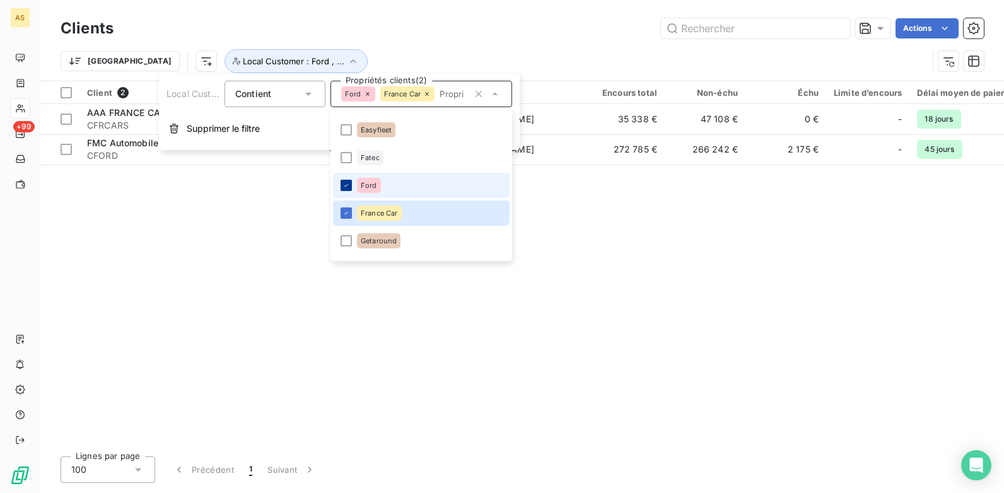
click at [347, 183] on icon at bounding box center [347, 186] width 8 height 8
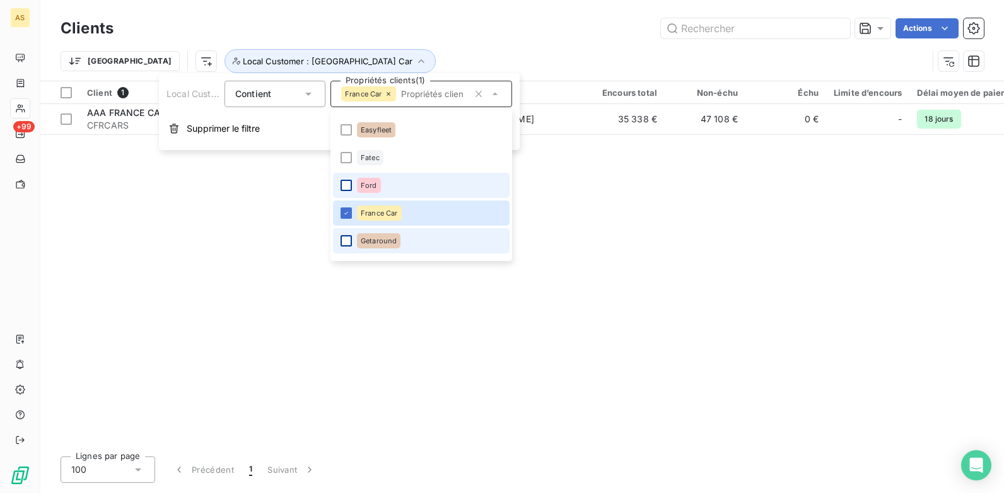
click at [345, 239] on div at bounding box center [346, 240] width 11 height 11
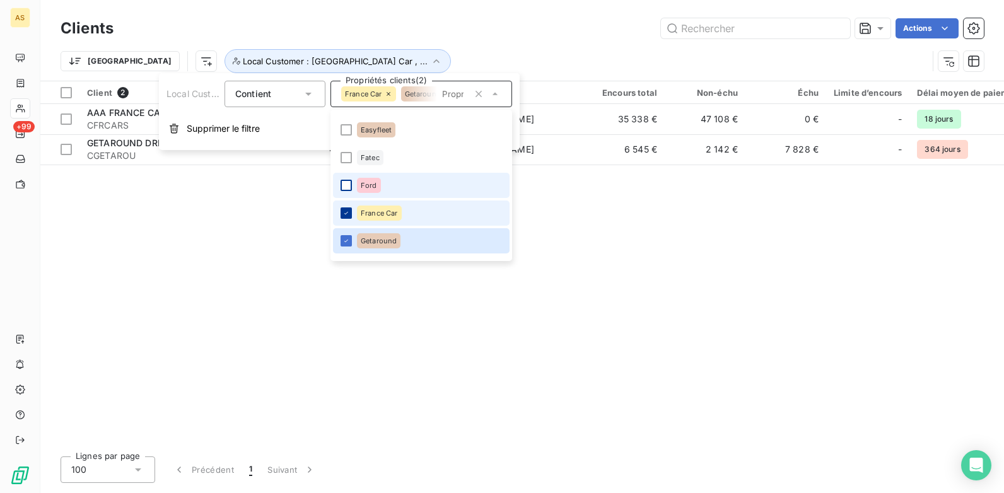
click at [343, 217] on div at bounding box center [346, 213] width 11 height 11
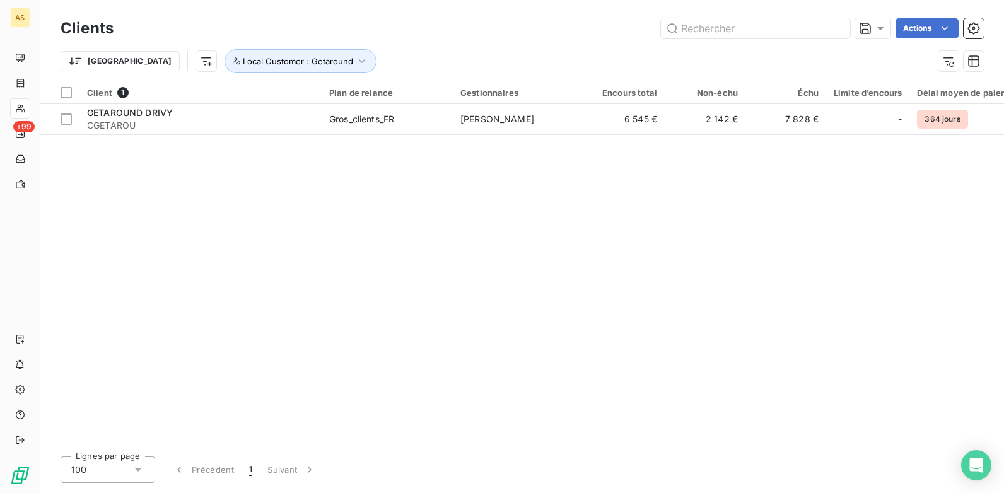
click at [559, 205] on div "Client 1 Plan de relance Gestionnaires Encours total Non-échu Échu Limite d’enc…" at bounding box center [522, 263] width 964 height 365
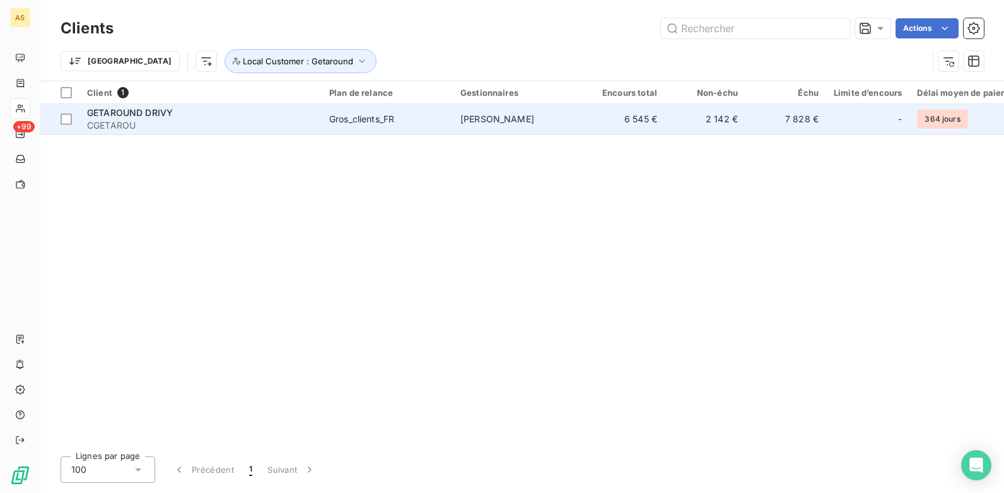
click at [798, 122] on td "7 828 €" at bounding box center [786, 119] width 81 height 30
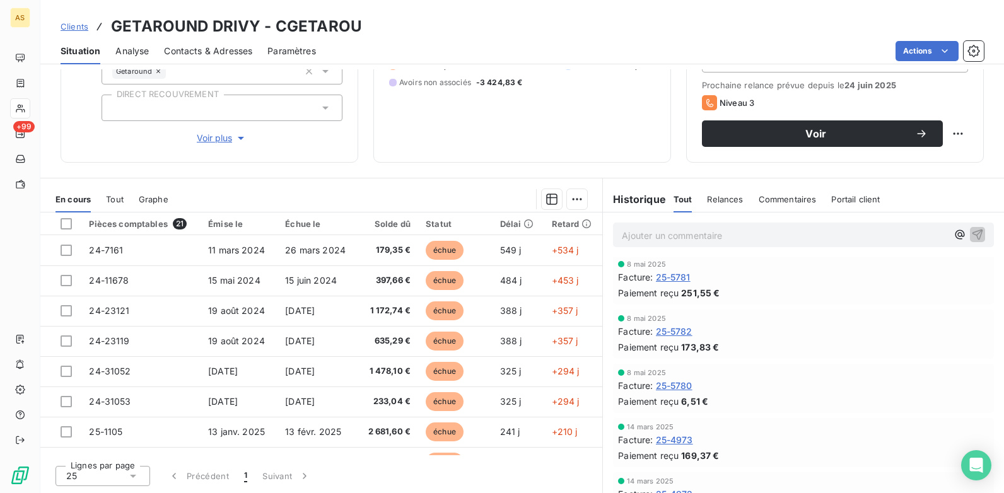
click at [73, 25] on span "Clients" at bounding box center [75, 26] width 28 height 10
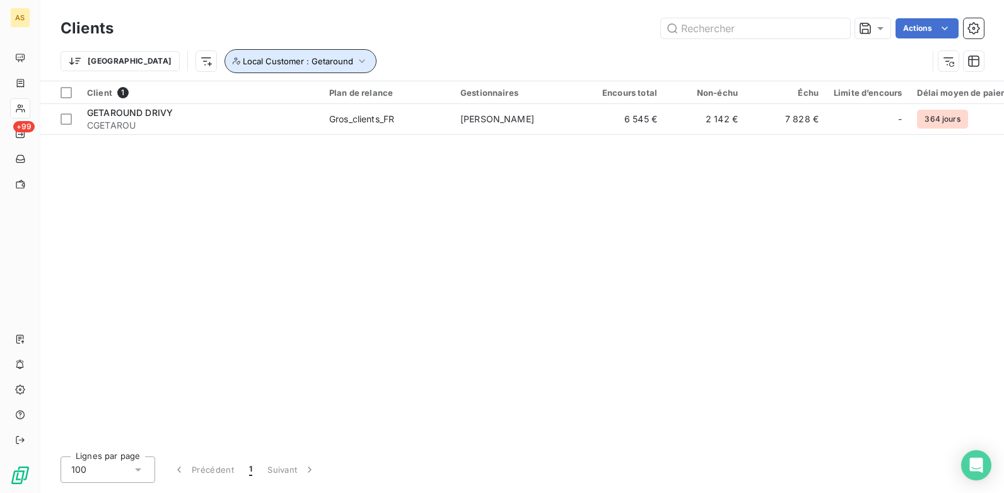
click at [356, 60] on icon "button" at bounding box center [362, 61] width 13 height 13
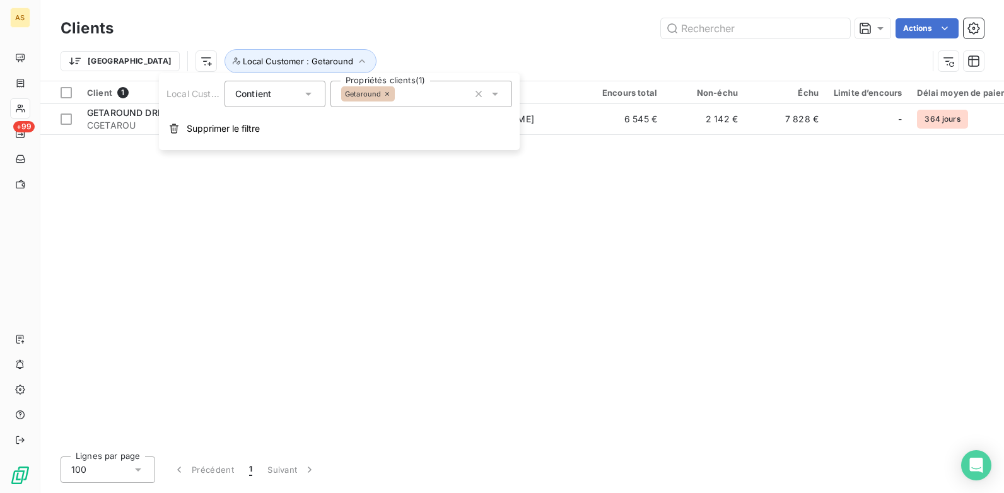
click at [496, 95] on icon at bounding box center [495, 94] width 6 height 3
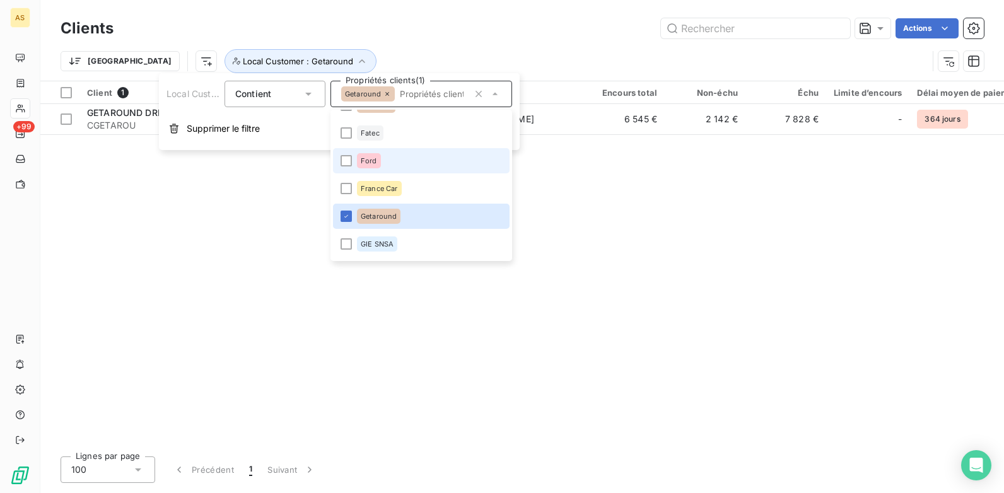
scroll to position [1022, 0]
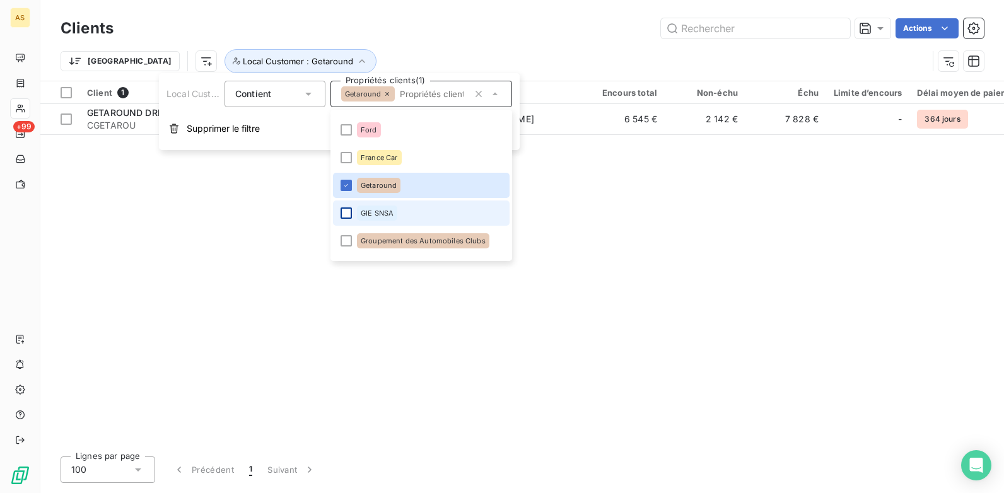
click at [343, 211] on div at bounding box center [346, 213] width 11 height 11
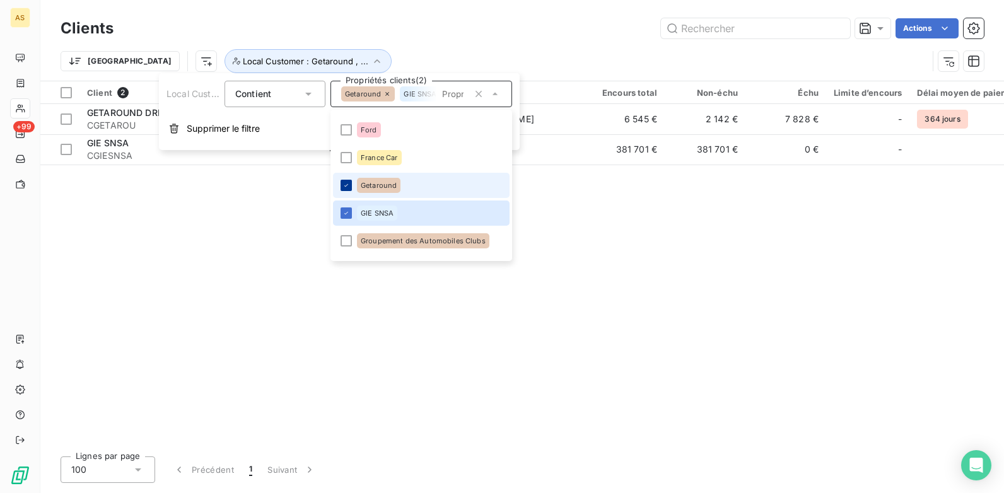
click at [344, 185] on icon at bounding box center [347, 186] width 8 height 8
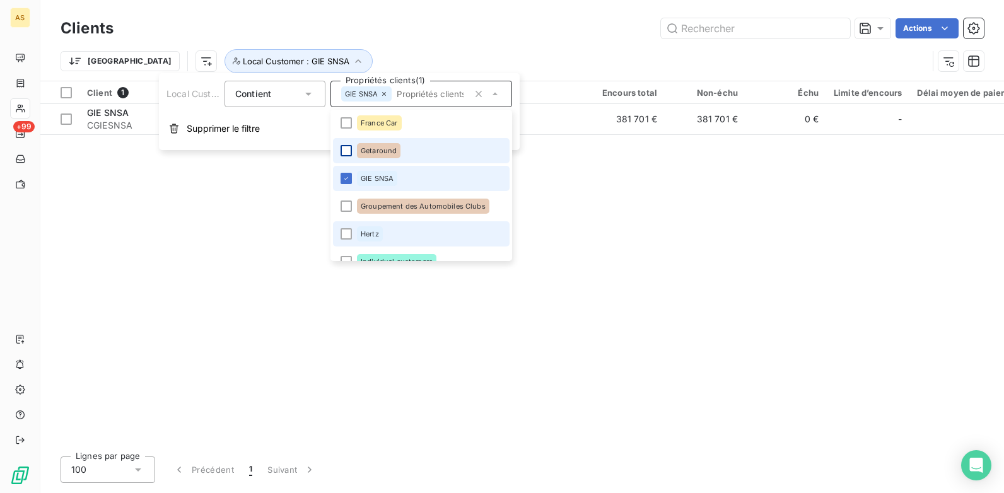
scroll to position [1085, 0]
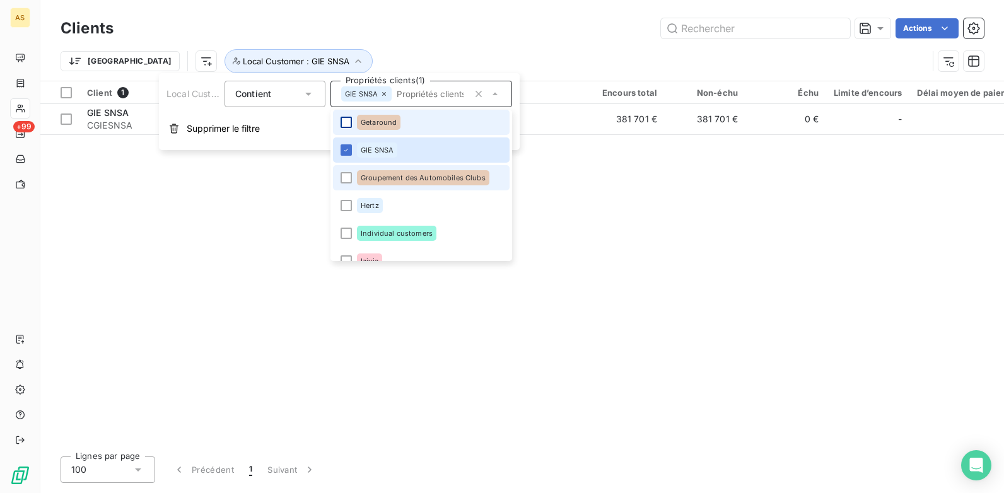
drag, startPoint x: 343, startPoint y: 181, endPoint x: 347, endPoint y: 169, distance: 12.8
click at [346, 179] on div at bounding box center [346, 177] width 11 height 11
click at [348, 151] on icon at bounding box center [347, 150] width 8 height 8
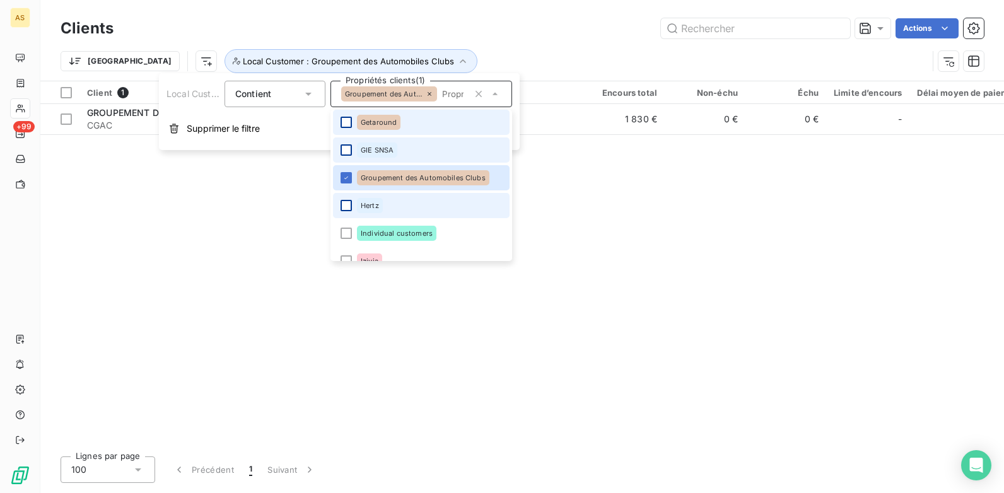
click at [343, 201] on div at bounding box center [346, 205] width 11 height 11
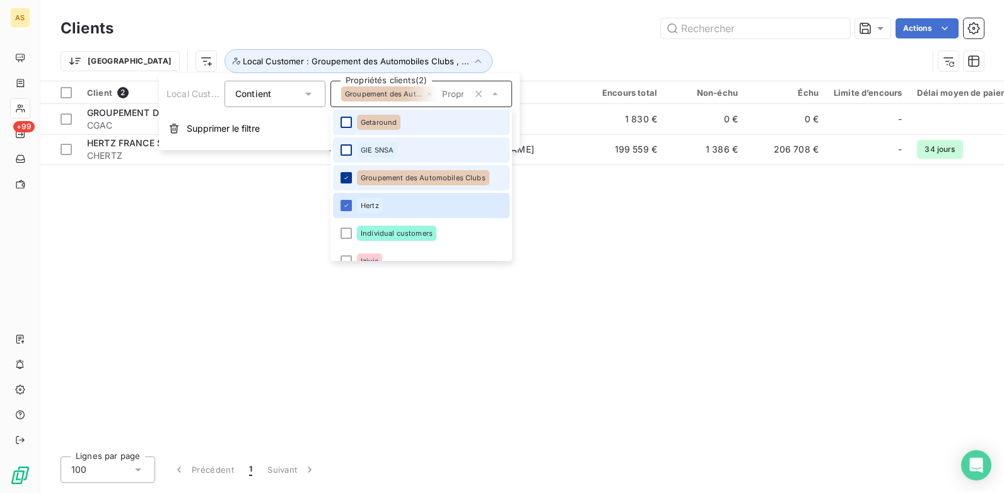
click at [343, 178] on icon at bounding box center [347, 178] width 8 height 8
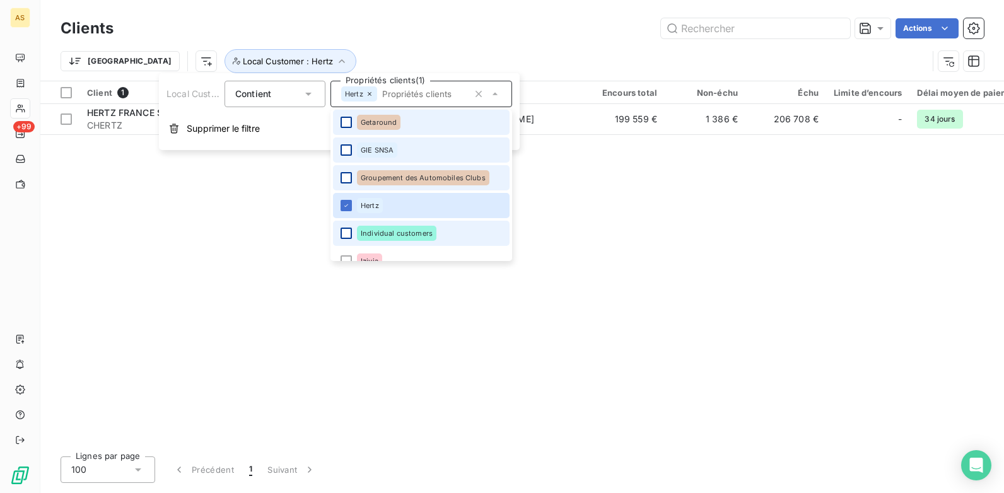
click at [347, 233] on div at bounding box center [346, 233] width 11 height 11
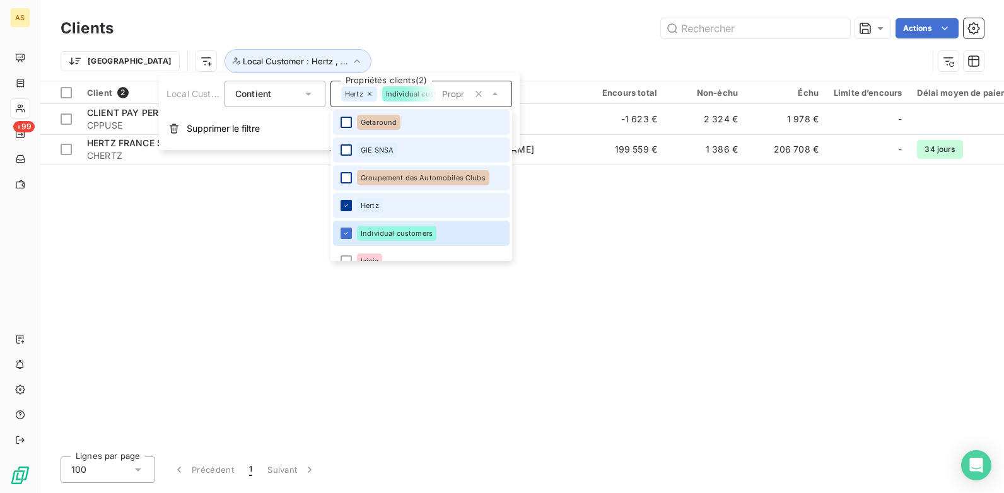
click at [344, 209] on div at bounding box center [346, 205] width 11 height 11
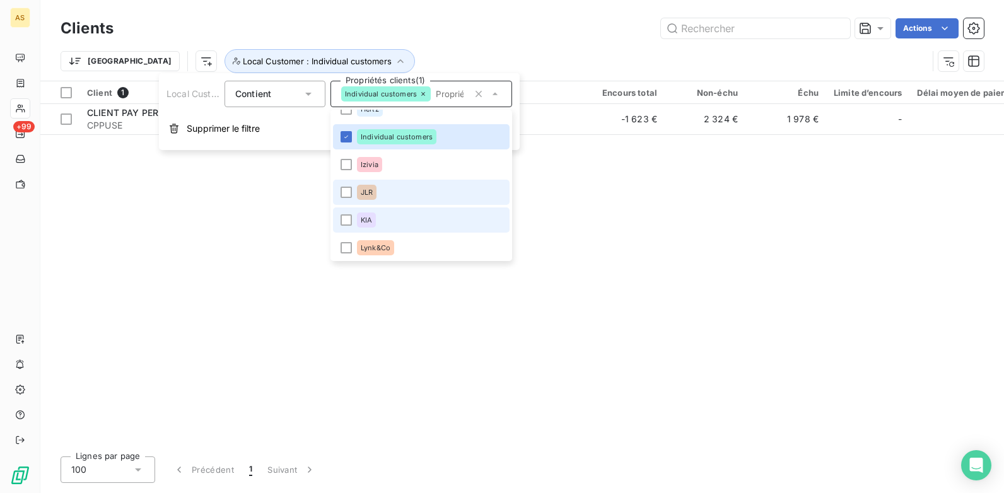
scroll to position [1211, 0]
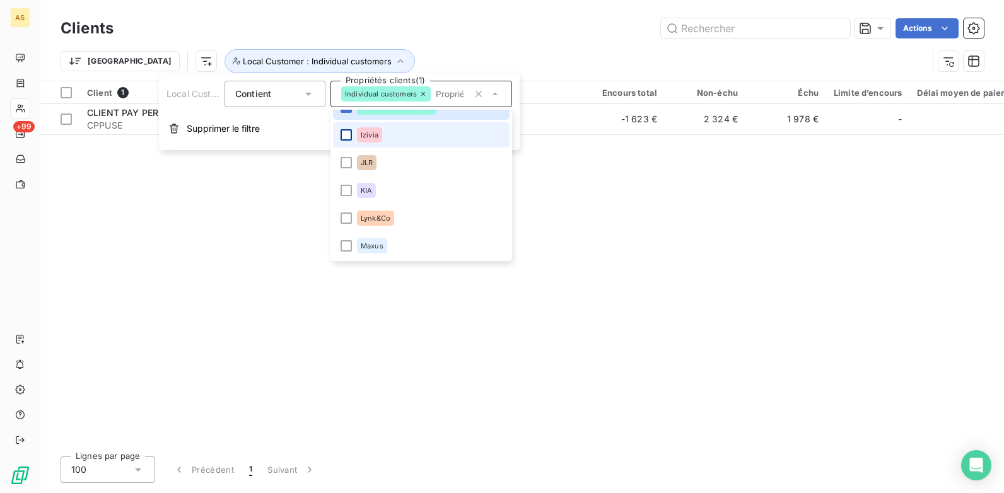
click at [344, 137] on div at bounding box center [346, 134] width 11 height 11
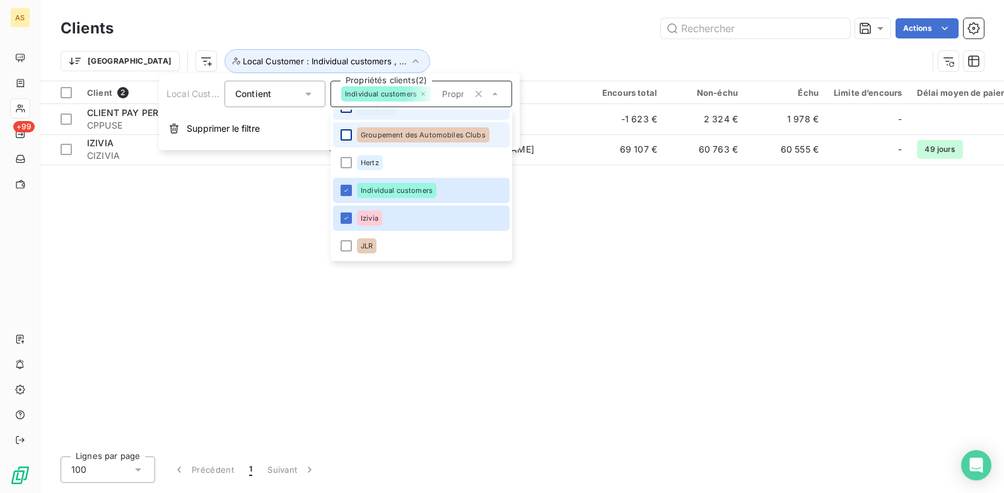
scroll to position [1148, 0]
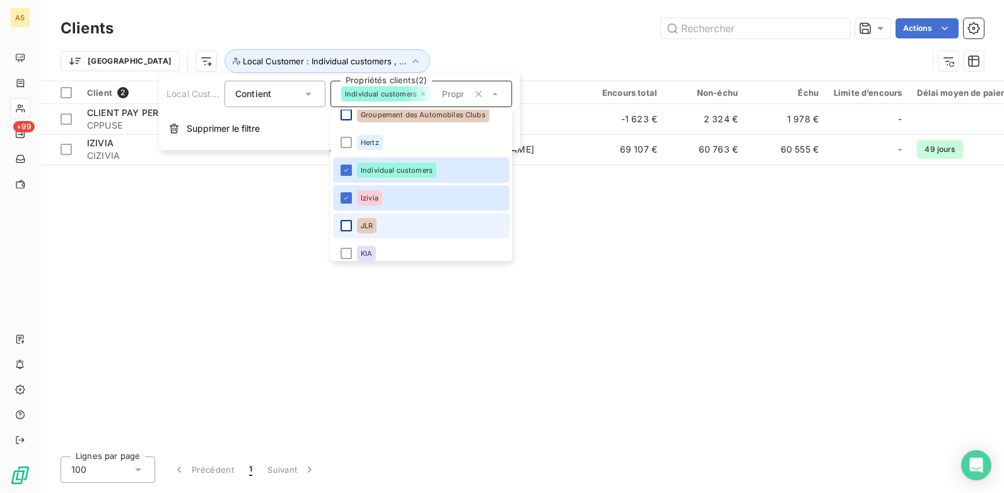
click at [346, 222] on div at bounding box center [346, 225] width 11 height 11
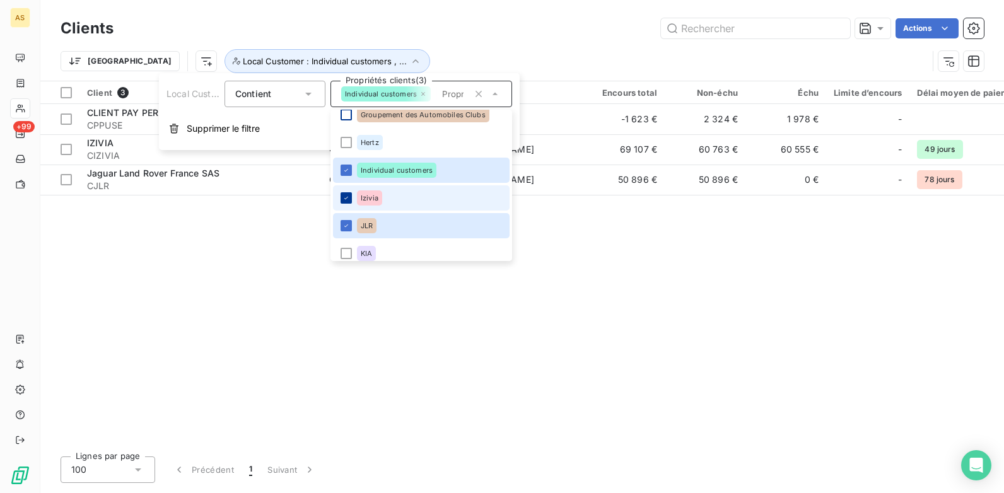
click at [347, 196] on icon at bounding box center [347, 198] width 8 height 8
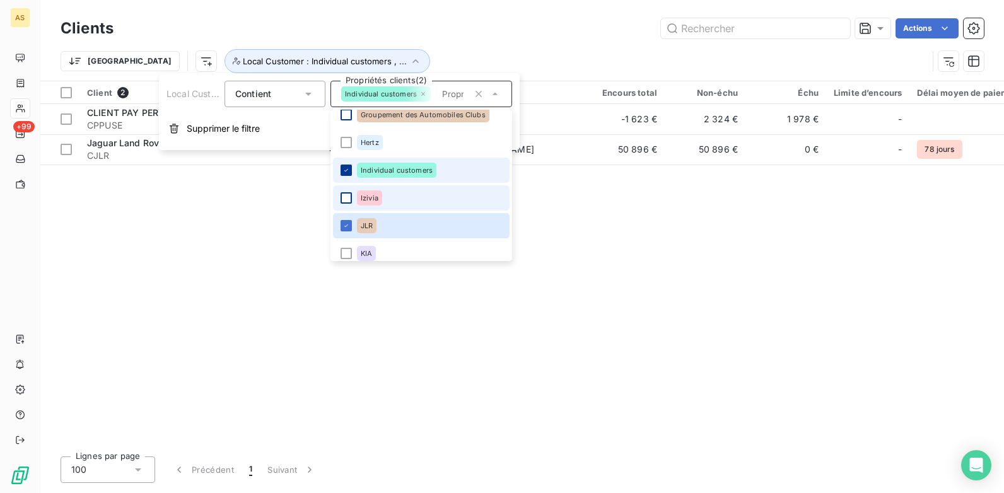
click at [345, 174] on icon at bounding box center [347, 171] width 8 height 8
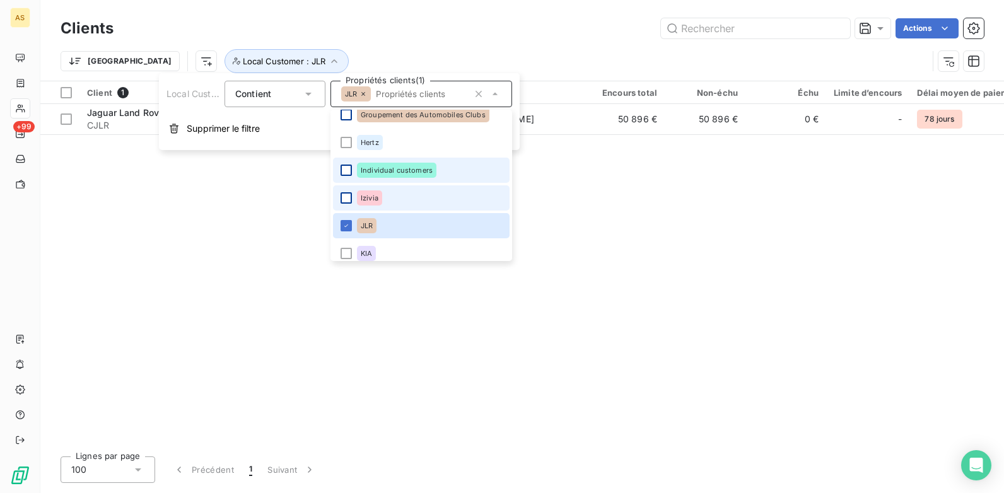
scroll to position [1211, 0]
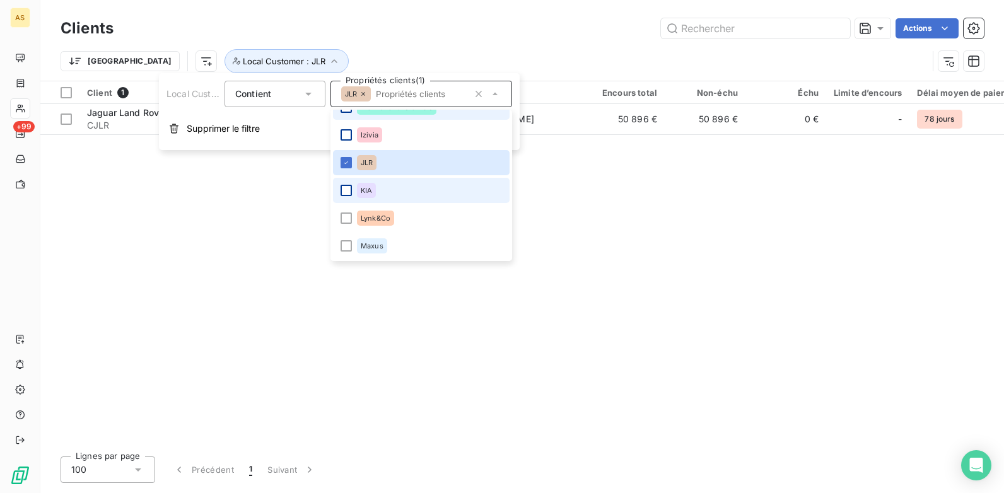
click at [349, 189] on div at bounding box center [346, 190] width 11 height 11
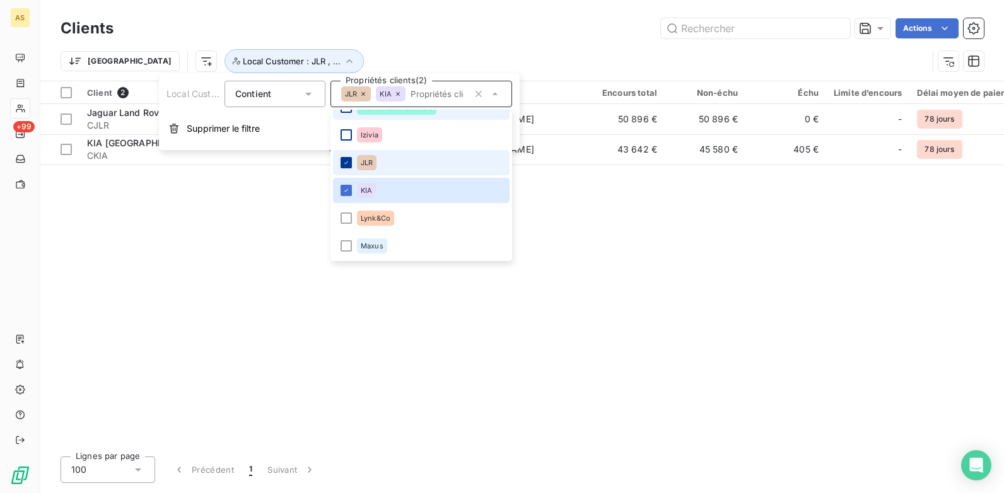
click at [348, 165] on icon at bounding box center [347, 163] width 8 height 8
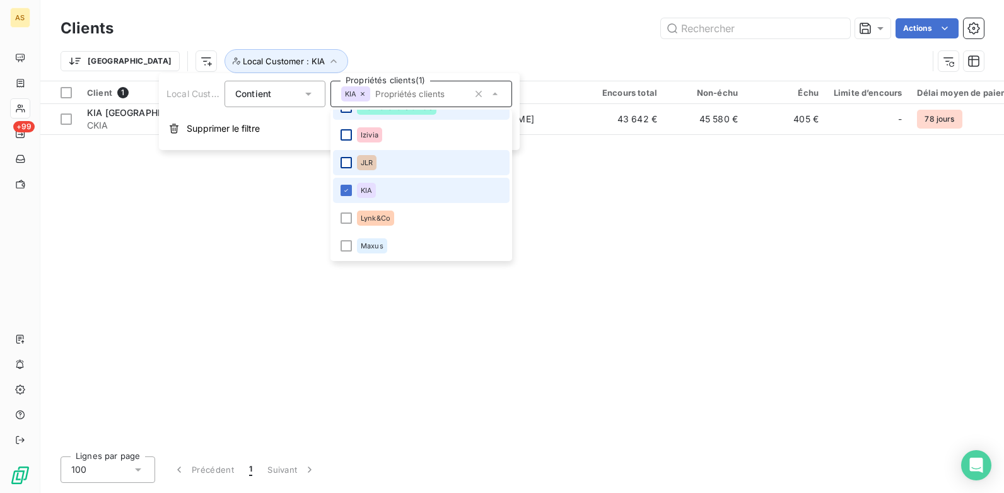
scroll to position [1274, 0]
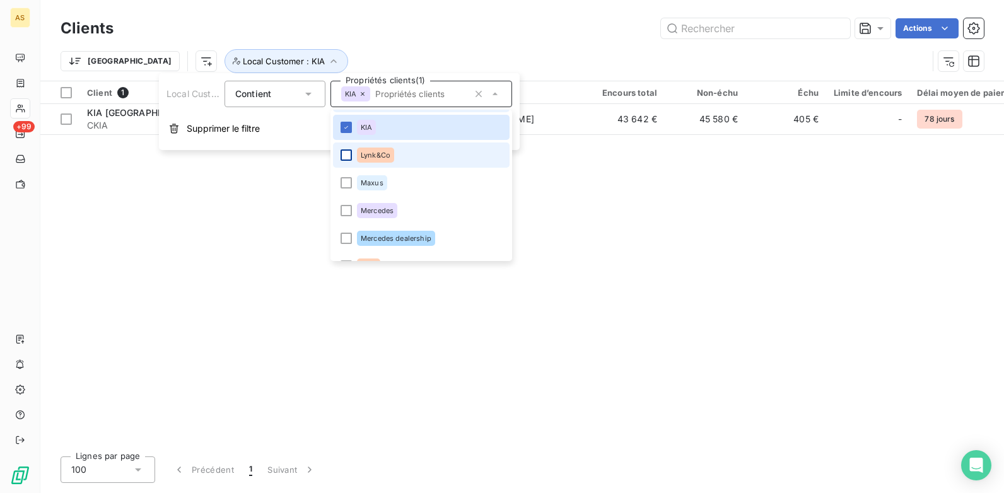
click at [351, 156] on div at bounding box center [346, 155] width 11 height 11
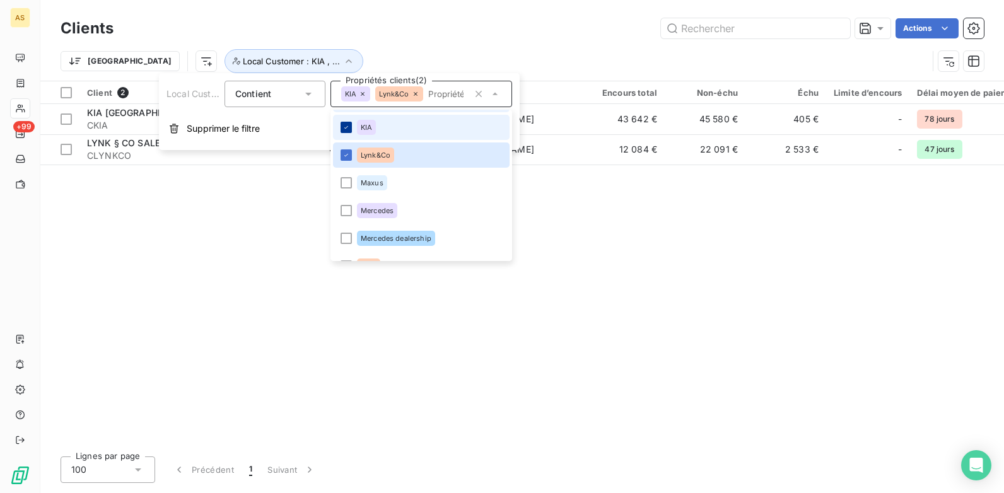
click at [349, 131] on icon at bounding box center [347, 128] width 8 height 8
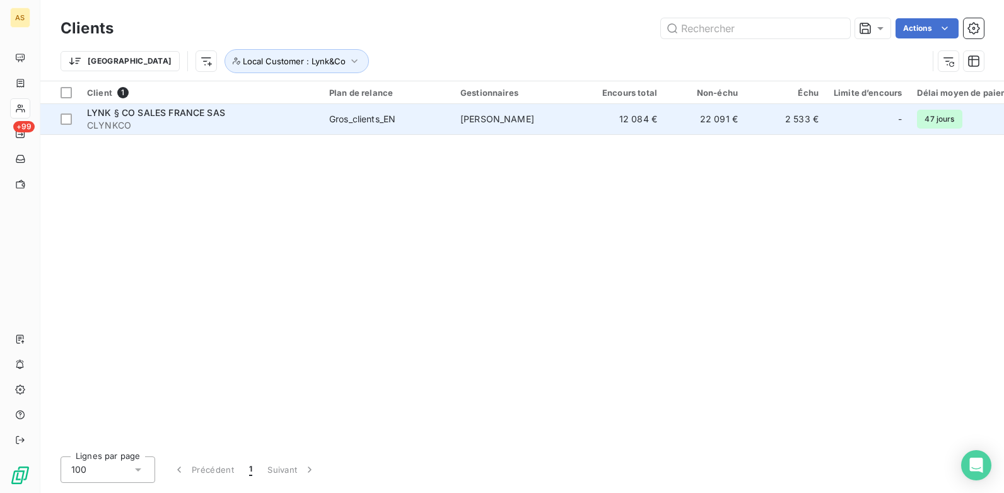
click at [719, 125] on td "22 091 €" at bounding box center [705, 119] width 81 height 30
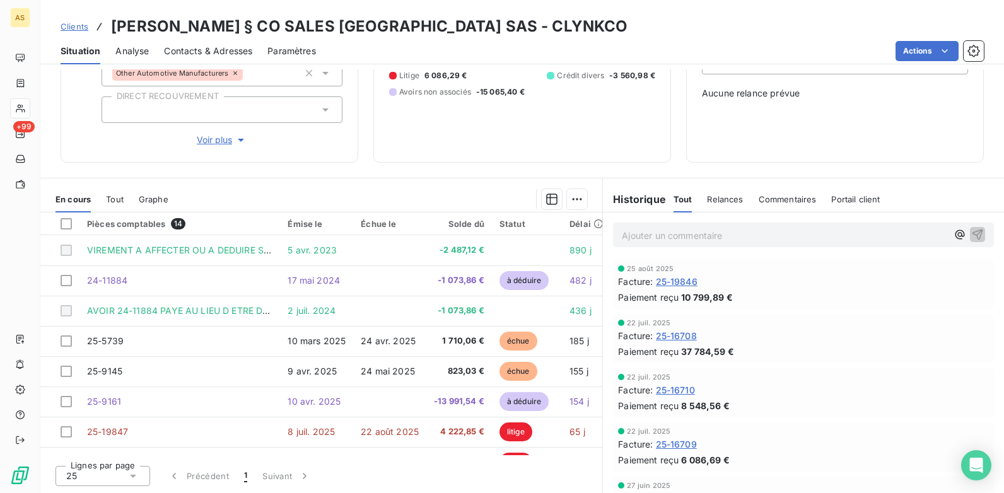
click at [76, 20] on link "Clients" at bounding box center [75, 26] width 28 height 13
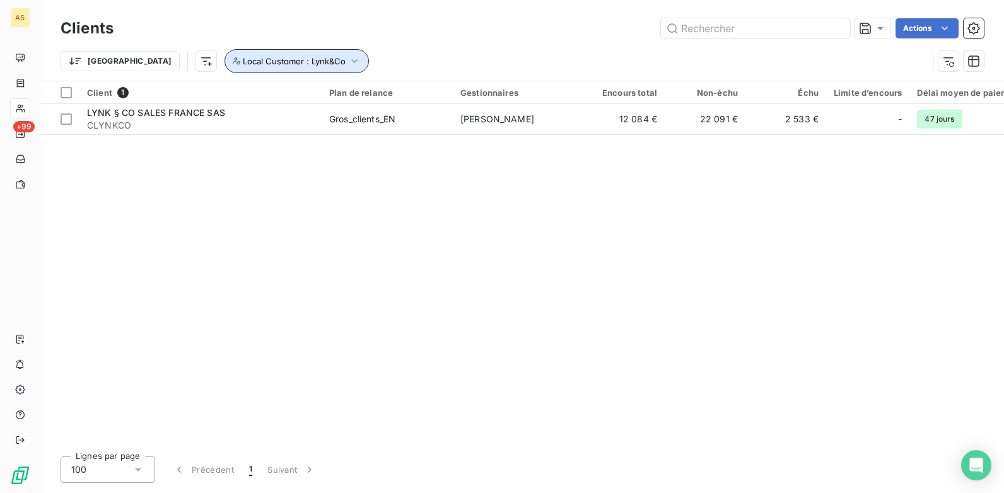
click at [348, 60] on icon "button" at bounding box center [354, 61] width 13 height 13
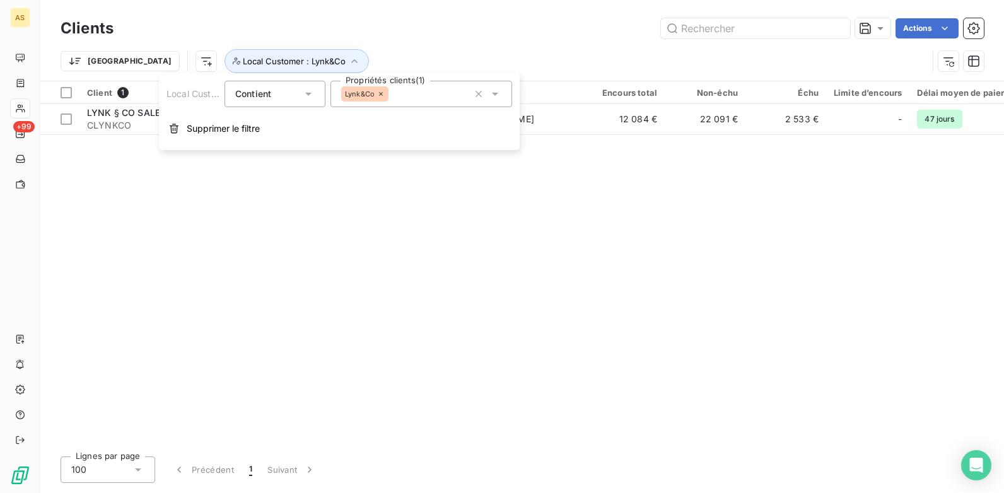
click at [499, 93] on icon at bounding box center [495, 94] width 13 height 13
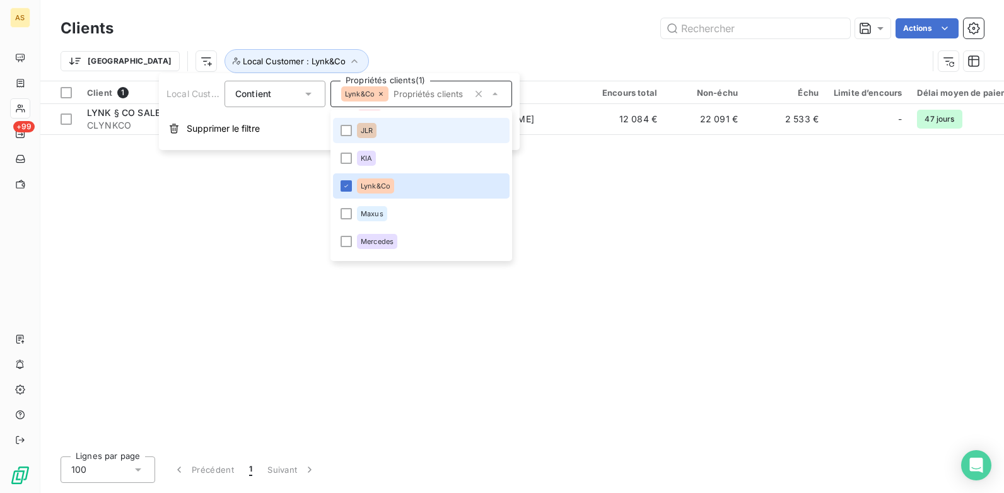
scroll to position [1244, 0]
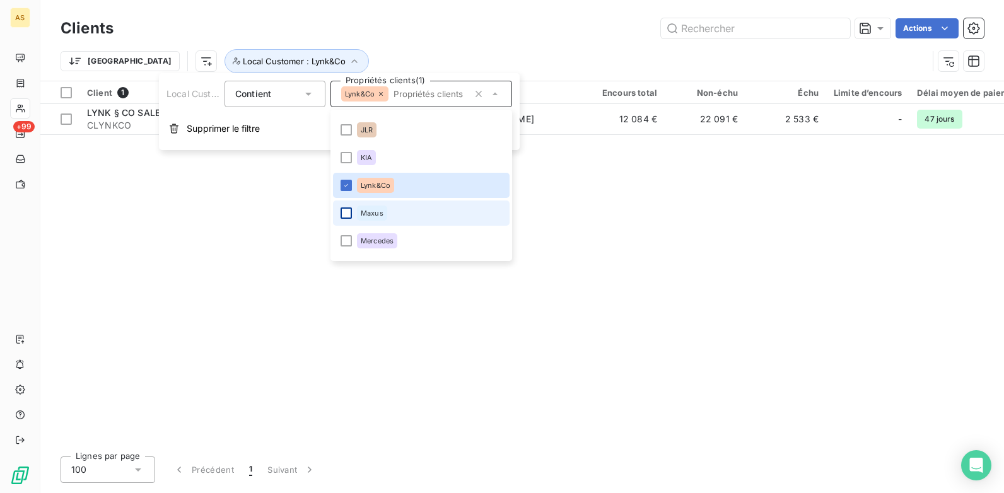
click at [344, 213] on div at bounding box center [346, 213] width 11 height 11
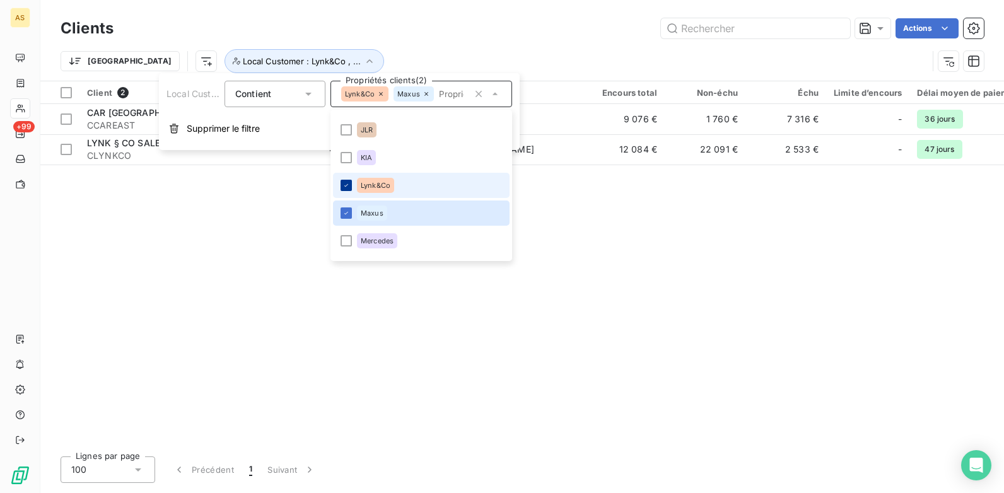
click at [347, 180] on div at bounding box center [346, 185] width 11 height 11
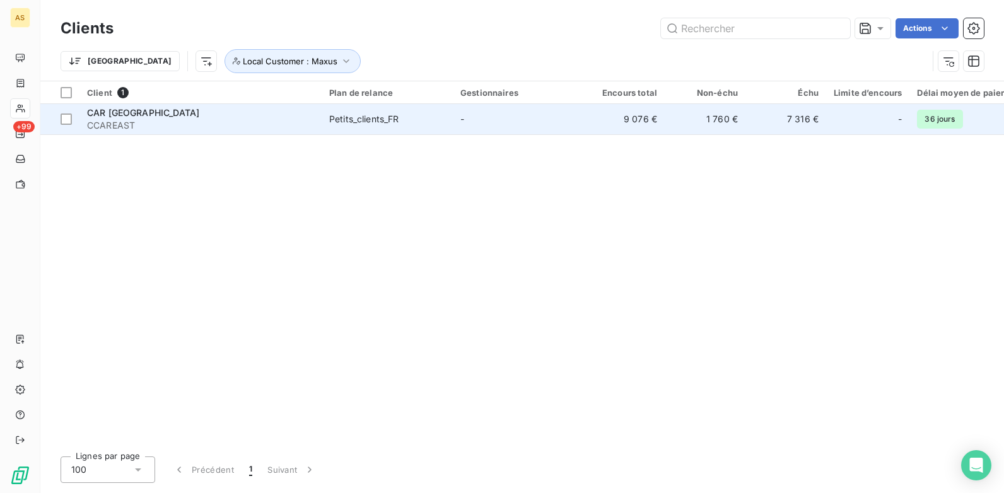
click at [722, 112] on td "1 760 €" at bounding box center [705, 119] width 81 height 30
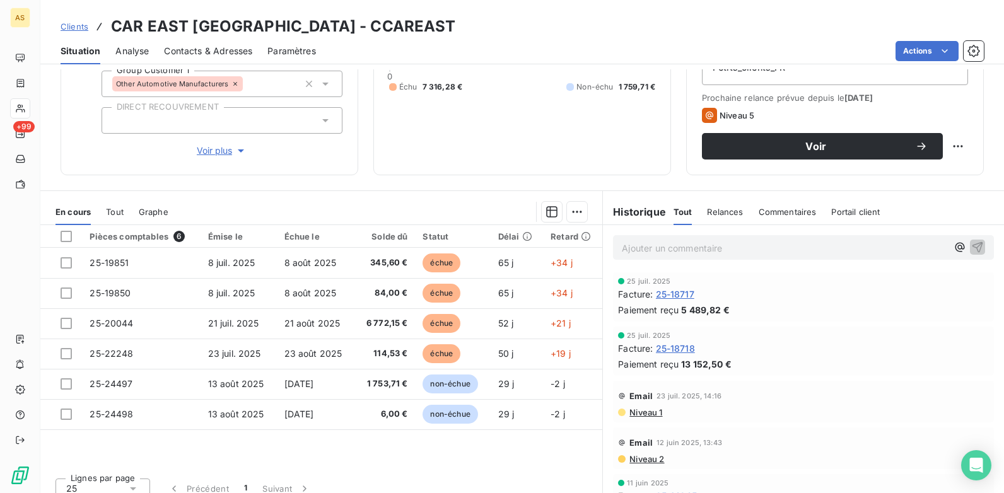
scroll to position [173, 0]
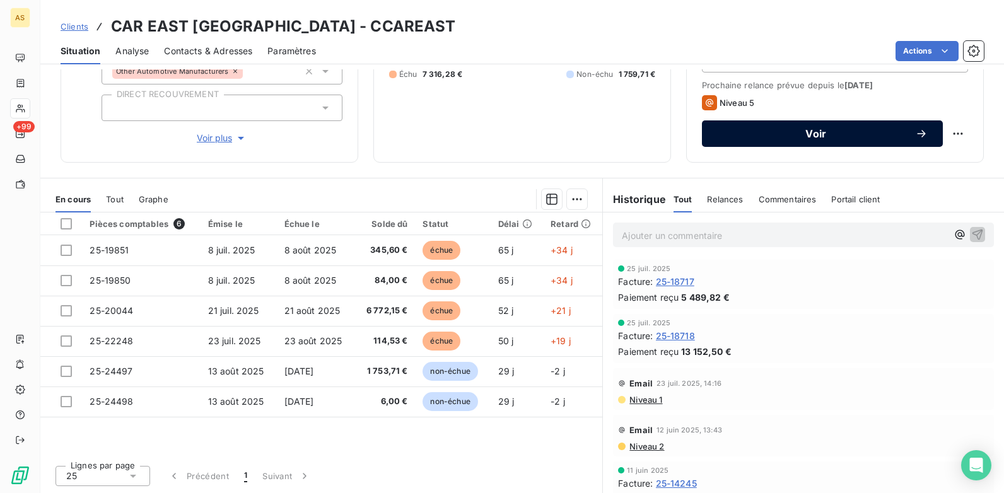
click at [766, 137] on span "Voir" at bounding box center [816, 134] width 198 height 10
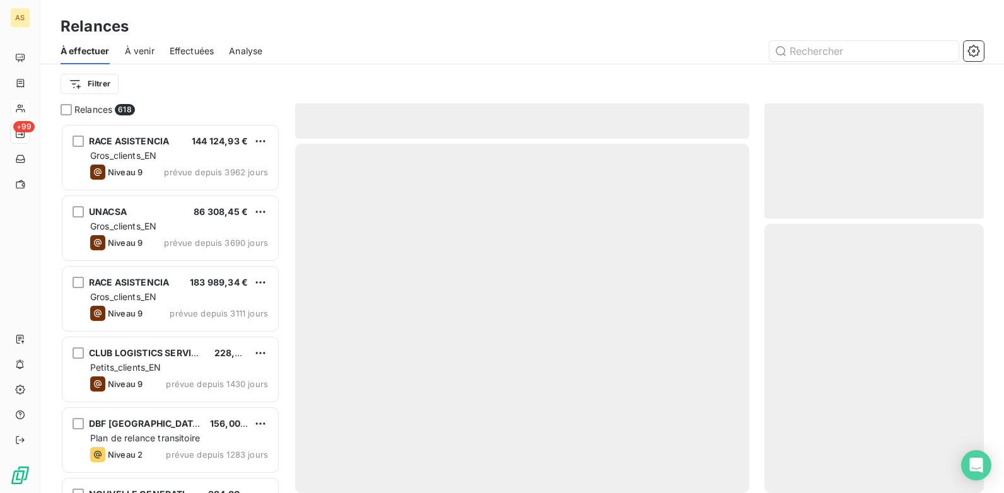
scroll to position [360, 210]
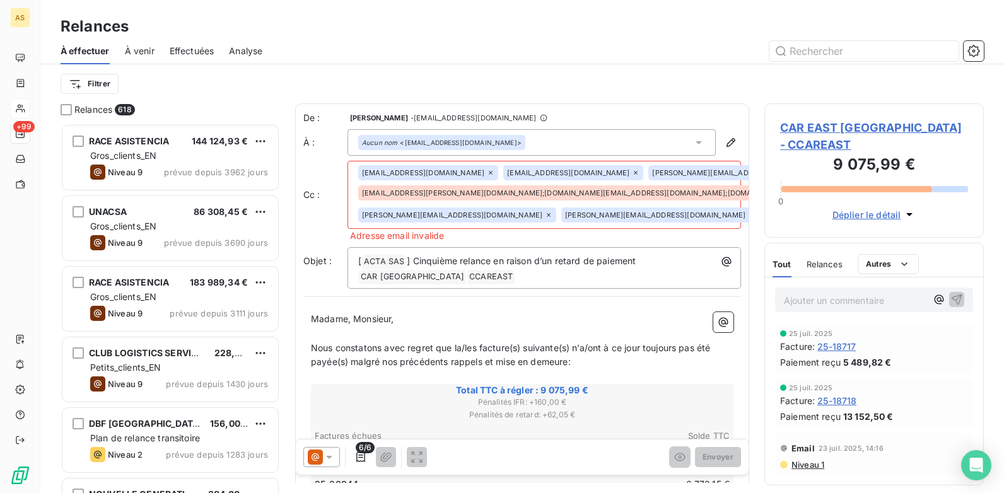
drag, startPoint x: 326, startPoint y: 447, endPoint x: 327, endPoint y: 440, distance: 6.6
click at [326, 451] on icon at bounding box center [329, 457] width 13 height 13
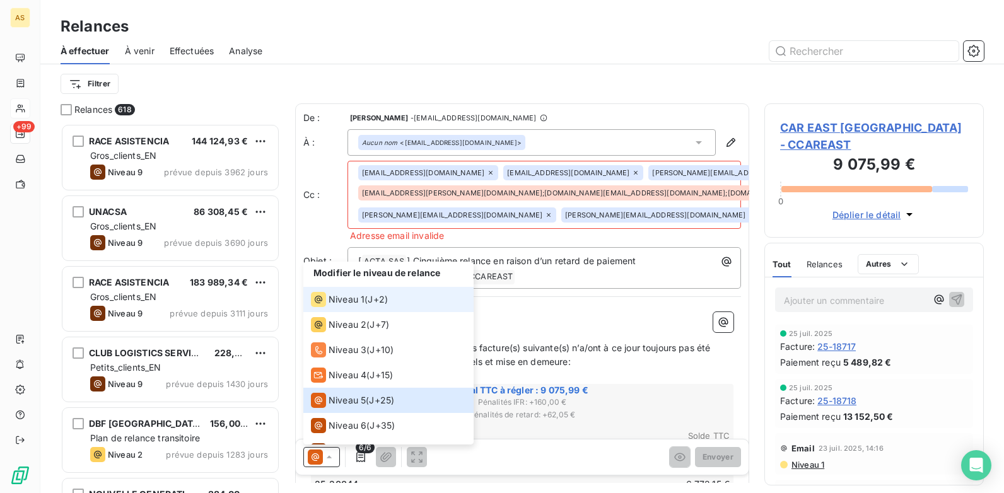
click at [363, 293] on span "Niveau 1" at bounding box center [347, 299] width 36 height 13
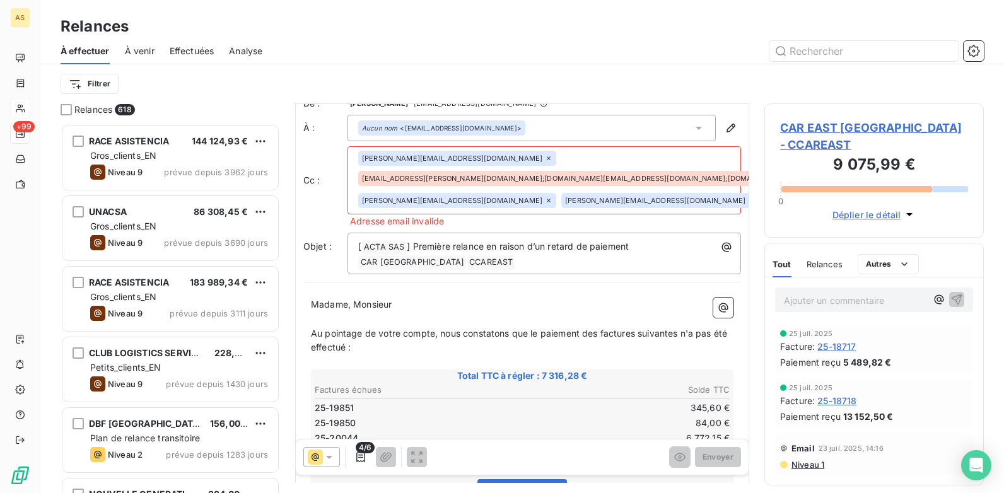
scroll to position [1, 0]
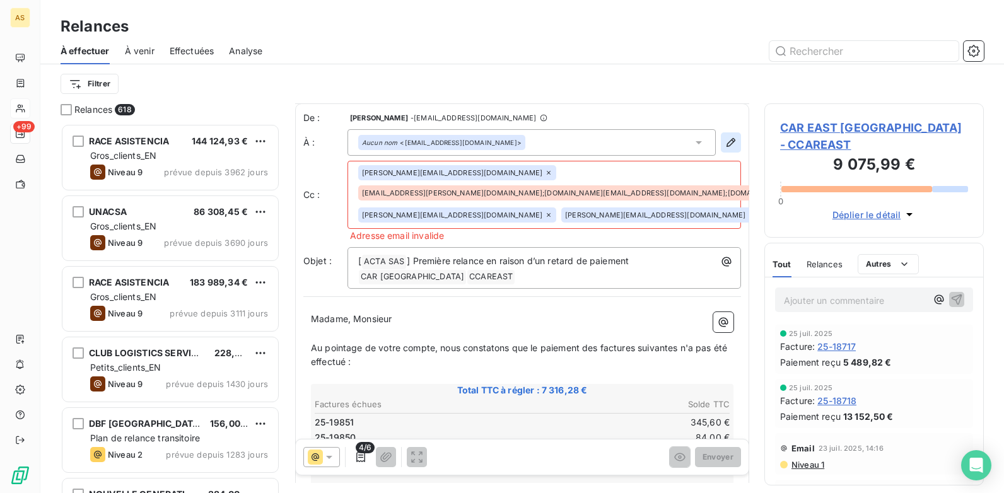
click at [724, 148] on button "button" at bounding box center [731, 142] width 20 height 20
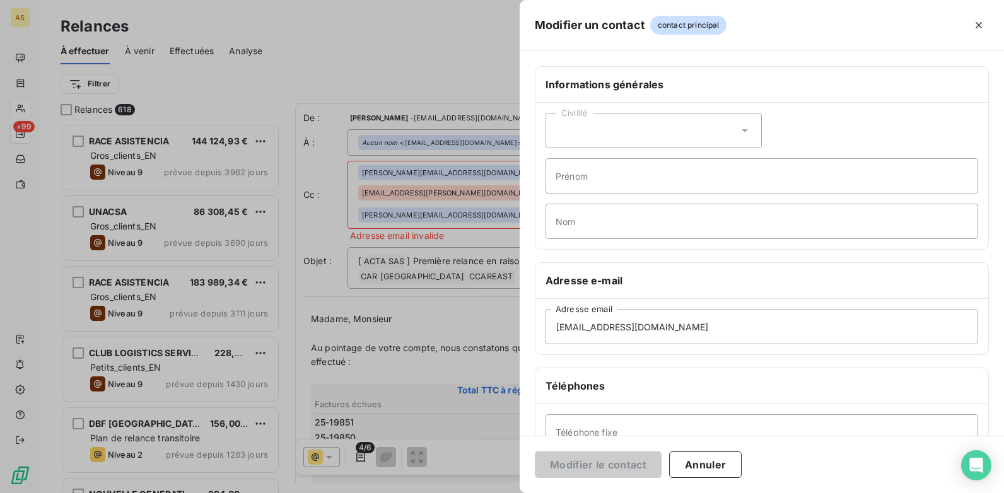
click at [332, 81] on div at bounding box center [502, 246] width 1004 height 493
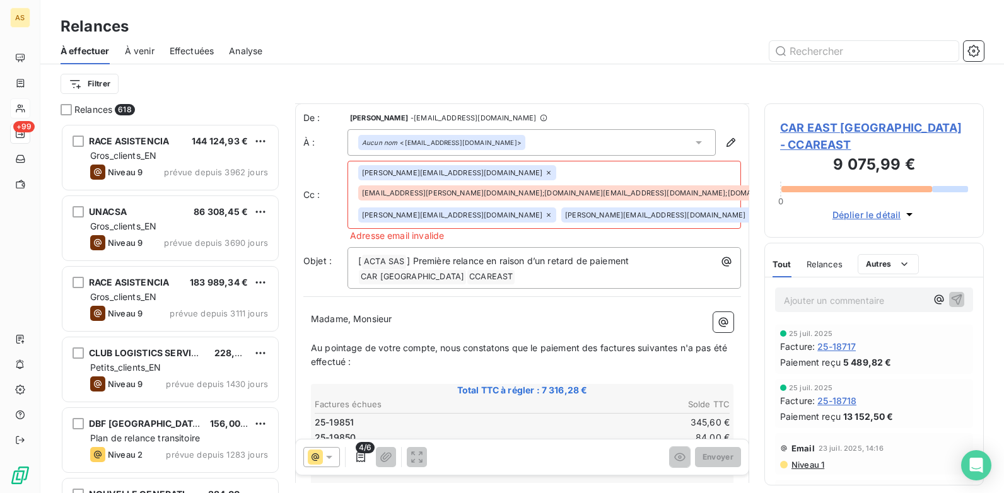
click at [793, 130] on span "CAR EAST [GEOGRAPHIC_DATA] - CCAREAST" at bounding box center [874, 136] width 188 height 34
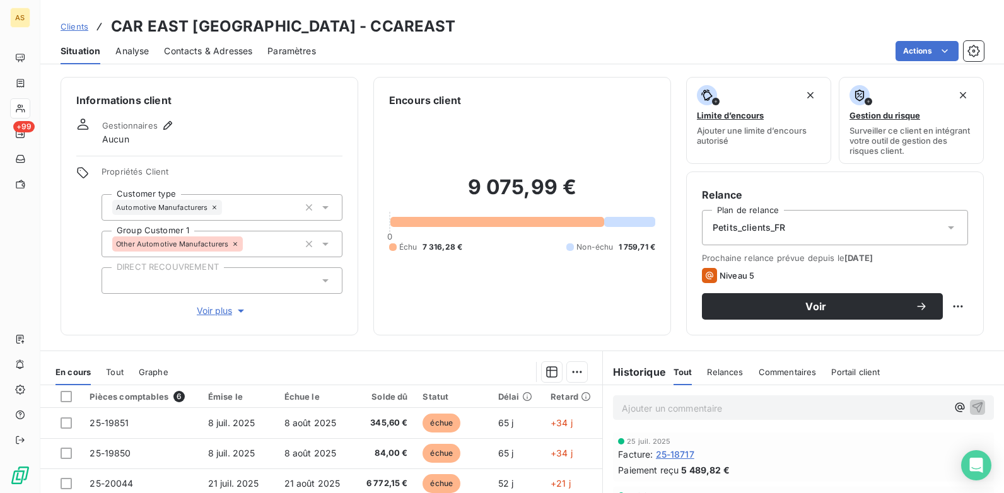
click at [195, 59] on div "Contacts & Adresses" at bounding box center [208, 51] width 88 height 26
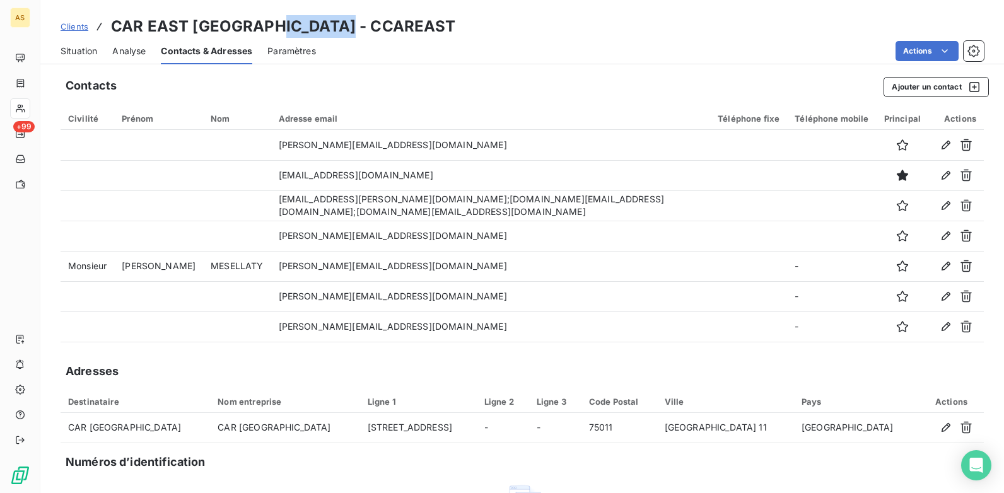
drag, startPoint x: 326, startPoint y: 26, endPoint x: 260, endPoint y: 30, distance: 66.4
click at [260, 30] on div "Clients CAR EAST [GEOGRAPHIC_DATA] - CCAREAST" at bounding box center [522, 26] width 964 height 23
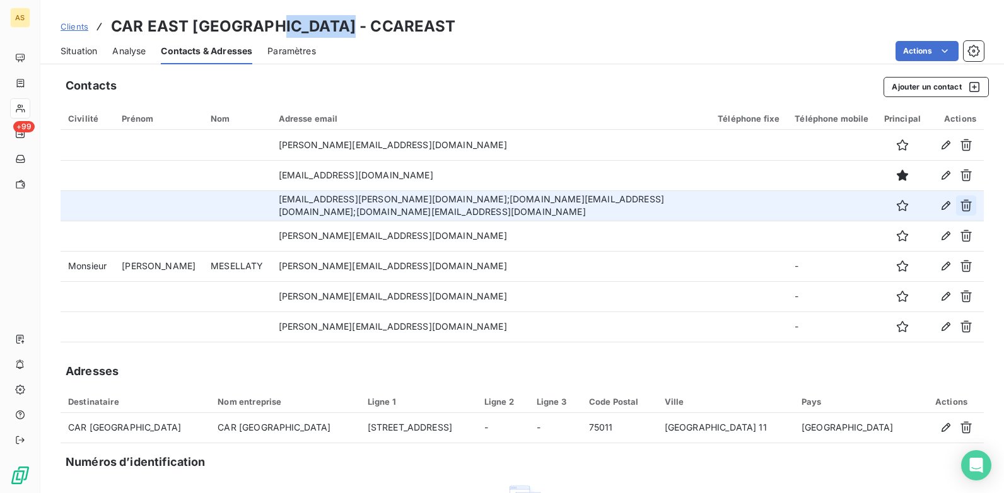
click at [960, 201] on icon "button" at bounding box center [966, 205] width 13 height 13
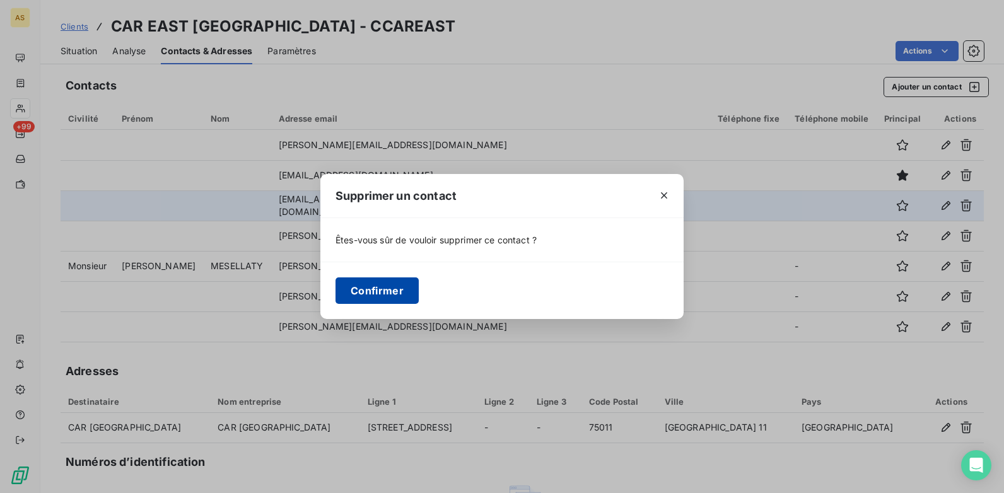
click at [386, 293] on button "Confirmer" at bounding box center [377, 291] width 83 height 26
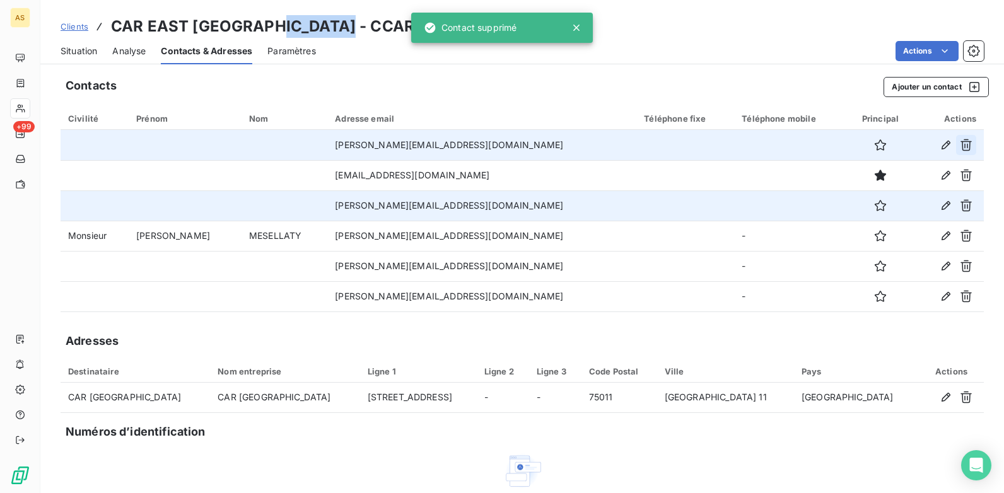
click at [960, 142] on icon "button" at bounding box center [966, 145] width 13 height 13
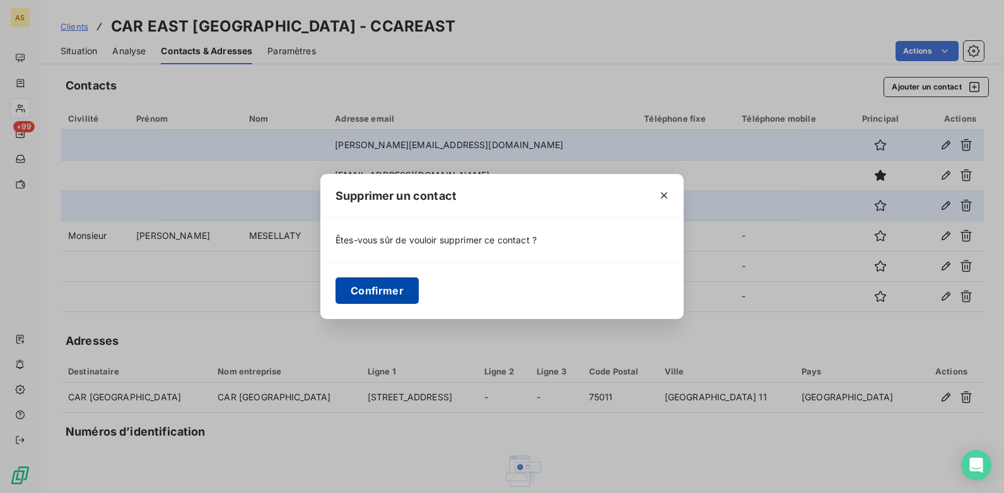
click at [365, 284] on button "Confirmer" at bounding box center [377, 291] width 83 height 26
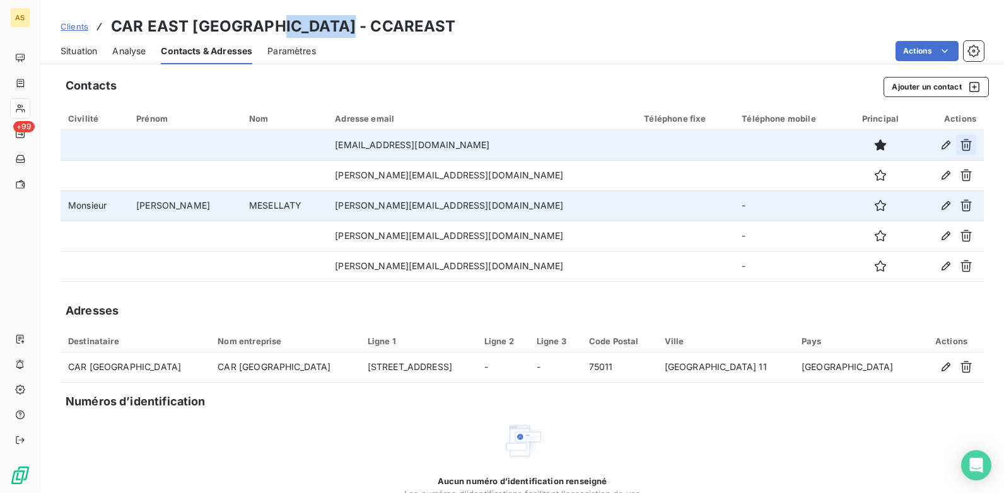
click at [960, 145] on icon "button" at bounding box center [966, 145] width 13 height 13
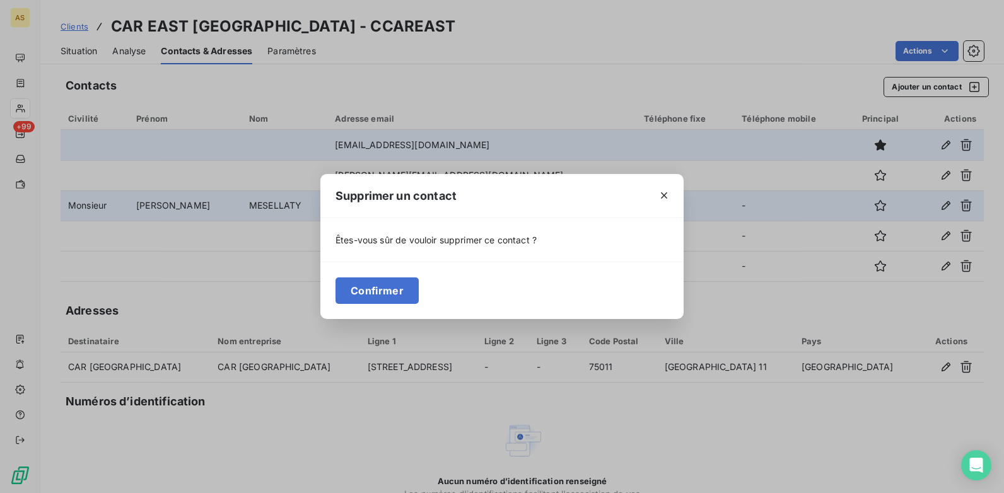
click at [365, 276] on div "Confirmer" at bounding box center [502, 290] width 363 height 57
click at [380, 290] on button "Confirmer" at bounding box center [377, 291] width 83 height 26
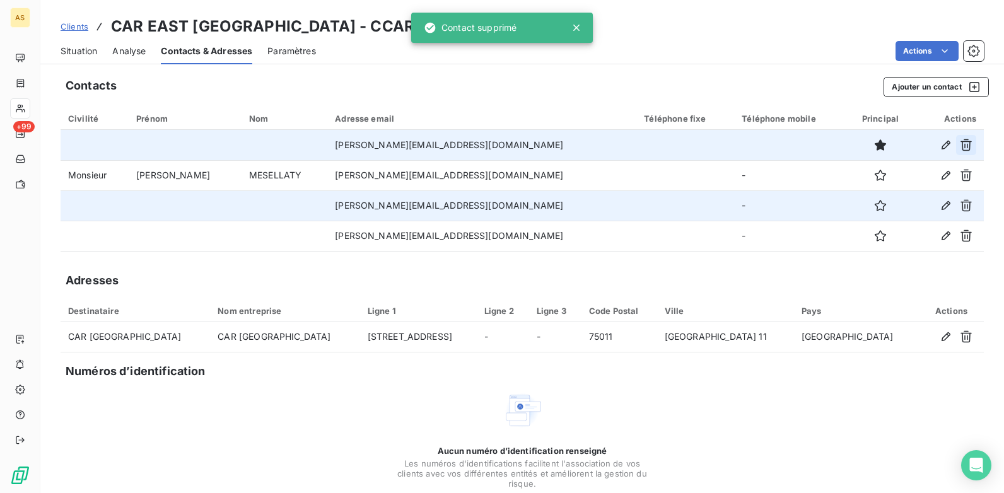
click at [956, 153] on button "button" at bounding box center [966, 145] width 20 height 20
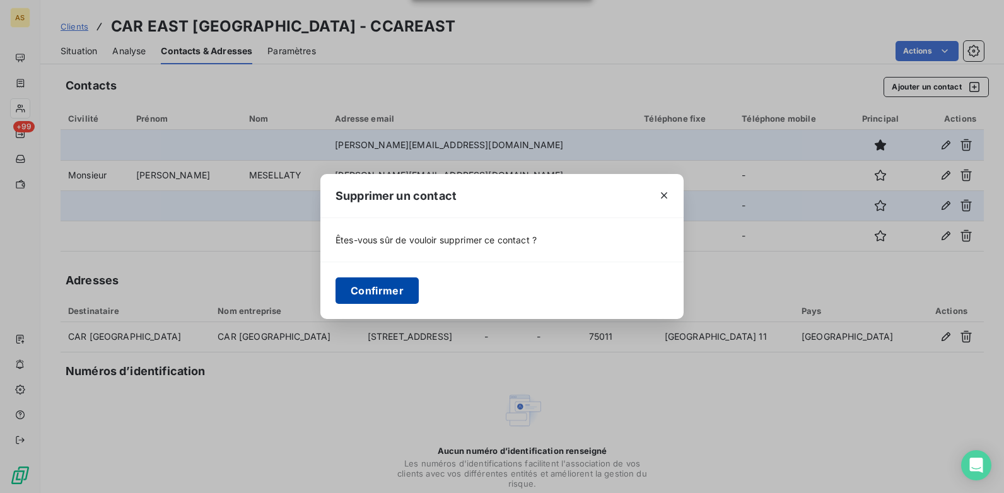
click at [377, 290] on button "Confirmer" at bounding box center [377, 291] width 83 height 26
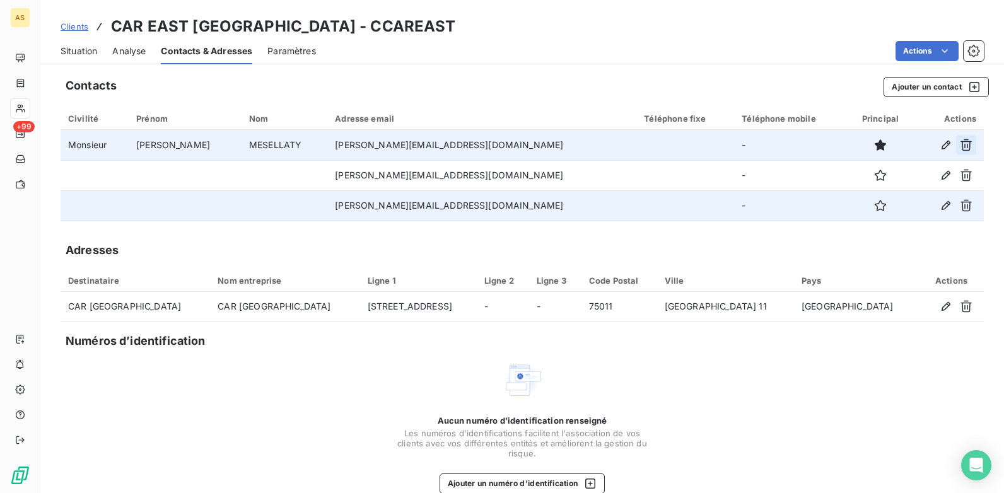
click at [960, 146] on icon "button" at bounding box center [966, 145] width 13 height 13
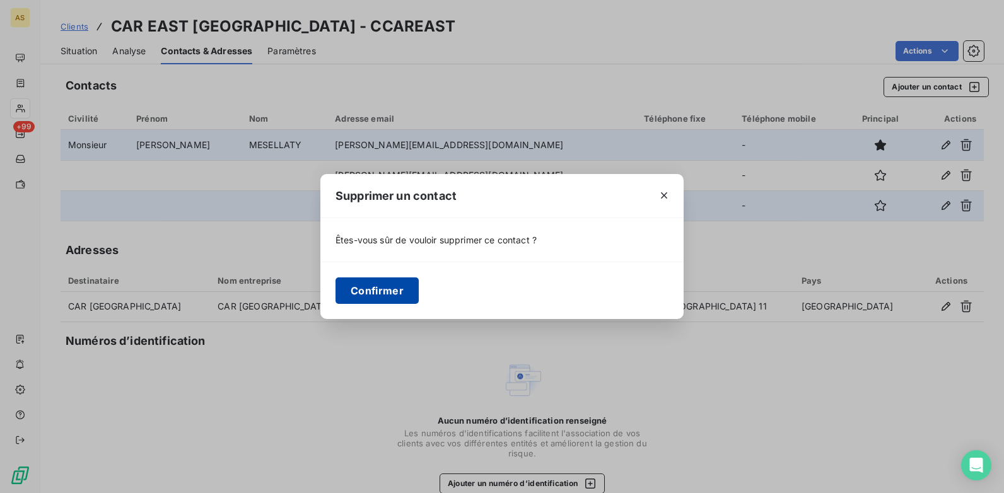
click at [360, 282] on button "Confirmer" at bounding box center [377, 291] width 83 height 26
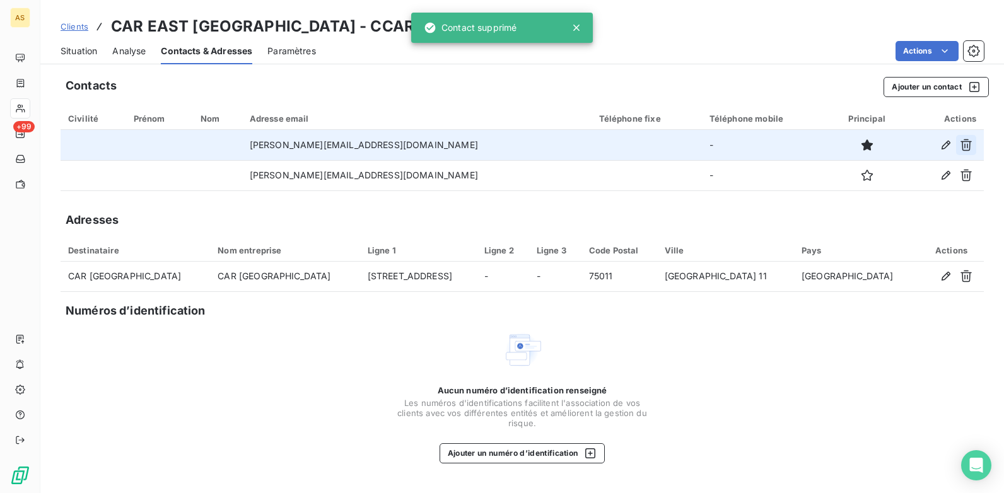
click at [967, 143] on icon "button" at bounding box center [966, 145] width 13 height 13
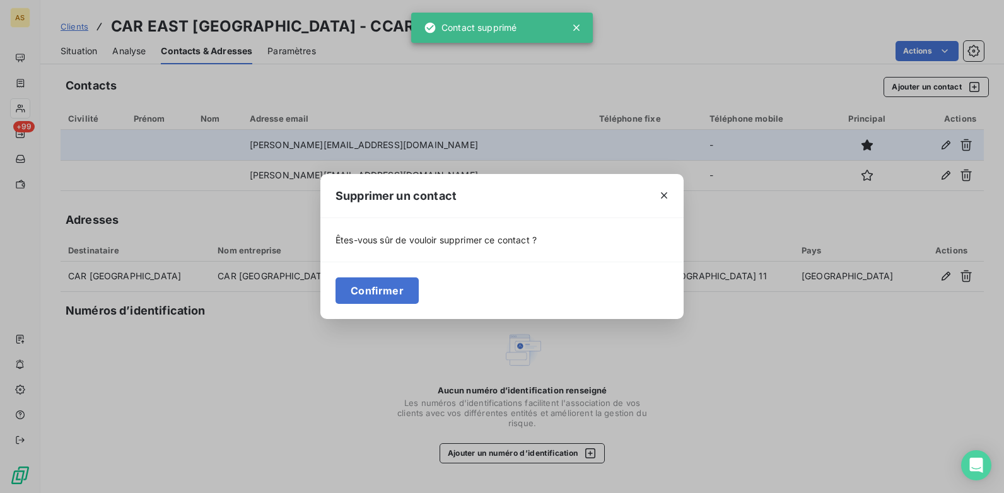
drag, startPoint x: 399, startPoint y: 295, endPoint x: 428, endPoint y: 268, distance: 39.3
click at [408, 287] on button "Confirmer" at bounding box center [377, 291] width 83 height 26
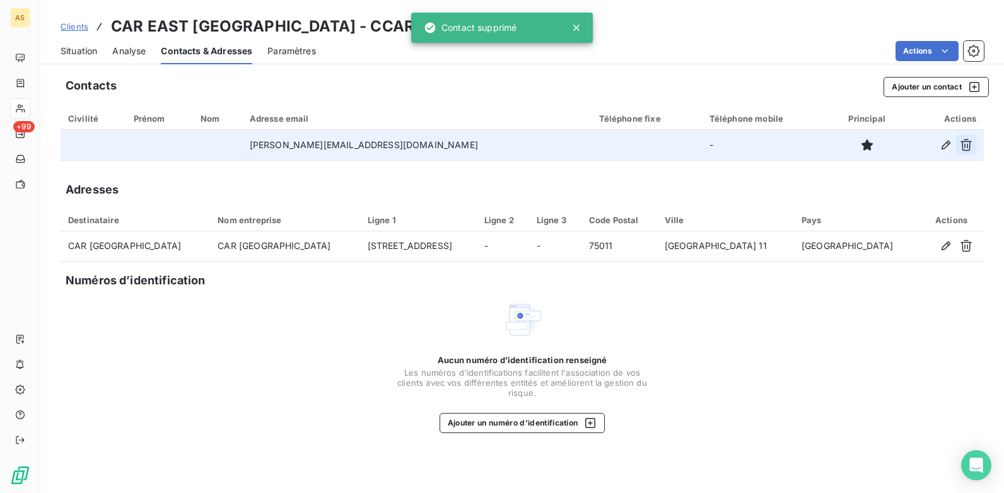
click at [965, 145] on icon "button" at bounding box center [966, 145] width 11 height 12
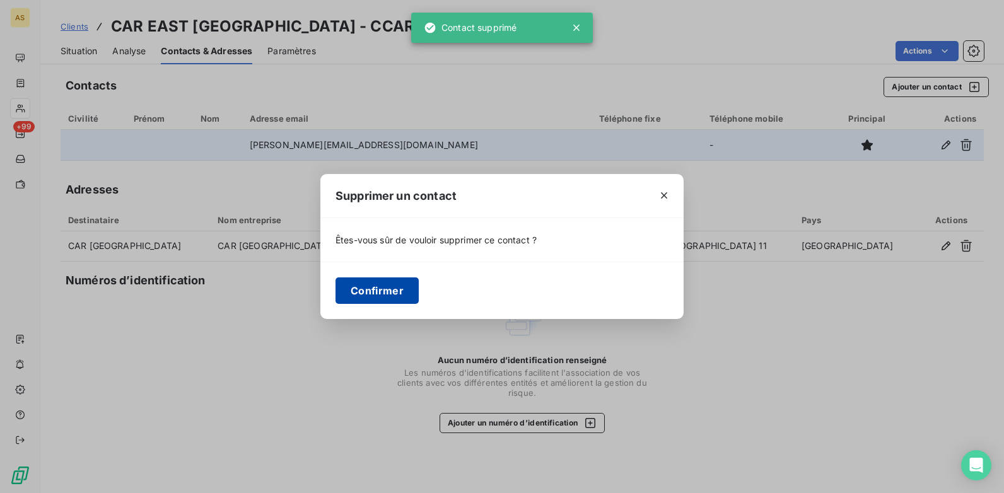
click at [401, 286] on button "Confirmer" at bounding box center [377, 291] width 83 height 26
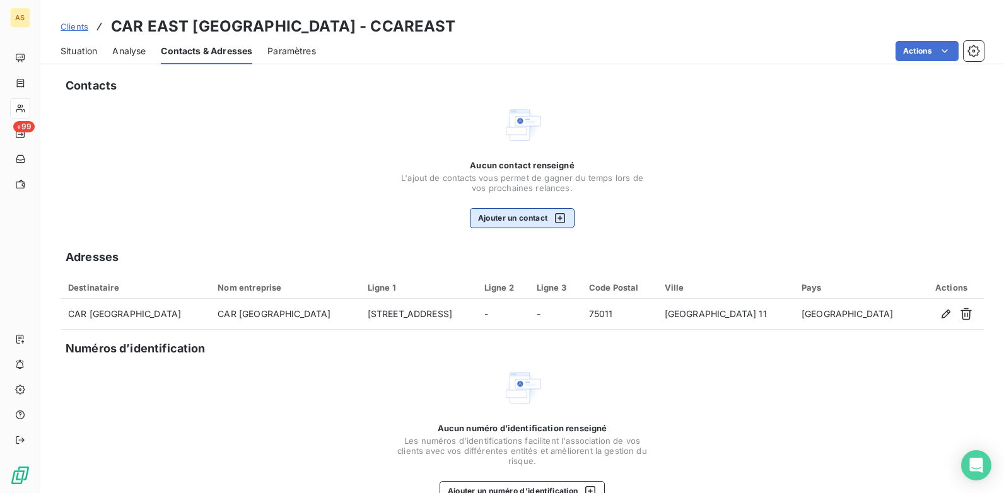
click at [564, 216] on button "Ajouter un contact" at bounding box center [522, 218] width 105 height 20
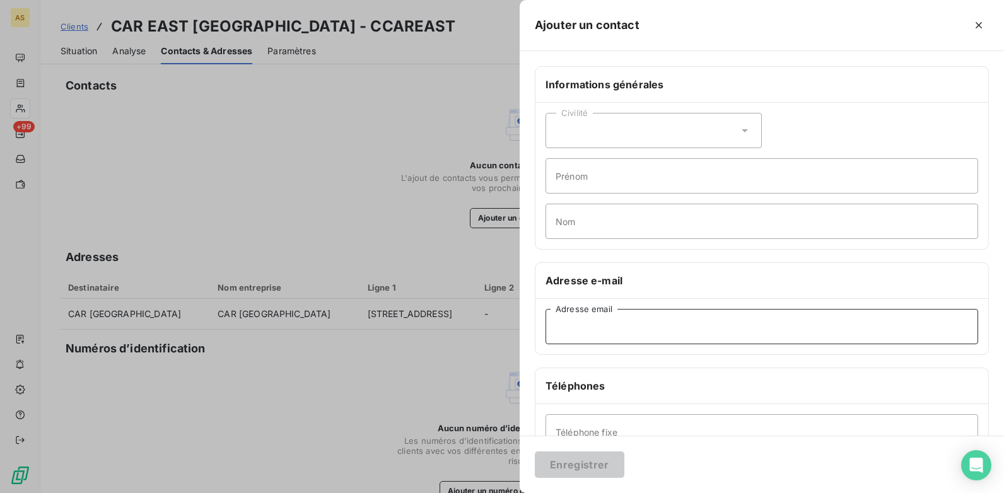
click at [589, 321] on input "Adresse email" at bounding box center [762, 326] width 433 height 35
paste input "[EMAIL_ADDRESS][PERSON_NAME][DOMAIN_NAME];[DOMAIN_NAME][EMAIL_ADDRESS][DOMAIN_N…"
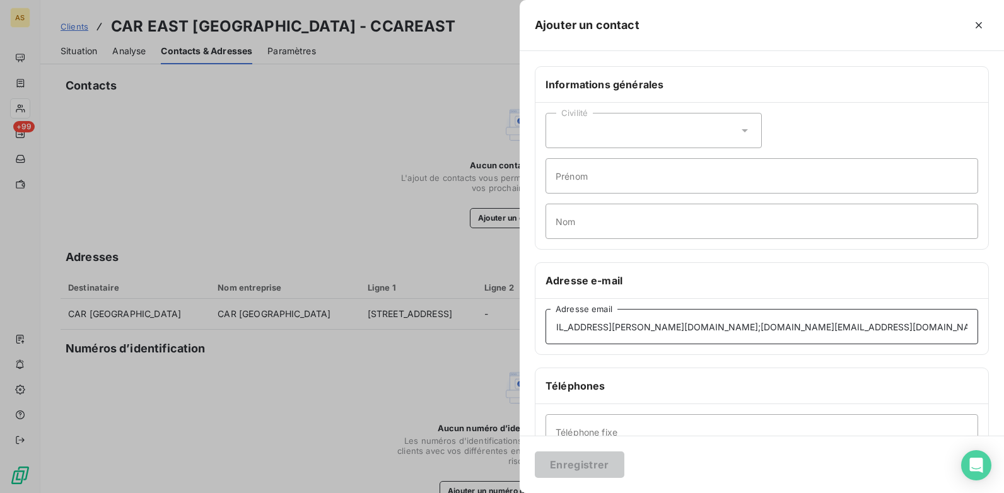
scroll to position [0, 23]
drag, startPoint x: 962, startPoint y: 331, endPoint x: 665, endPoint y: 329, distance: 297.2
click at [665, 329] on input "[EMAIL_ADDRESS][PERSON_NAME][DOMAIN_NAME];[DOMAIN_NAME][EMAIL_ADDRESS][DOMAIN_N…" at bounding box center [762, 326] width 433 height 35
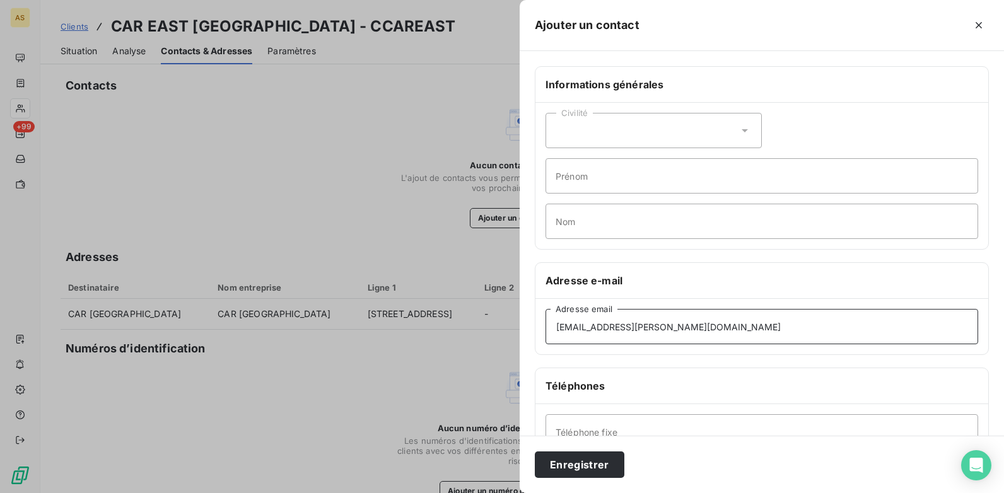
scroll to position [0, 0]
type input "[EMAIL_ADDRESS][PERSON_NAME][DOMAIN_NAME]"
click at [567, 469] on button "Enregistrer" at bounding box center [580, 465] width 90 height 26
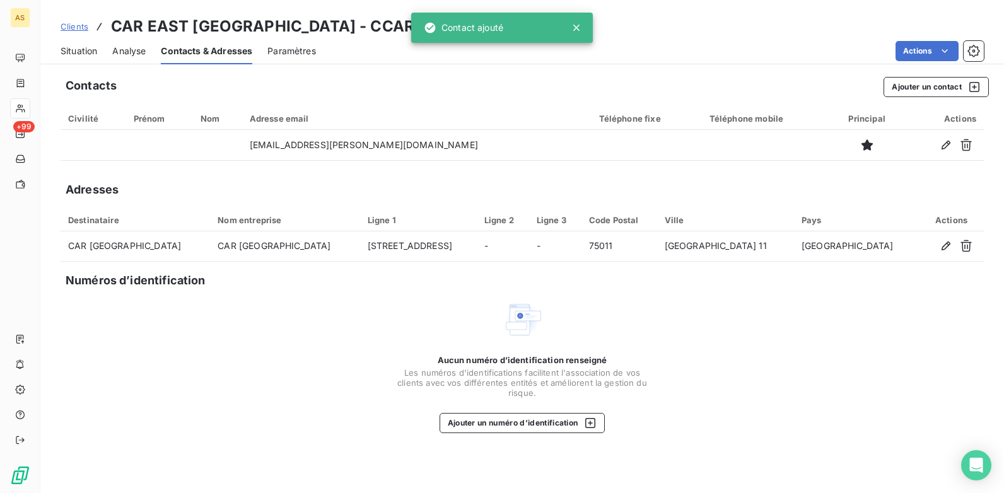
click at [88, 53] on span "Situation" at bounding box center [79, 51] width 37 height 13
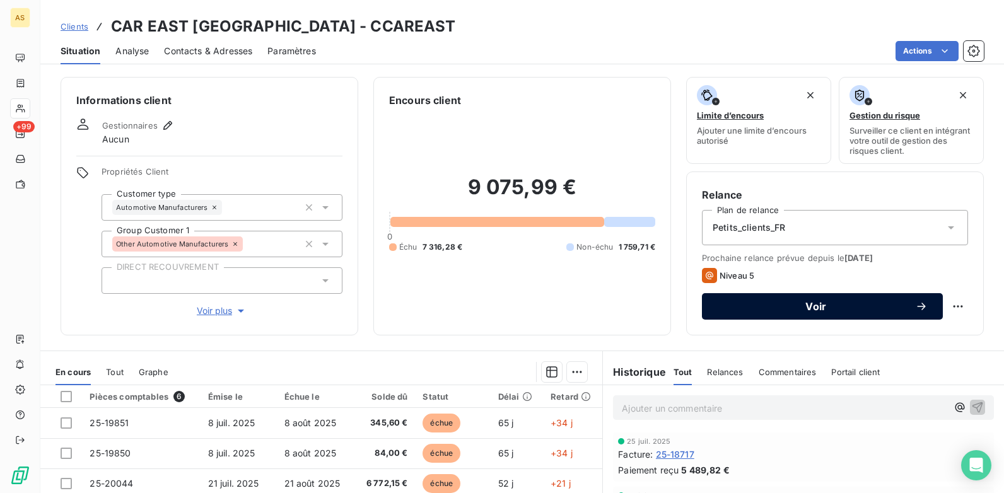
click at [855, 309] on span "Voir" at bounding box center [816, 307] width 198 height 10
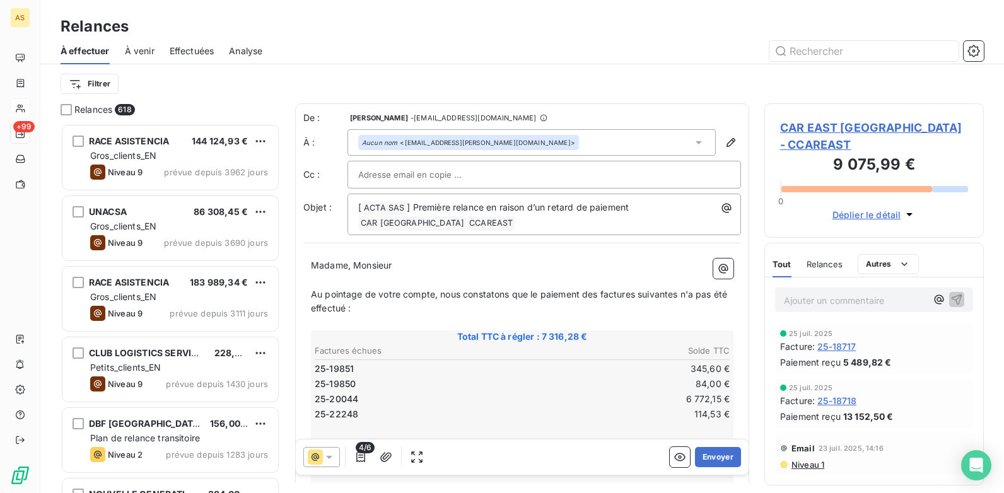
scroll to position [360, 210]
click at [327, 454] on icon at bounding box center [329, 457] width 13 height 13
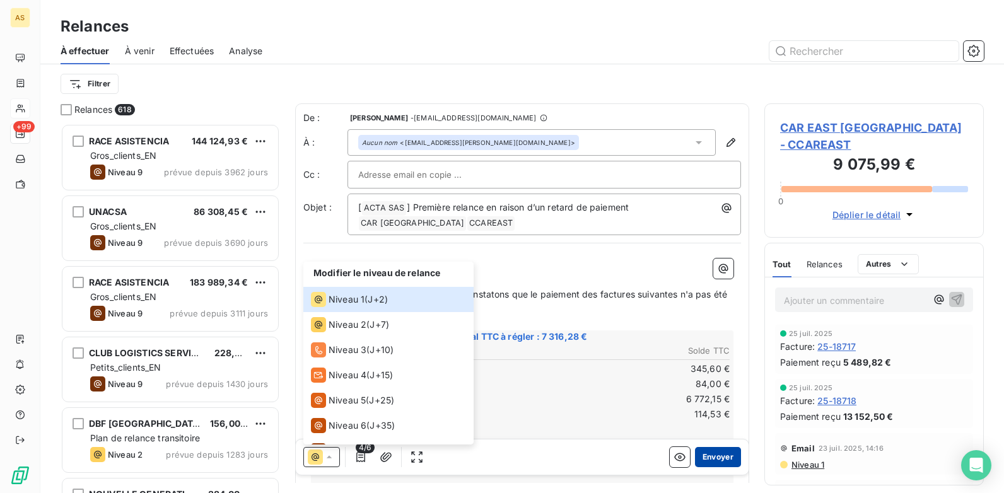
click at [712, 450] on button "Envoyer" at bounding box center [718, 457] width 46 height 20
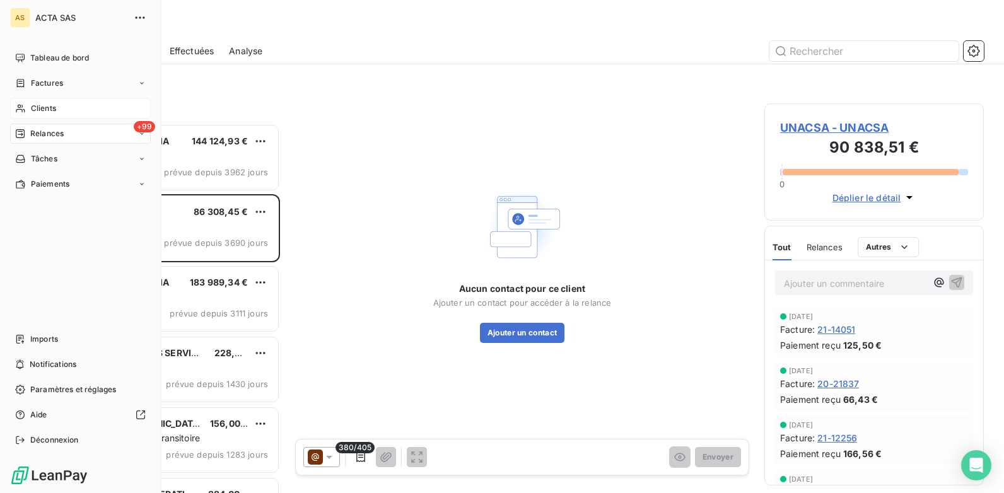
click at [55, 108] on span "Clients" at bounding box center [43, 108] width 25 height 11
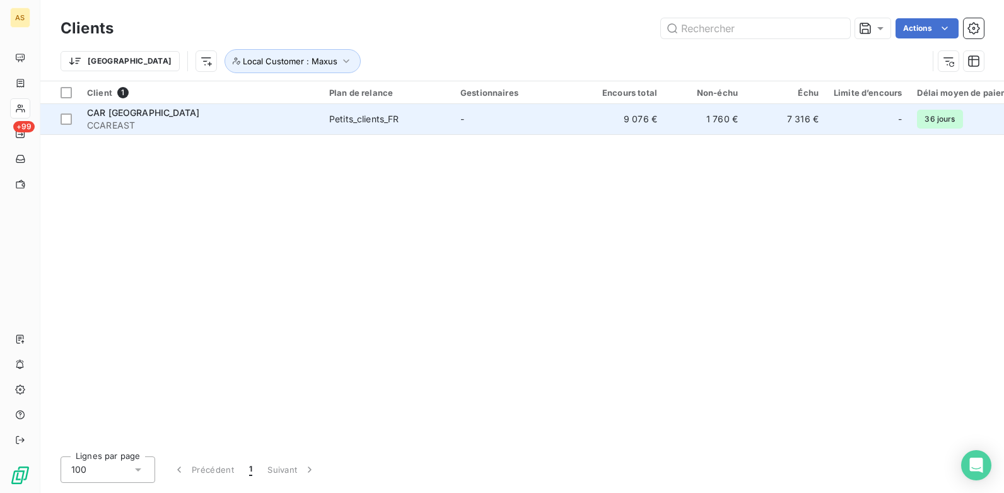
click at [705, 121] on td "1 760 €" at bounding box center [705, 119] width 81 height 30
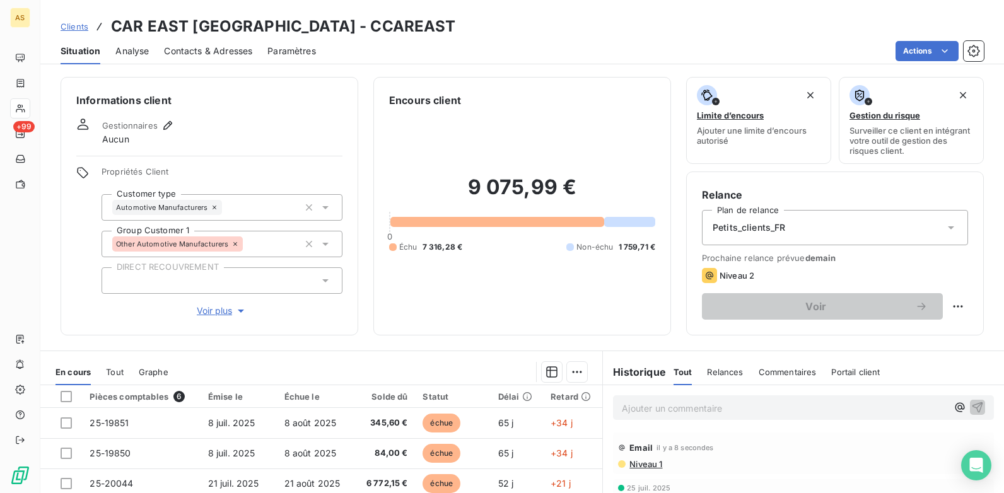
click at [206, 47] on span "Contacts & Adresses" at bounding box center [208, 51] width 88 height 13
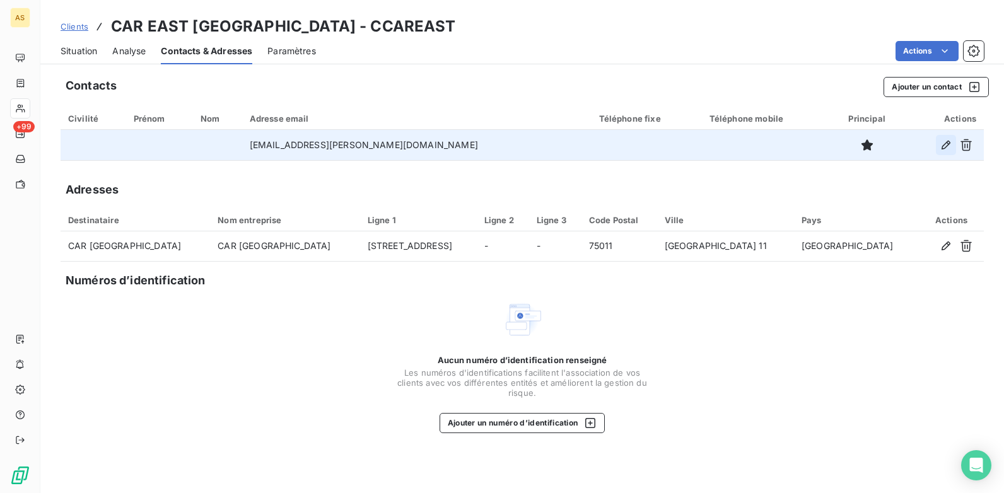
click at [950, 150] on icon "button" at bounding box center [946, 145] width 13 height 13
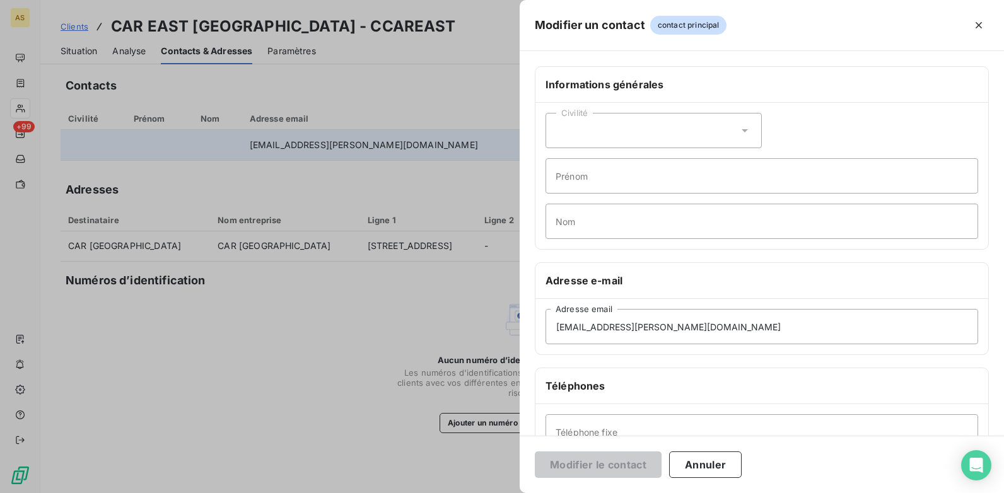
click at [375, 163] on div at bounding box center [502, 246] width 1004 height 493
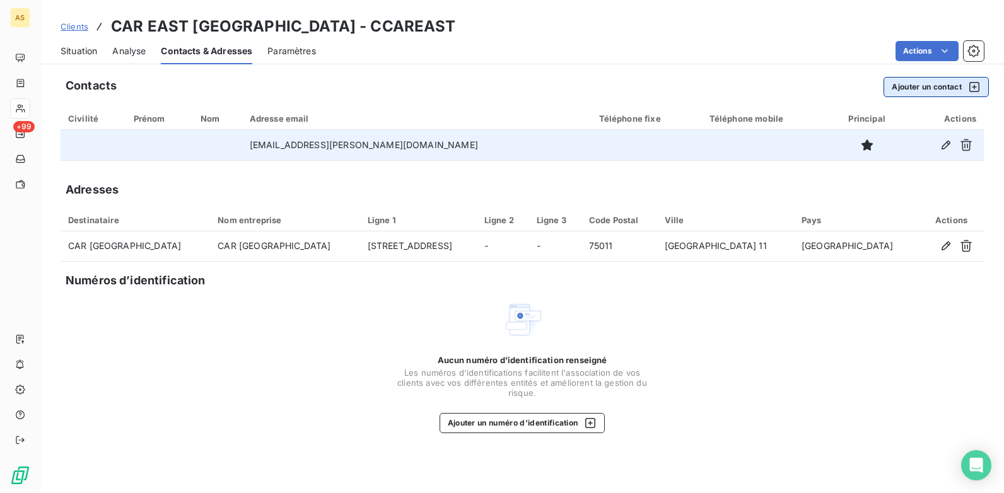
click at [989, 88] on button "Ajouter un contact" at bounding box center [936, 87] width 105 height 20
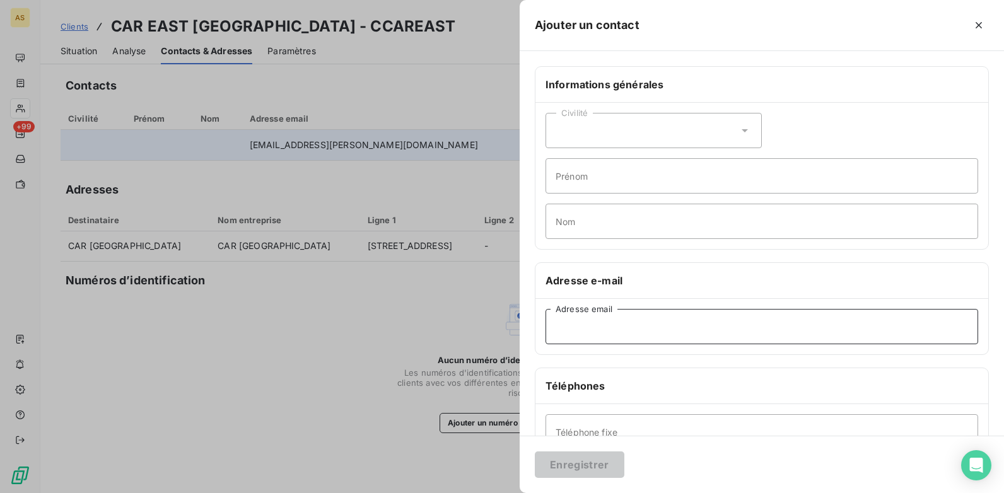
click at [568, 330] on input "Adresse email" at bounding box center [762, 326] width 433 height 35
paste input "[EMAIL_ADDRESS][PERSON_NAME][DOMAIN_NAME];[DOMAIN_NAME][EMAIL_ADDRESS][DOMAIN_N…"
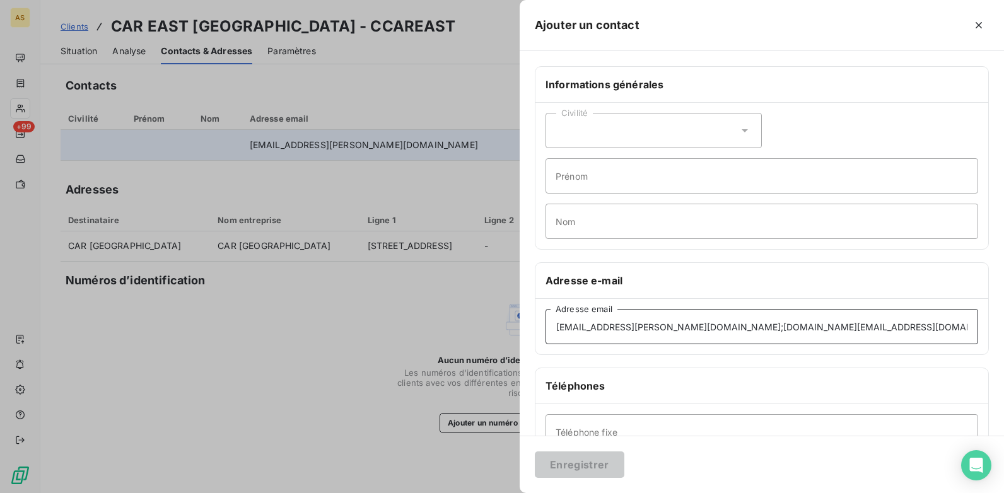
scroll to position [0, 23]
drag, startPoint x: 668, startPoint y: 330, endPoint x: 678, endPoint y: 334, distance: 11.6
click at [676, 332] on input "[EMAIL_ADDRESS][PERSON_NAME][DOMAIN_NAME];[DOMAIN_NAME][EMAIL_ADDRESS][DOMAIN_N…" at bounding box center [762, 326] width 433 height 35
click at [678, 337] on input "[EMAIL_ADDRESS][PERSON_NAME][DOMAIN_NAME];[DOMAIN_NAME][EMAIL_ADDRESS][DOMAIN_N…" at bounding box center [762, 326] width 433 height 35
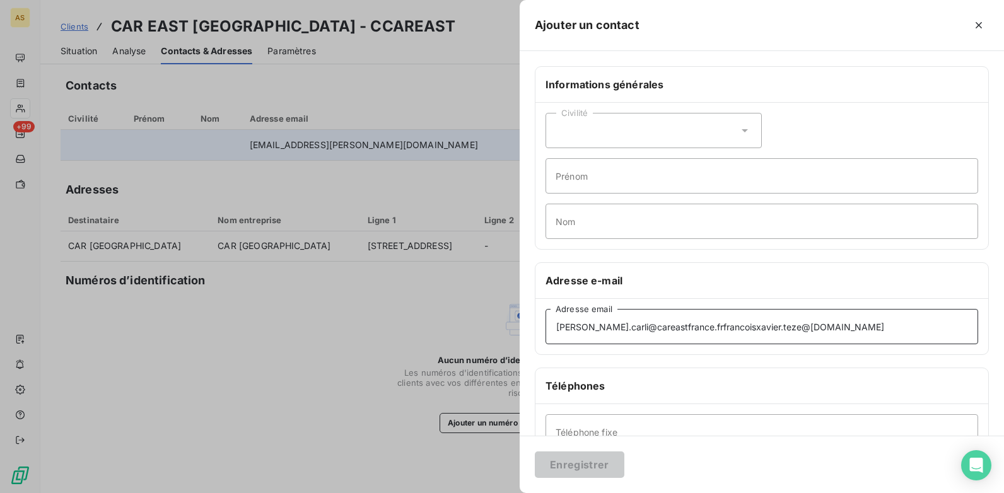
drag, startPoint x: 836, startPoint y: 331, endPoint x: 678, endPoint y: 331, distance: 158.4
click at [678, 331] on input "[PERSON_NAME].carli@careastfrance.frfrancoisxavier.teze@[DOMAIN_NAME]" at bounding box center [762, 326] width 433 height 35
type input "[PERSON_NAME][EMAIL_ADDRESS][DOMAIN_NAME]"
click at [572, 462] on button "Enregistrer" at bounding box center [580, 465] width 90 height 26
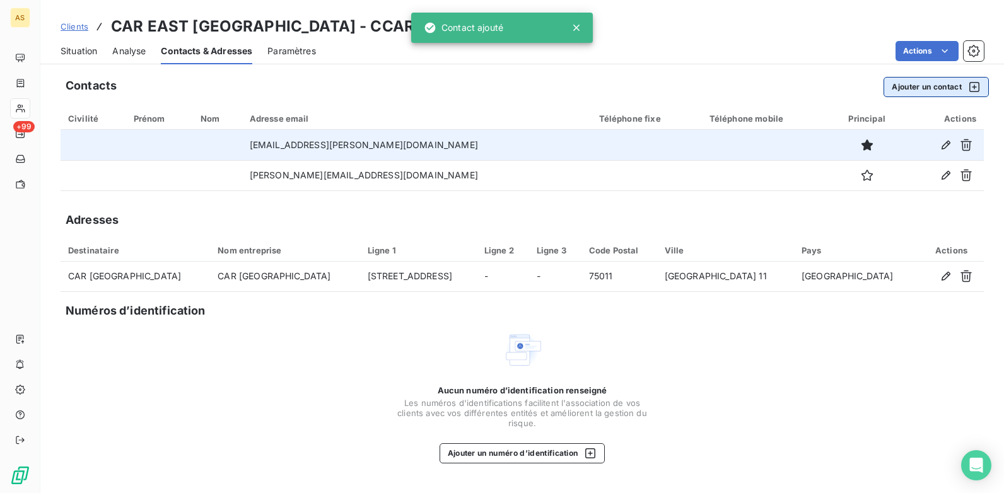
click at [969, 88] on icon "button" at bounding box center [974, 87] width 13 height 13
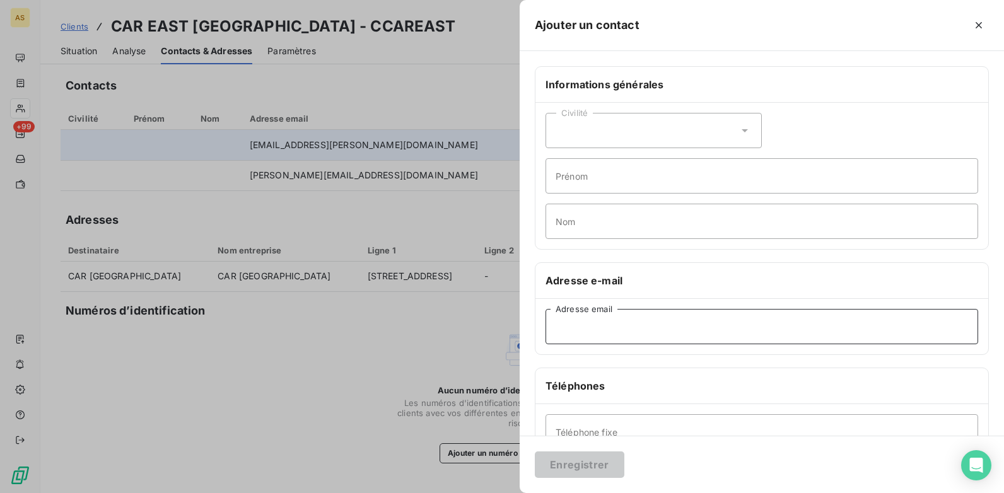
click at [572, 324] on input "Adresse email" at bounding box center [762, 326] width 433 height 35
click at [565, 327] on input "Adresse email" at bounding box center [762, 326] width 433 height 35
paste input "[EMAIL_ADDRESS][PERSON_NAME][DOMAIN_NAME];[DOMAIN_NAME][EMAIL_ADDRESS][DOMAIN_N…"
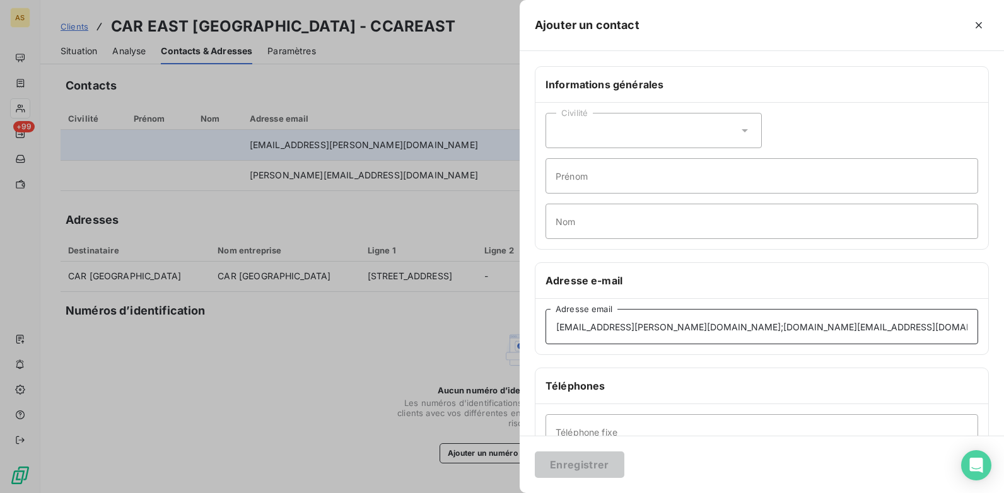
scroll to position [0, 23]
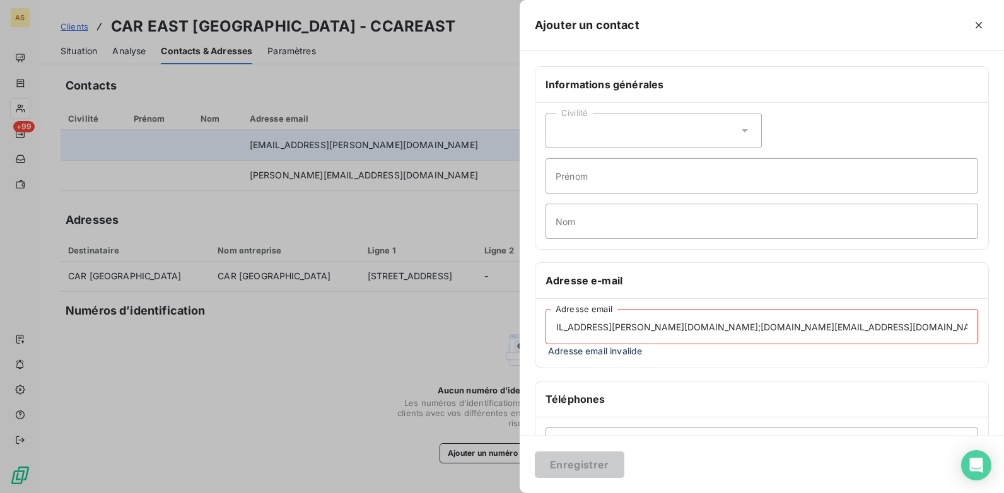
click at [790, 332] on input "[EMAIL_ADDRESS][PERSON_NAME][DOMAIN_NAME];[DOMAIN_NAME][EMAIL_ADDRESS][DOMAIN_N…" at bounding box center [762, 326] width 433 height 35
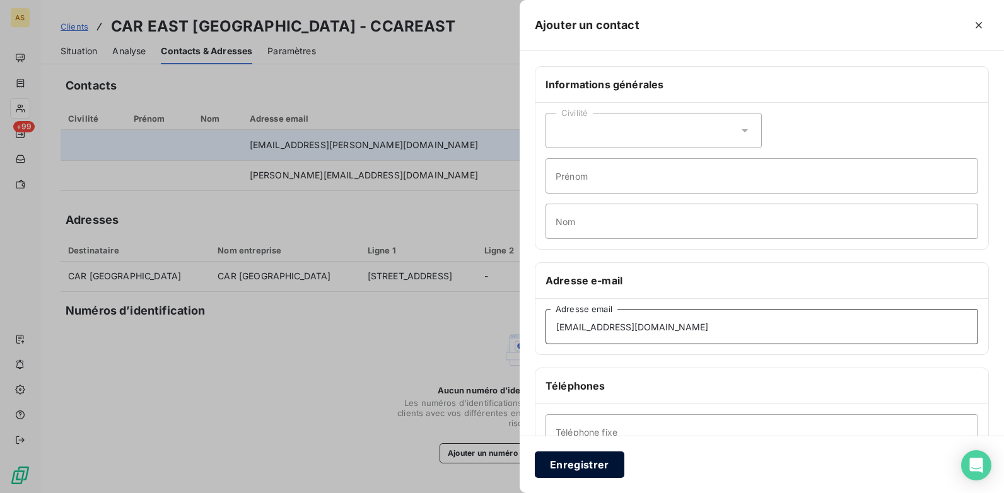
type input "[EMAIL_ADDRESS][DOMAIN_NAME]"
click at [575, 459] on button "Enregistrer" at bounding box center [580, 465] width 90 height 26
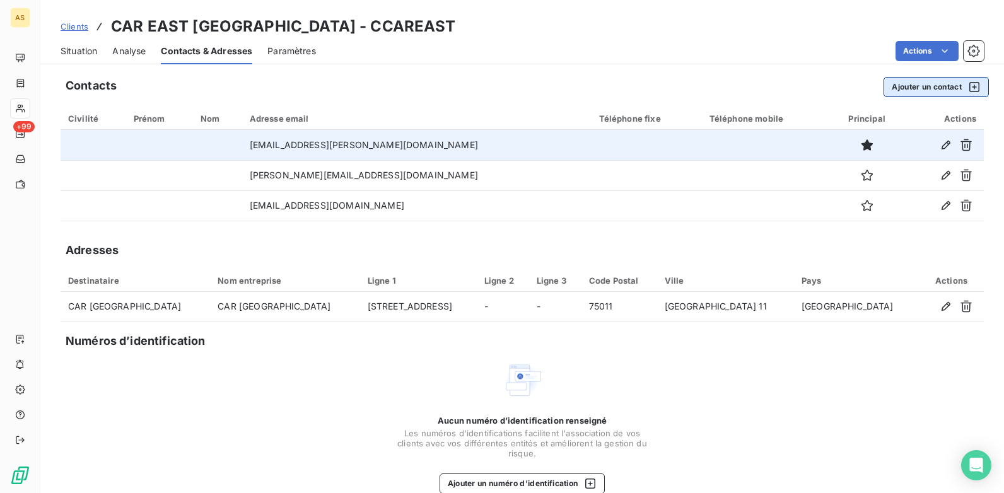
click at [970, 86] on icon "button" at bounding box center [975, 87] width 10 height 10
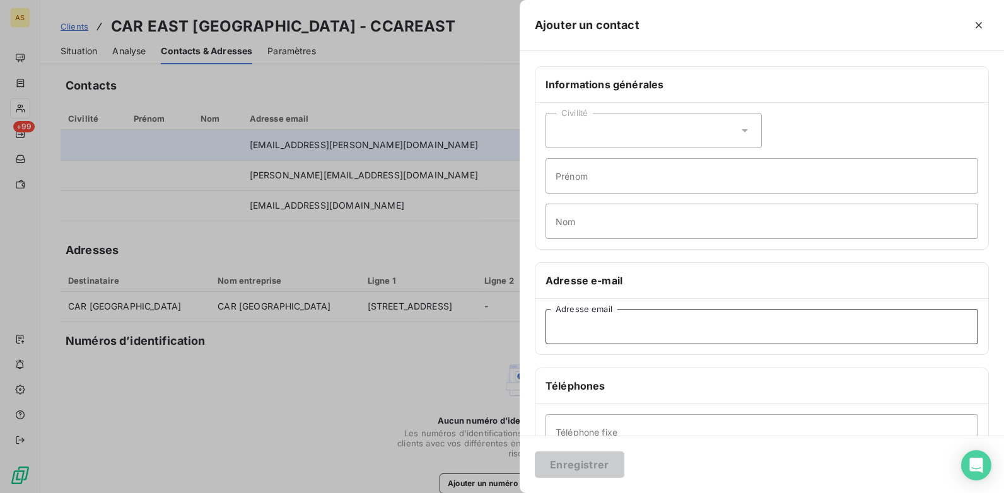
click at [610, 326] on input "Adresse email" at bounding box center [762, 326] width 433 height 35
click at [573, 327] on input "Adresse email" at bounding box center [762, 326] width 433 height 35
paste input "[PERSON_NAME][EMAIL_ADDRESS][DOMAIN_NAME]"
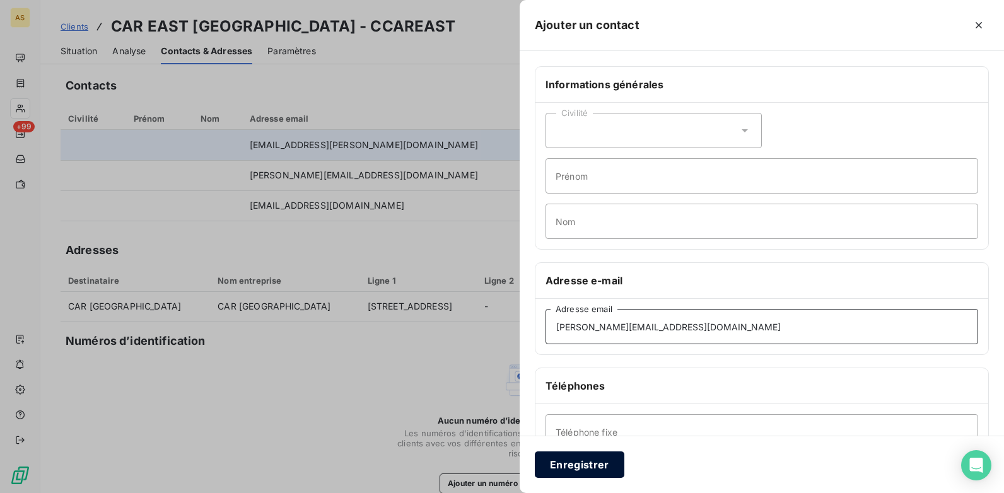
type input "[PERSON_NAME][EMAIL_ADDRESS][DOMAIN_NAME]"
click at [594, 467] on button "Enregistrer" at bounding box center [580, 465] width 90 height 26
